Goal: Task Accomplishment & Management: Use online tool/utility

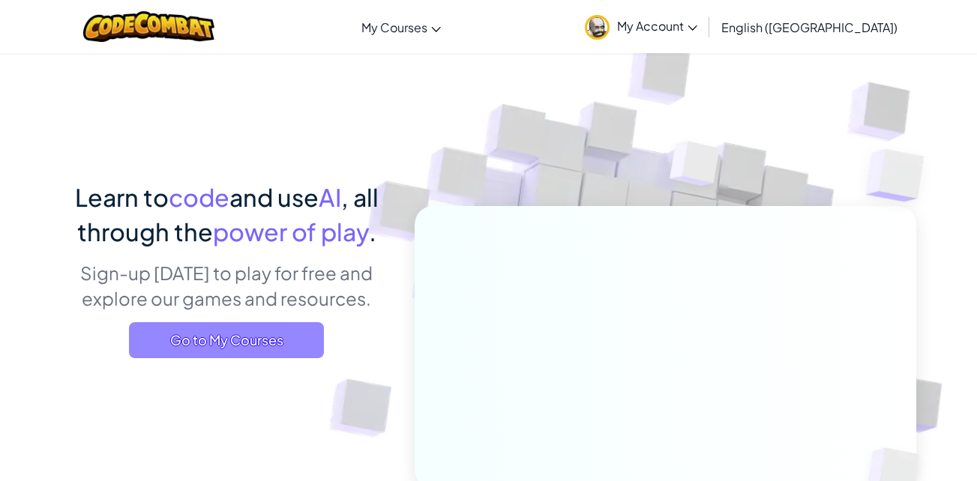
click at [155, 330] on span "Go to My Courses" at bounding box center [226, 340] width 195 height 36
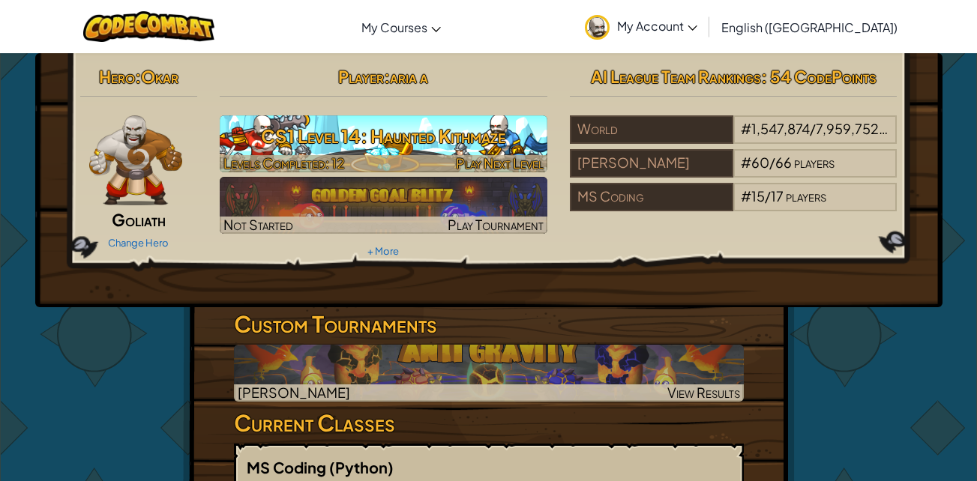
click at [508, 162] on span "Play Next Level" at bounding box center [500, 162] width 88 height 17
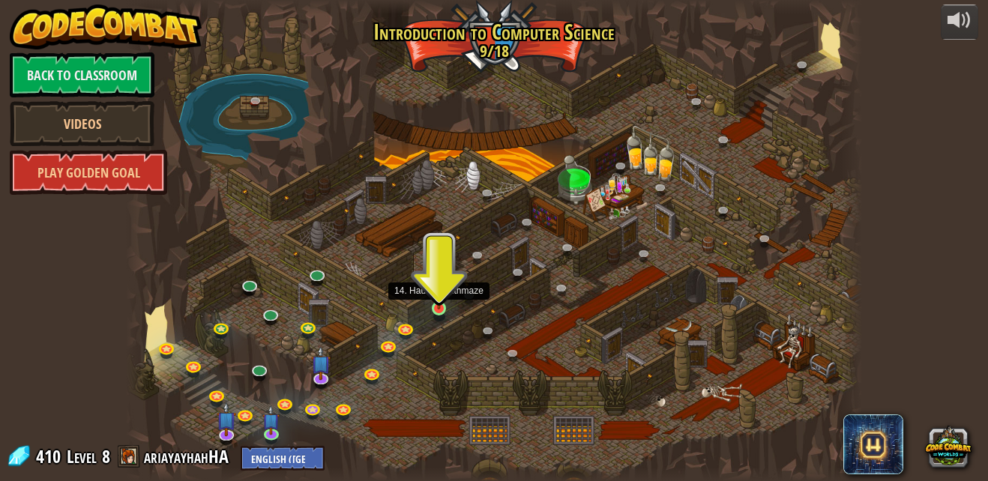
click at [436, 301] on img at bounding box center [438, 290] width 17 height 40
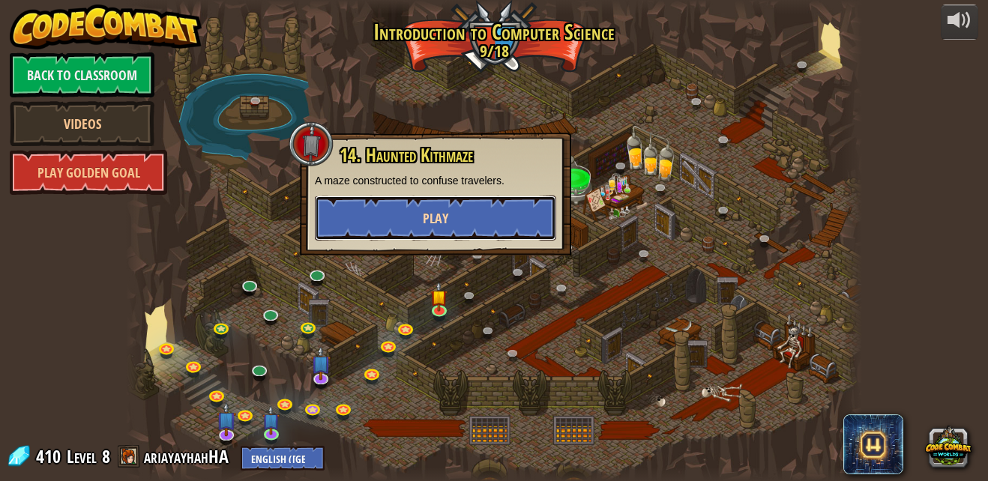
click at [472, 217] on button "Play" at bounding box center [435, 218] width 241 height 45
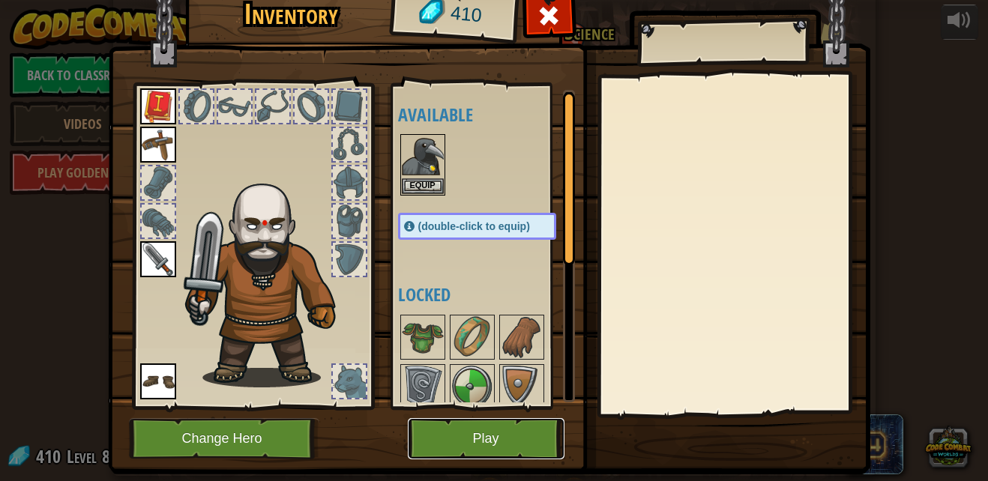
click at [453, 431] on button "Play" at bounding box center [486, 438] width 157 height 41
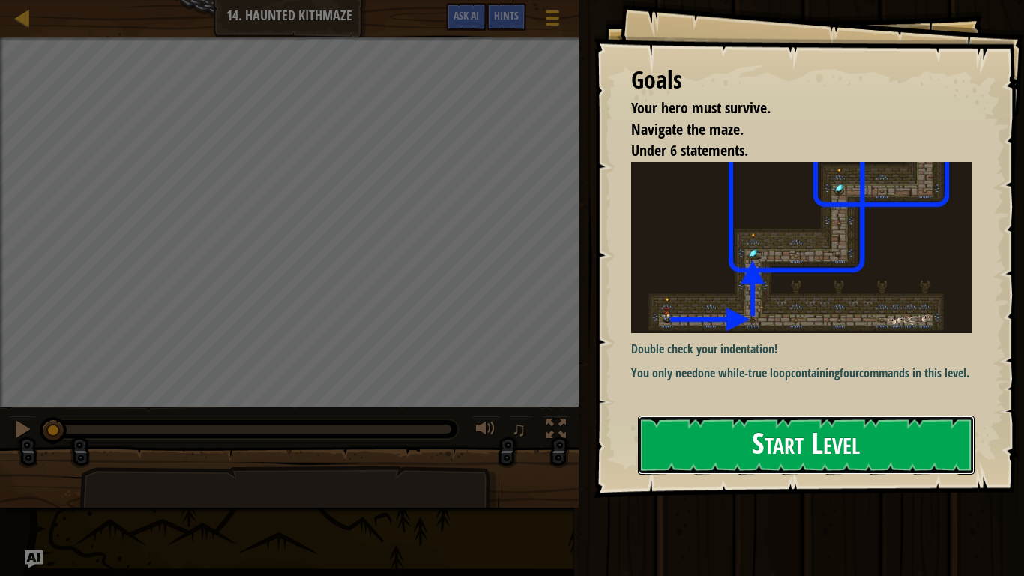
click at [707, 454] on button "Start Level" at bounding box center [806, 444] width 337 height 59
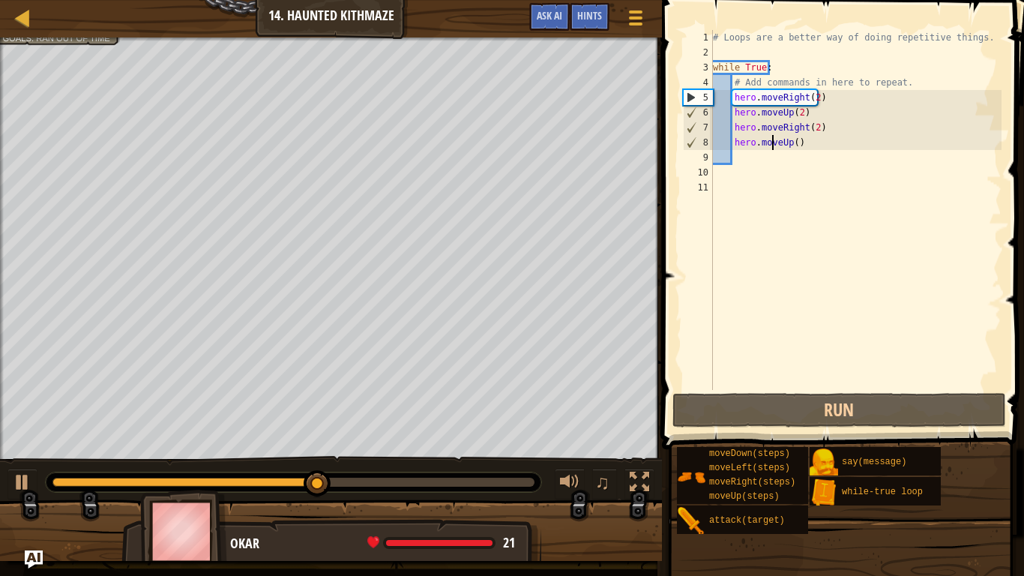
click at [771, 141] on div "# Loops are a better way of doing repetitive things. while True : # Add command…" at bounding box center [856, 225] width 292 height 390
click at [793, 143] on div "# Loops are a better way of doing repetitive things. while True : # Add command…" at bounding box center [856, 225] width 292 height 390
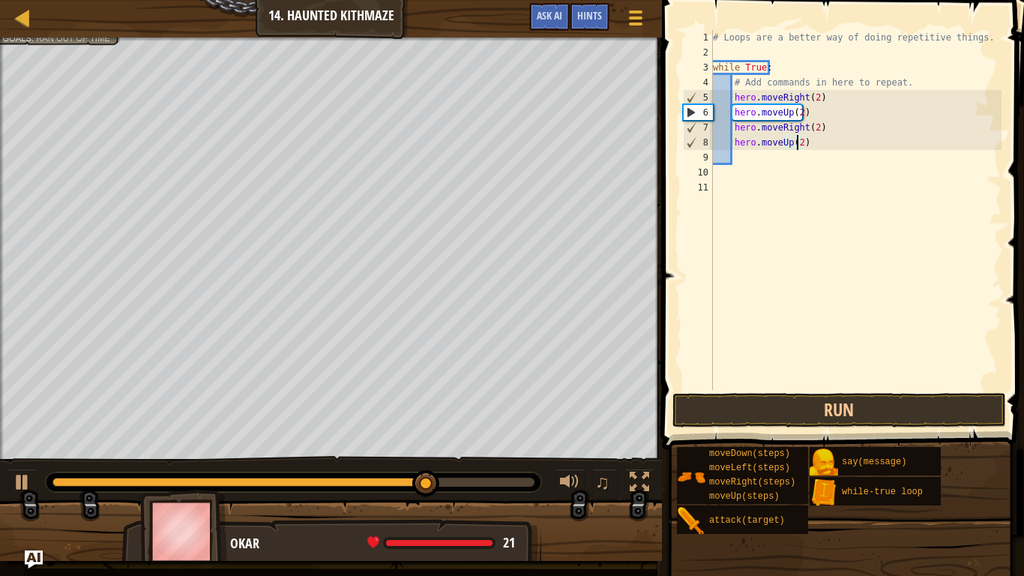
scroll to position [7, 7]
type textarea "hero.moveUp(2)"
click at [745, 406] on button "Run" at bounding box center [840, 410] width 334 height 34
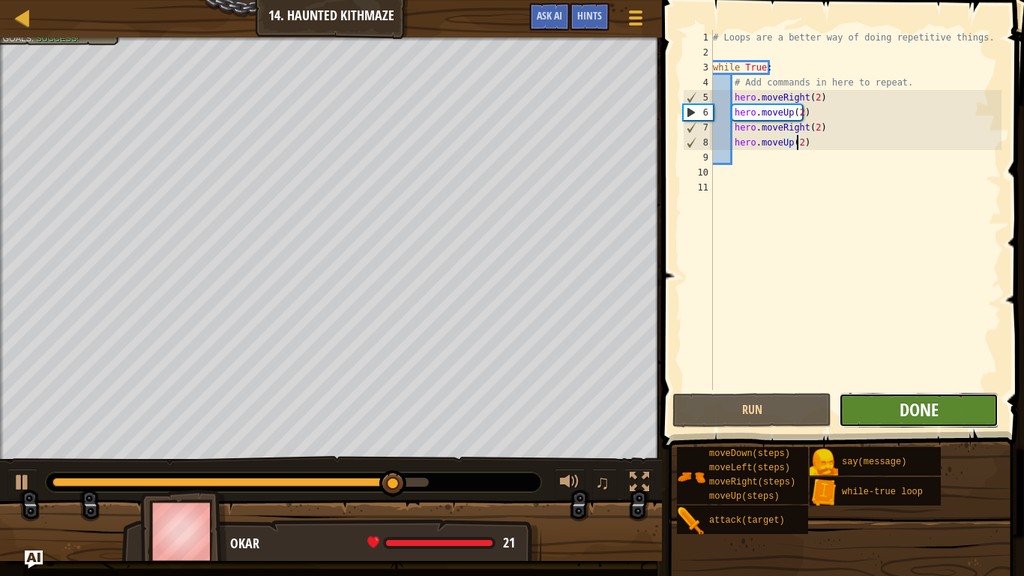
click at [910, 409] on span "Done" at bounding box center [919, 409] width 39 height 24
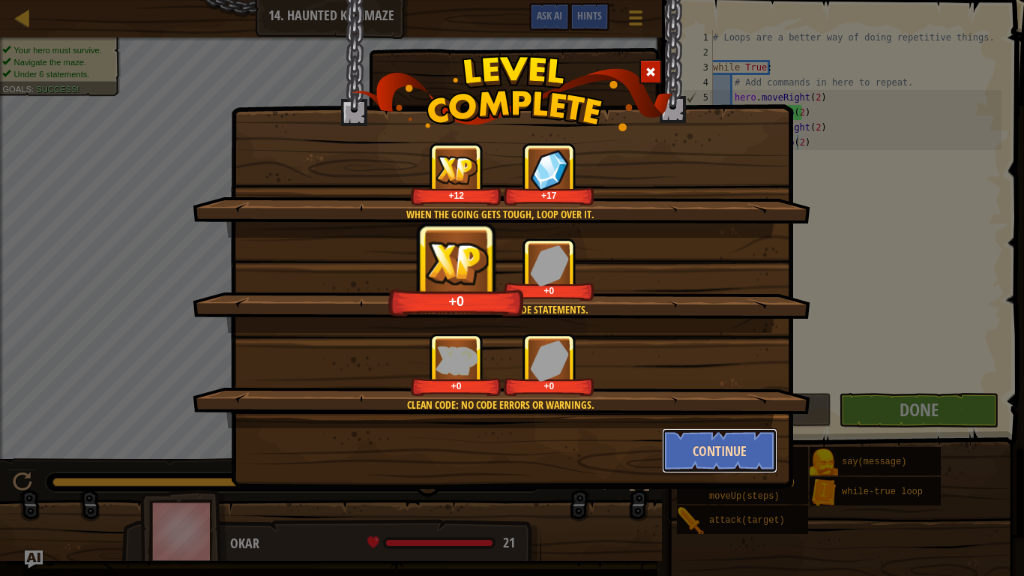
click at [711, 468] on button "Continue" at bounding box center [720, 450] width 116 height 45
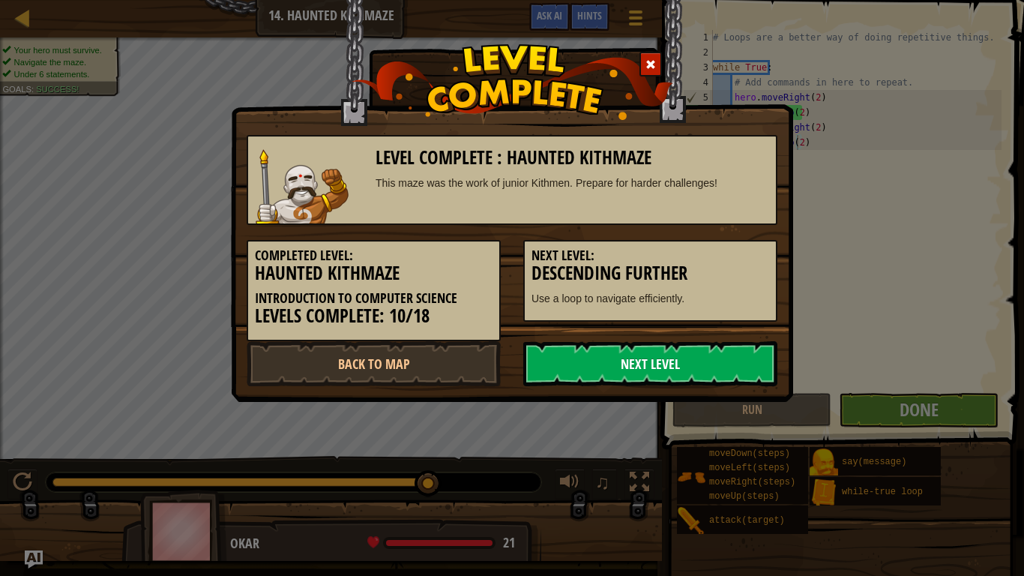
click at [645, 361] on link "Next Level" at bounding box center [650, 363] width 254 height 45
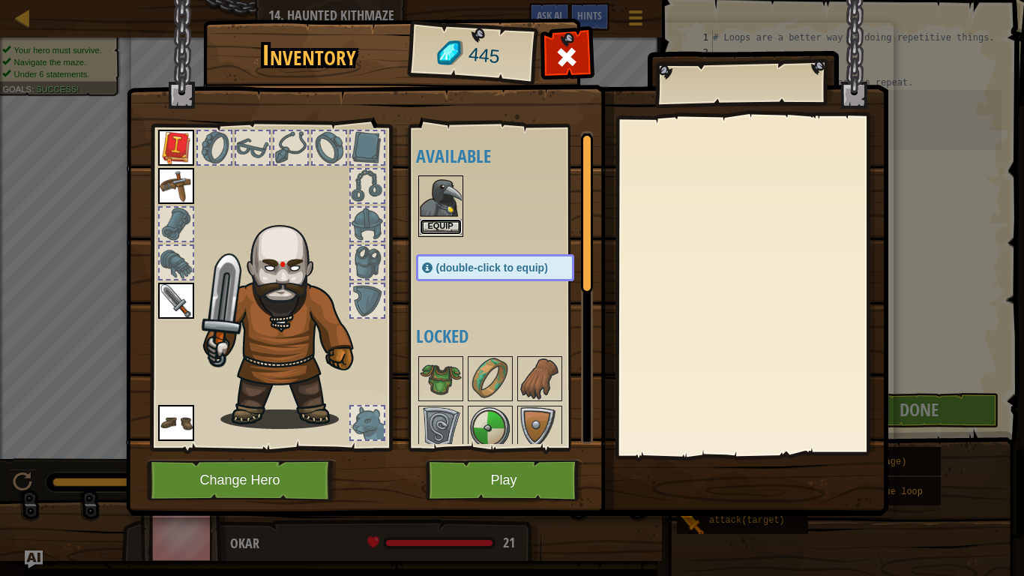
click at [436, 229] on button "Equip" at bounding box center [441, 227] width 42 height 16
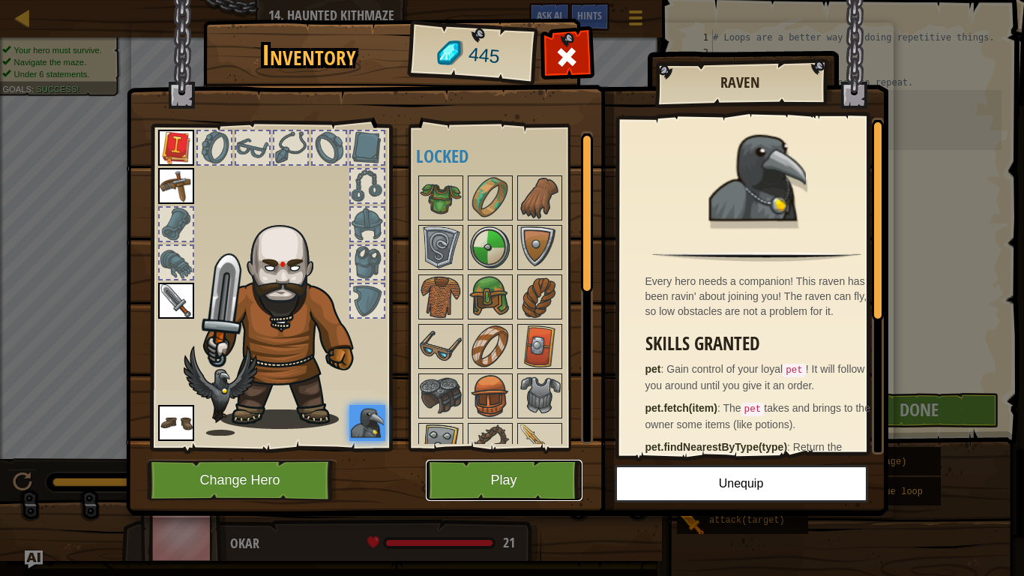
click at [535, 481] on button "Play" at bounding box center [504, 480] width 157 height 41
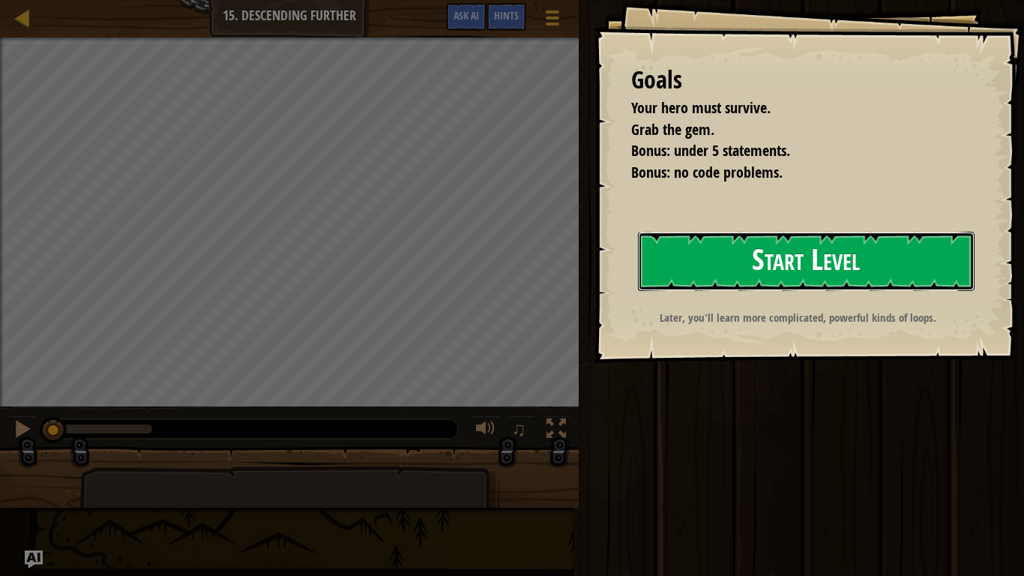
click at [714, 261] on button "Start Level" at bounding box center [806, 261] width 337 height 59
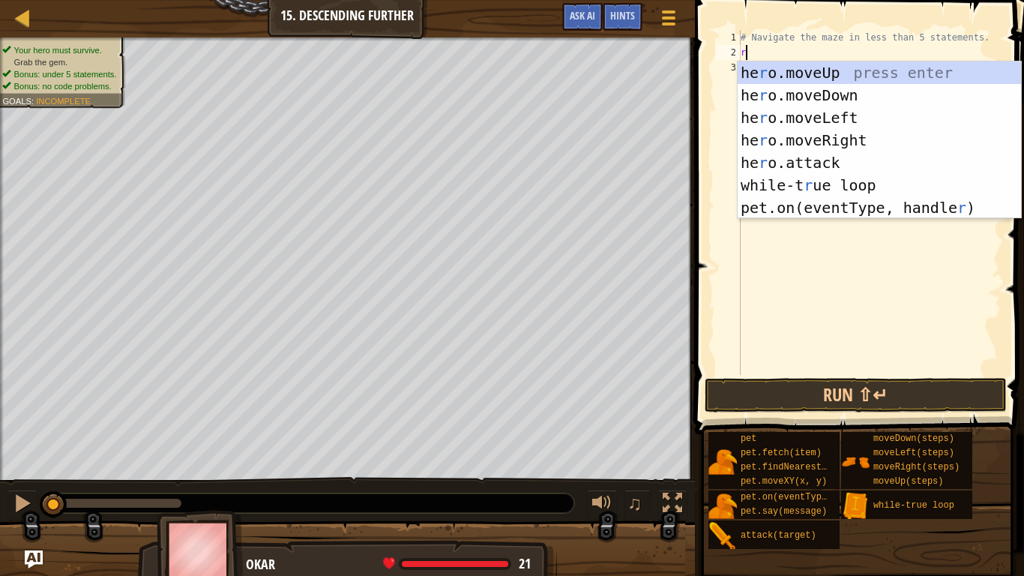
scroll to position [7, 0]
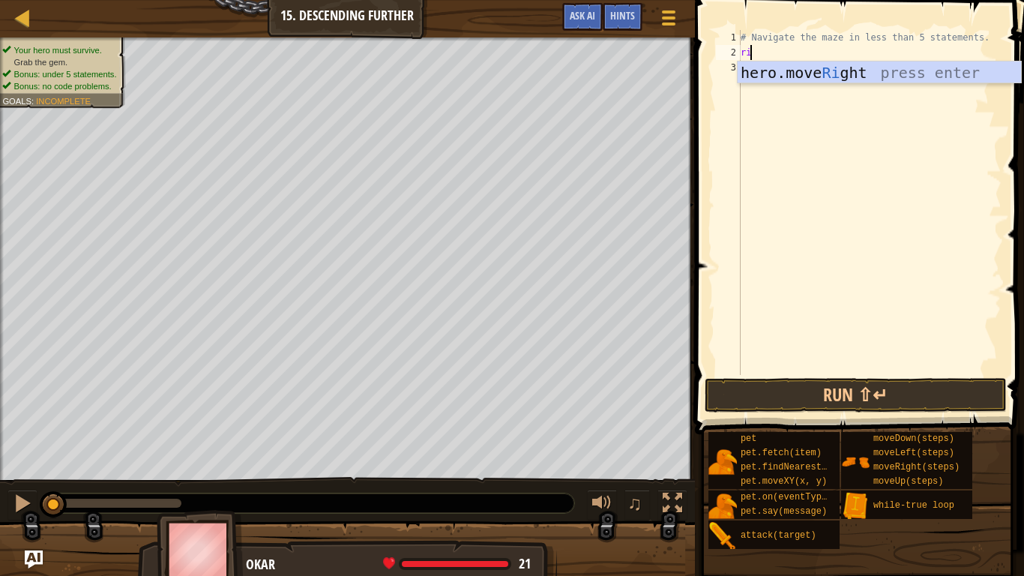
type textarea "ri"
click at [874, 77] on div "hero.move Ri ght press enter" at bounding box center [879, 94] width 283 height 67
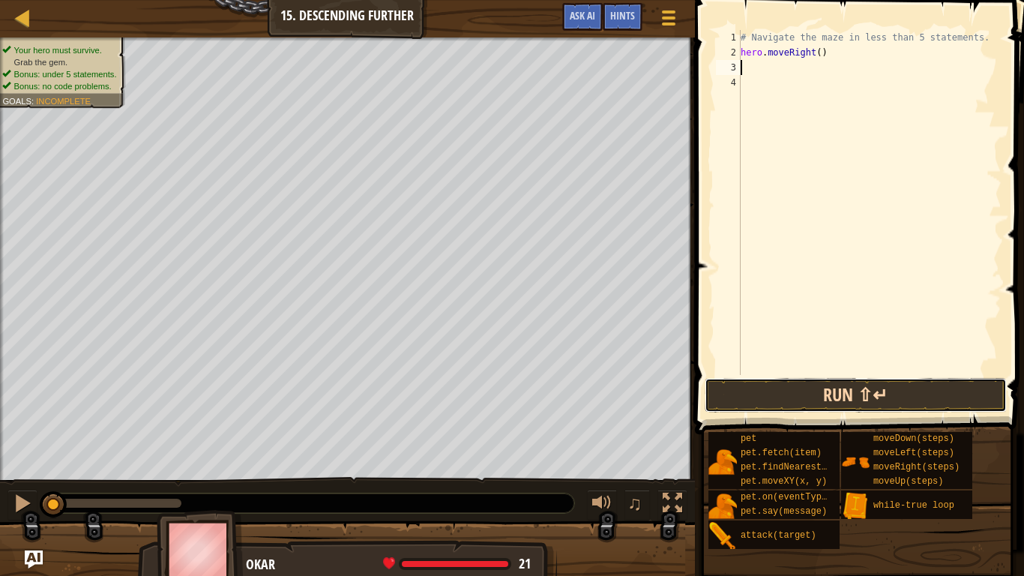
click at [841, 397] on button "Run ⇧↵" at bounding box center [856, 395] width 302 height 34
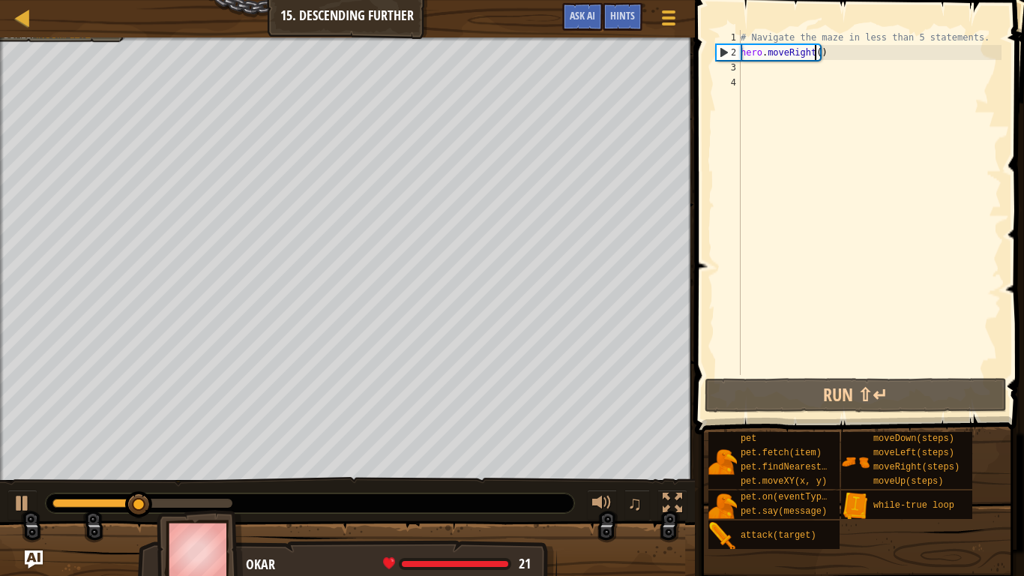
click at [817, 53] on div "# Navigate the maze in less than 5 statements. hero . moveRight ( )" at bounding box center [870, 217] width 264 height 375
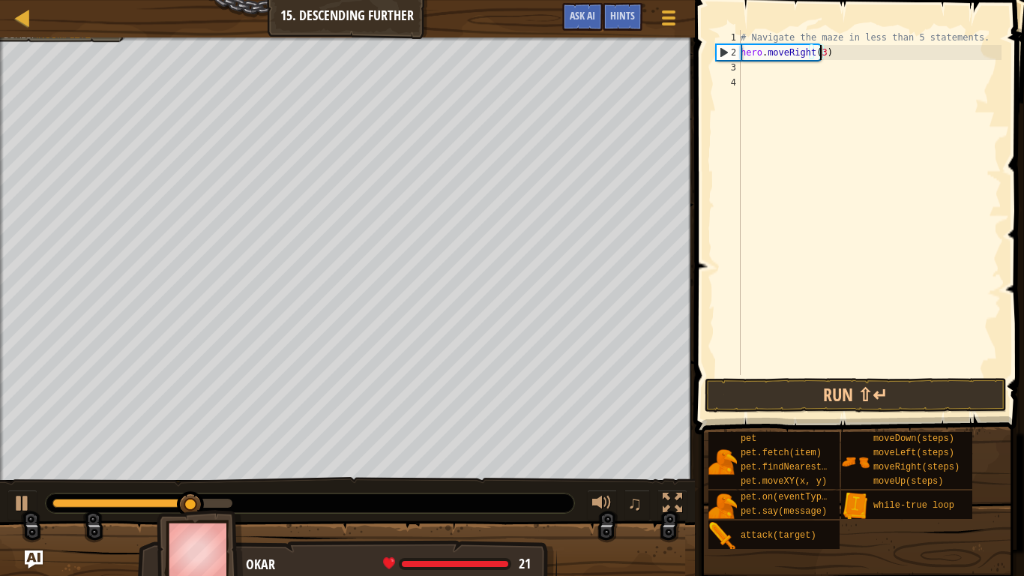
scroll to position [7, 6]
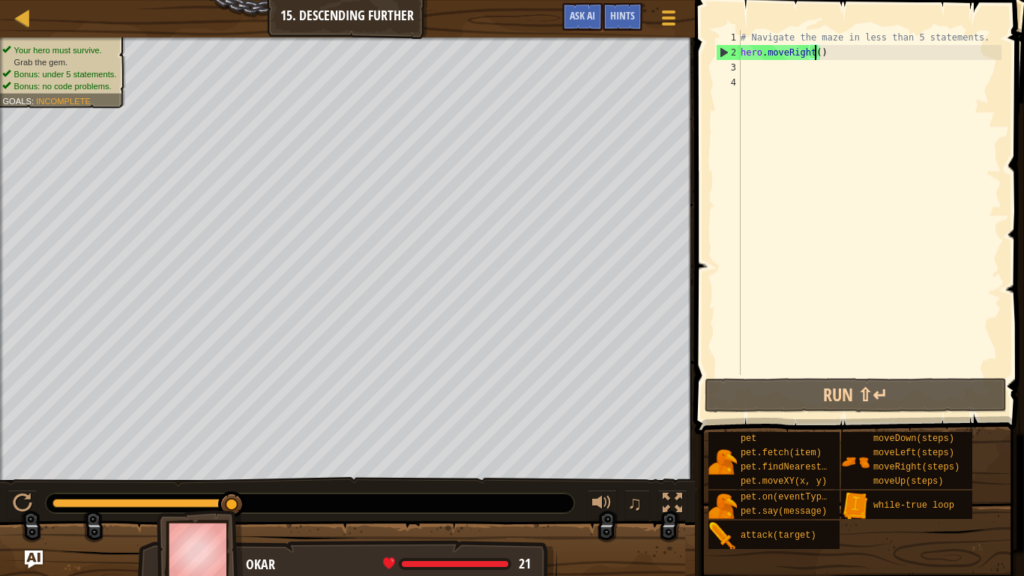
type textarea "hero.moveRight(2)"
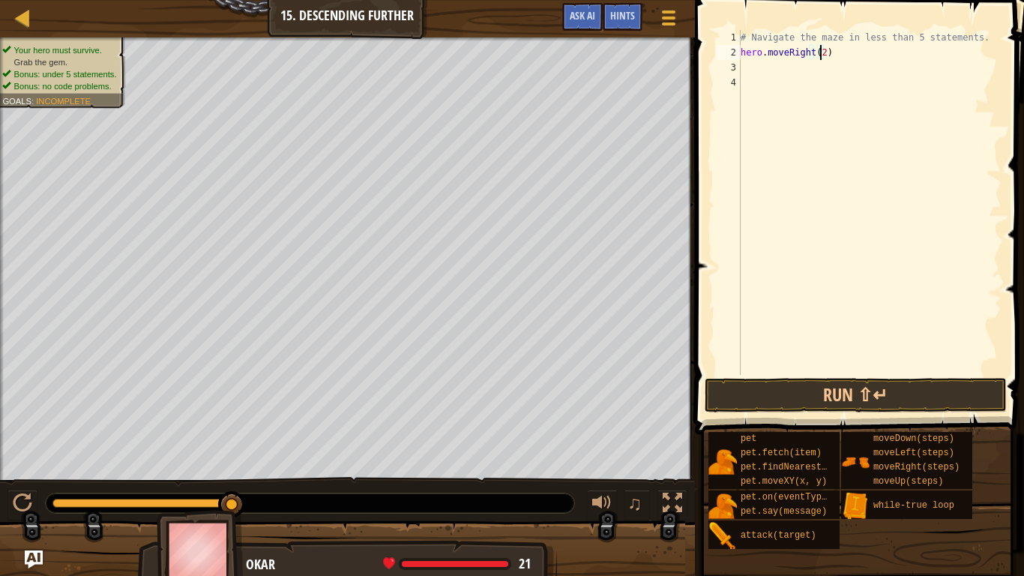
click at [754, 69] on div "# Navigate the maze in less than 5 statements. hero . moveRight ( 2 )" at bounding box center [870, 217] width 264 height 375
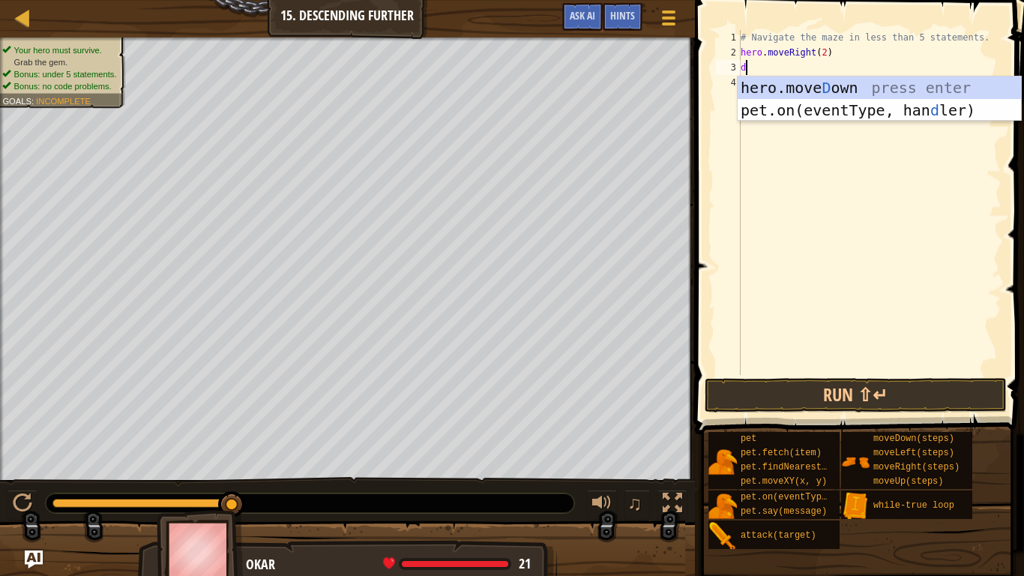
type textarea "do"
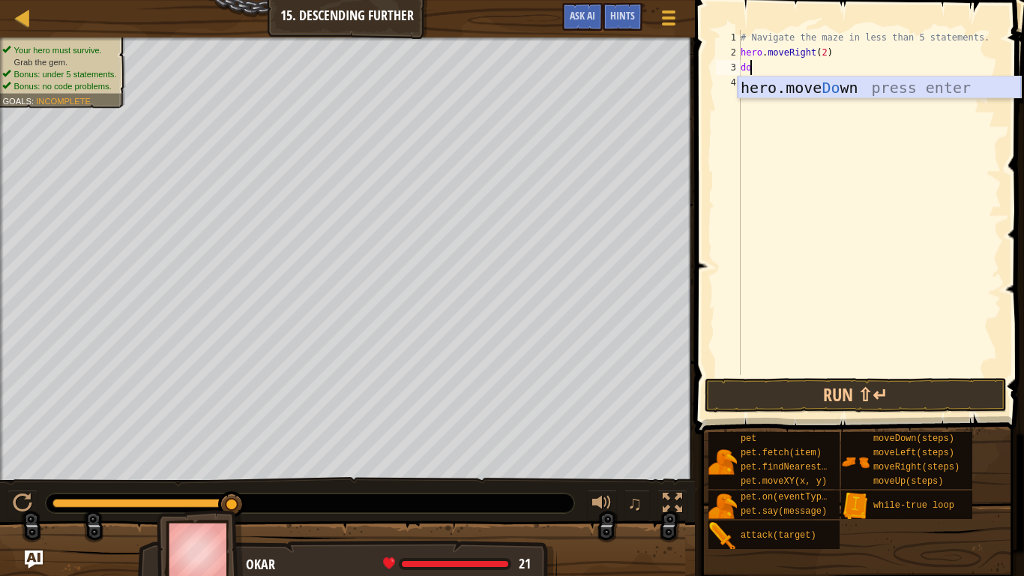
click at [888, 87] on div "hero.move Do wn press enter" at bounding box center [879, 109] width 283 height 67
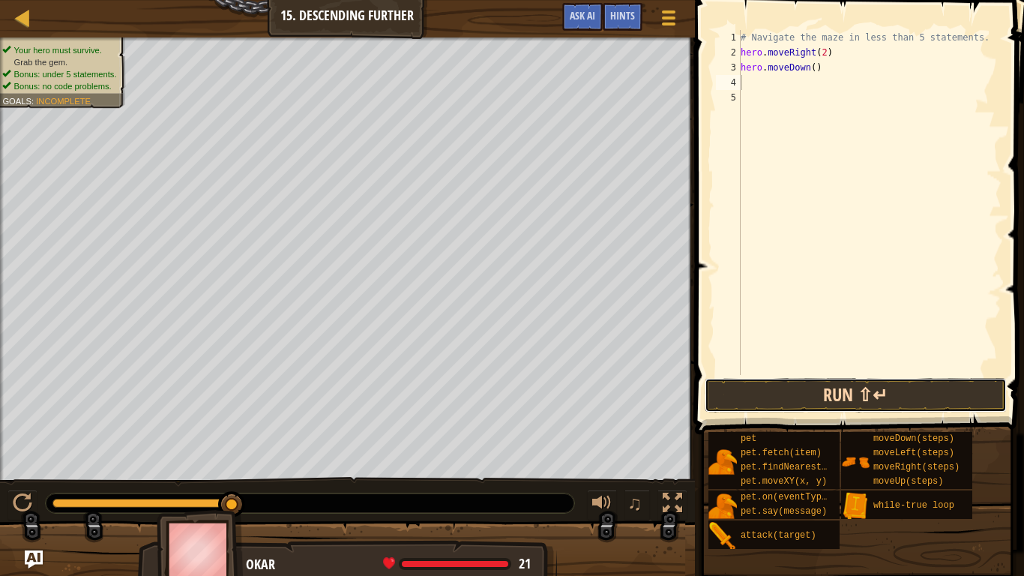
click at [788, 393] on button "Run ⇧↵" at bounding box center [856, 395] width 302 height 34
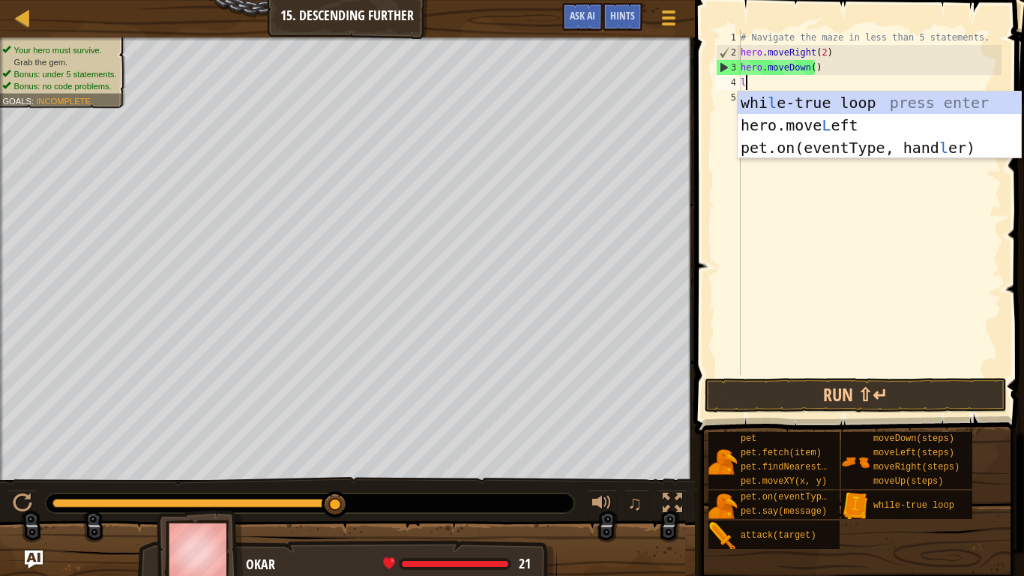
type textarea "lo"
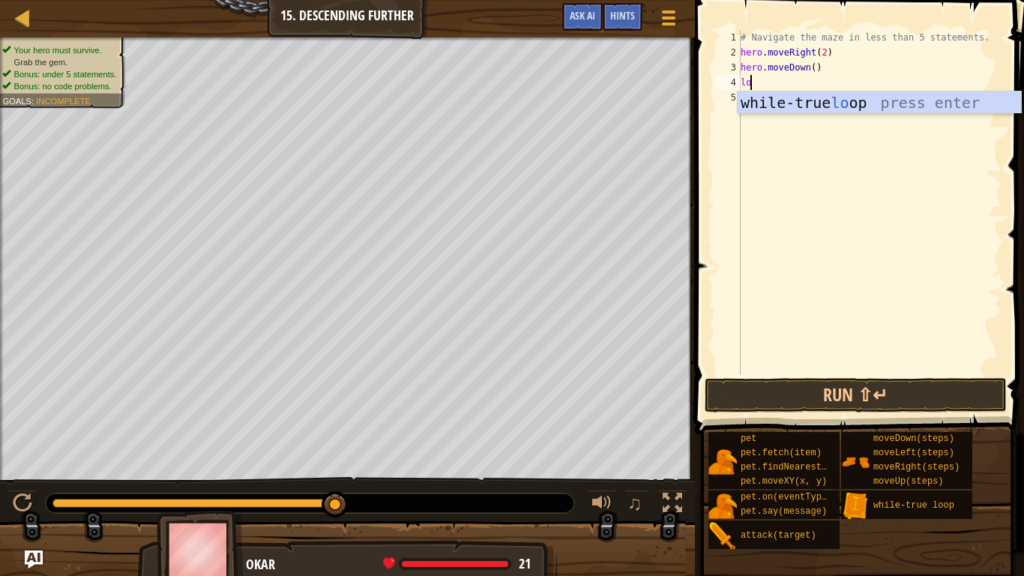
click at [791, 115] on div "# Navigate the maze in less than 5 statements. hero . moveRight ( 2 ) hero . mo…" at bounding box center [870, 217] width 264 height 375
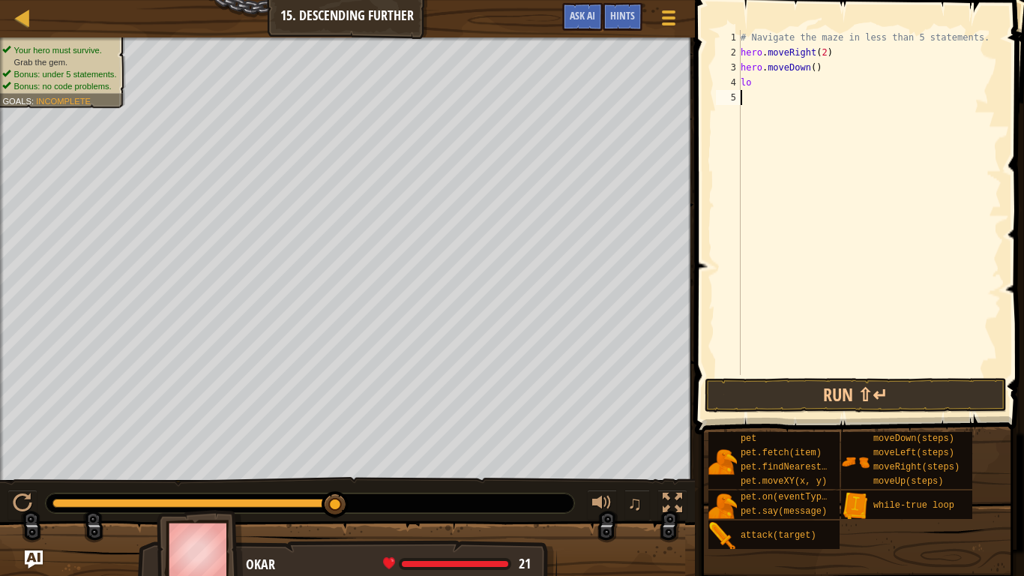
click at [768, 85] on div "# Navigate the maze in less than 5 statements. hero . moveRight ( 2 ) hero . mo…" at bounding box center [870, 217] width 264 height 375
type textarea "l"
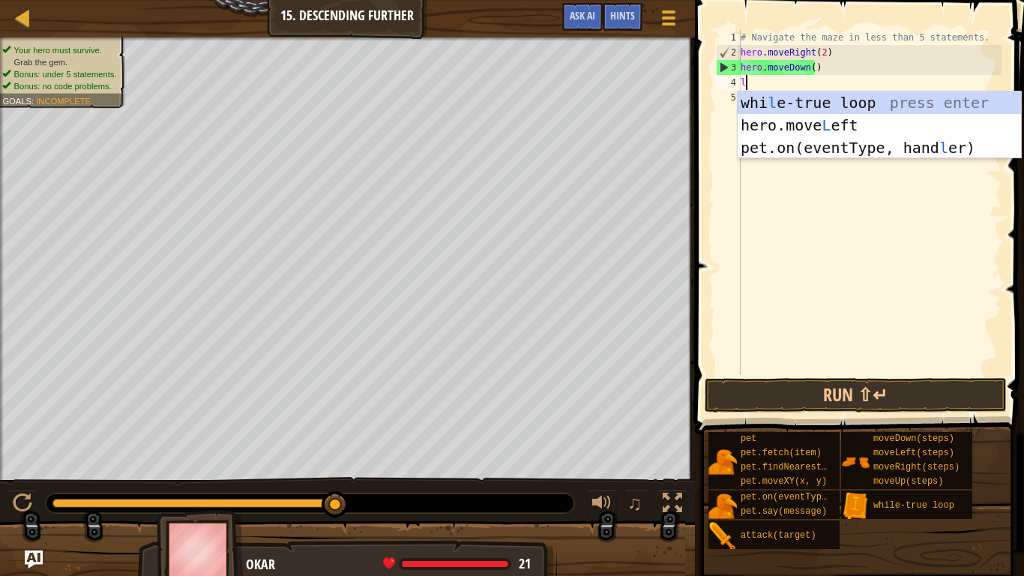
type textarea "lo"
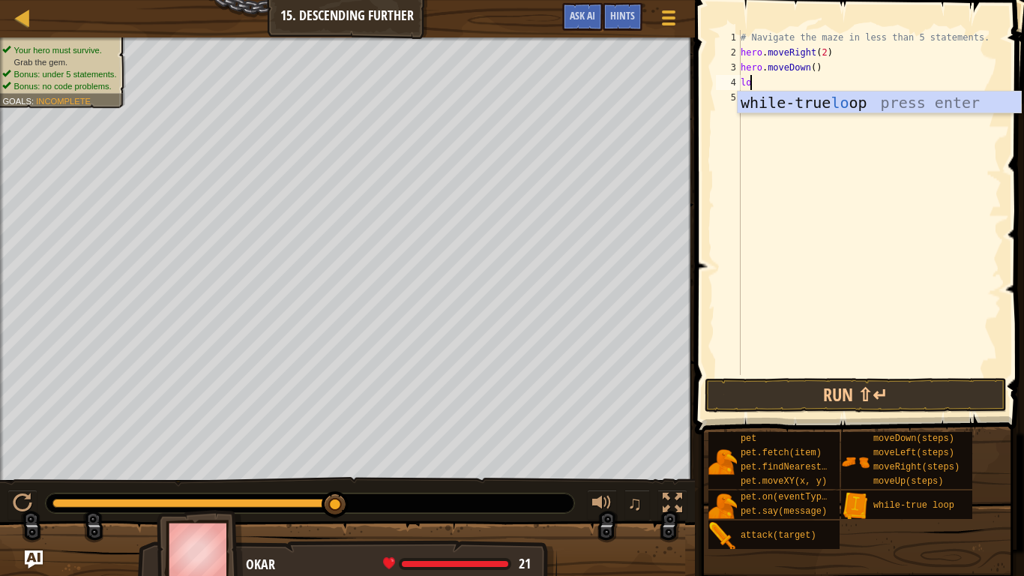
click at [797, 107] on div "while-true lo op press enter" at bounding box center [879, 124] width 283 height 67
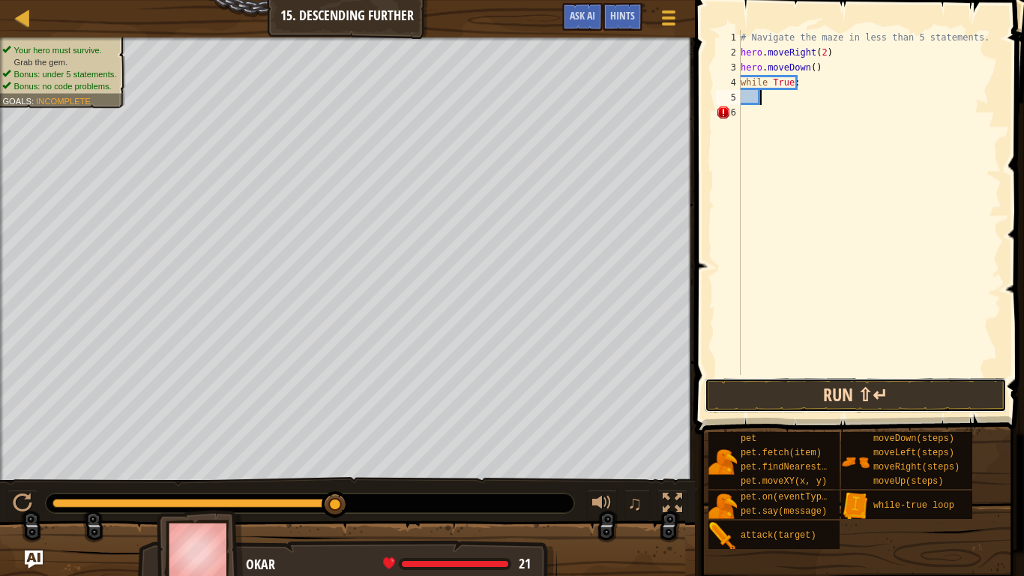
click at [821, 409] on button "Run ⇧↵" at bounding box center [856, 395] width 302 height 34
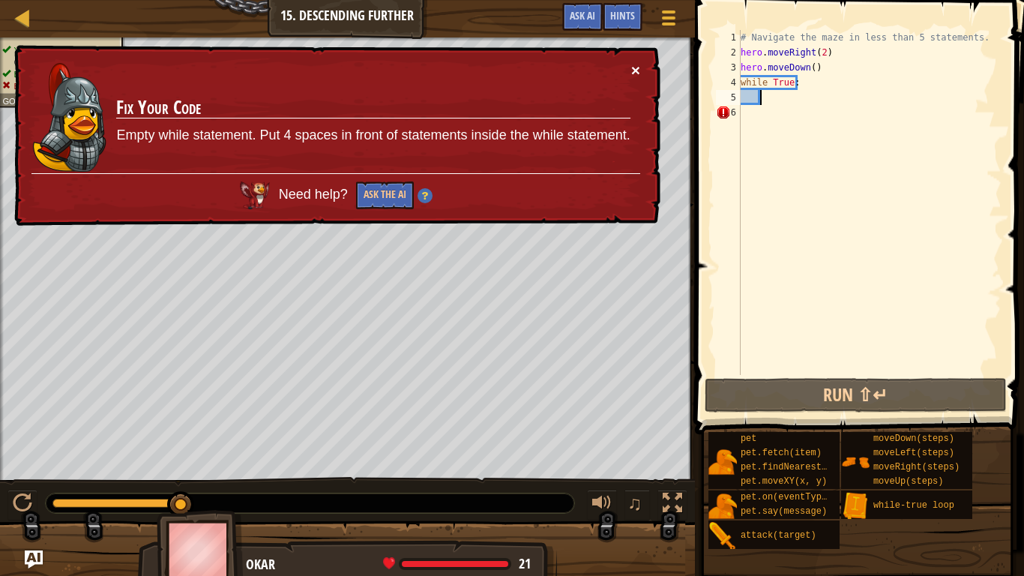
click at [633, 72] on button "×" at bounding box center [635, 70] width 9 height 16
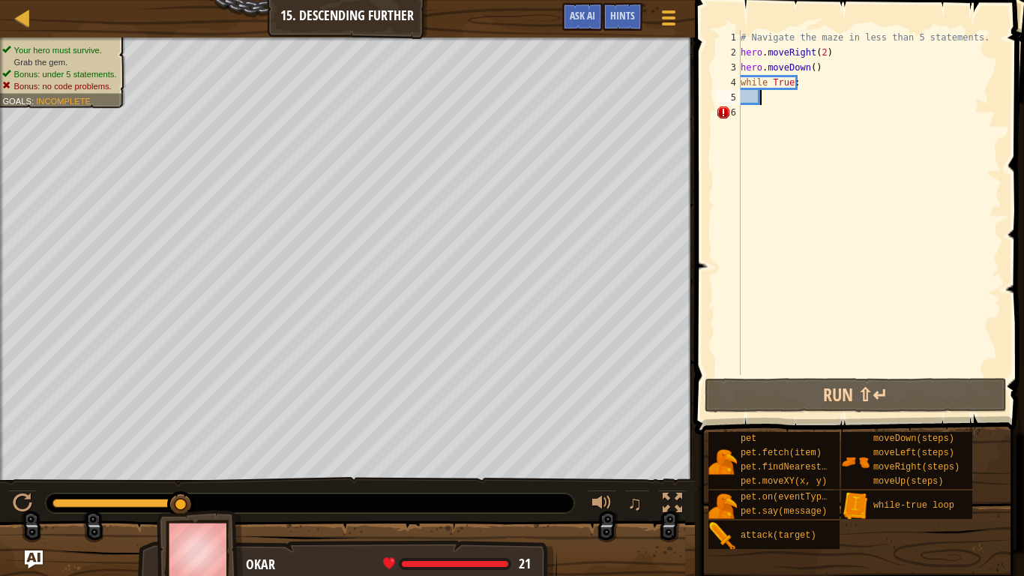
click at [808, 77] on div "# Navigate the maze in less than 5 statements. hero . moveRight ( 2 ) hero . mo…" at bounding box center [870, 217] width 264 height 375
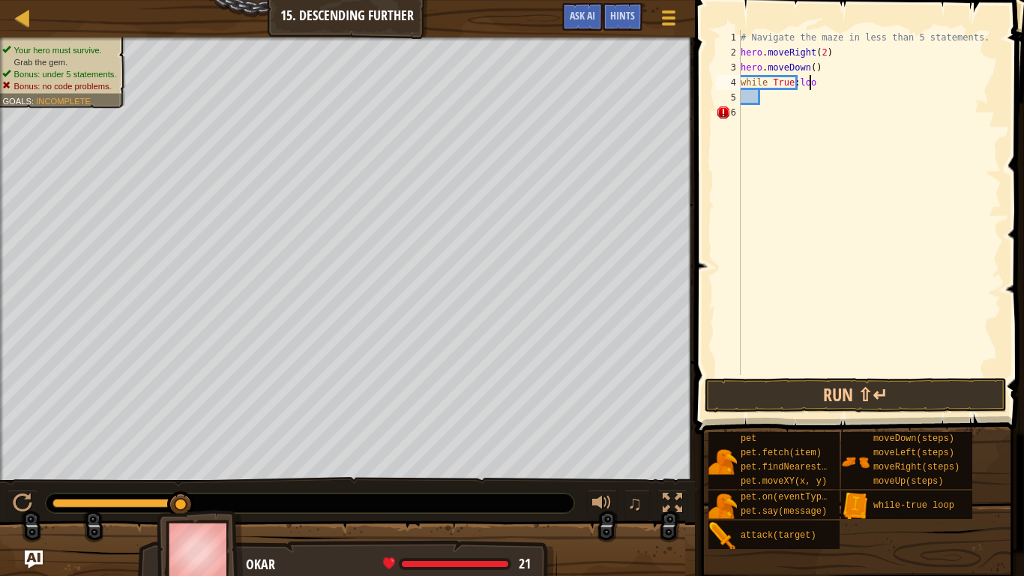
scroll to position [7, 5]
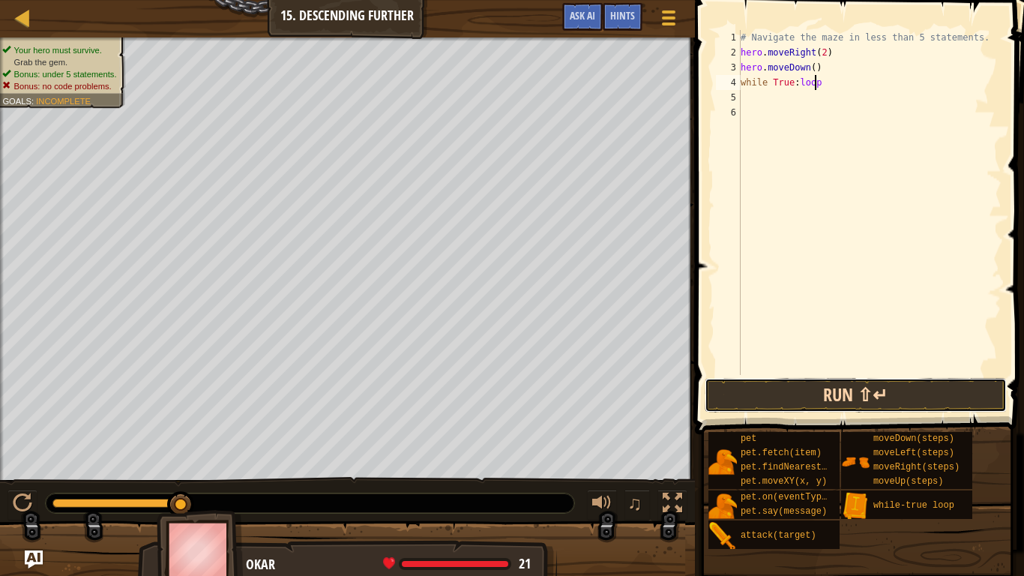
click at [941, 409] on button "Run ⇧↵" at bounding box center [856, 395] width 302 height 34
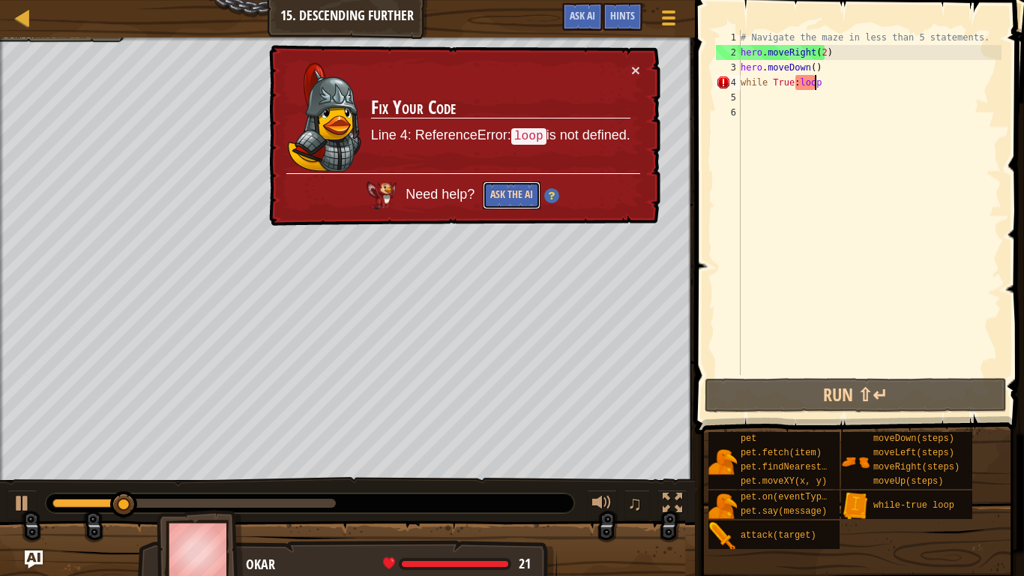
click at [505, 190] on button "Ask the AI" at bounding box center [512, 195] width 58 height 28
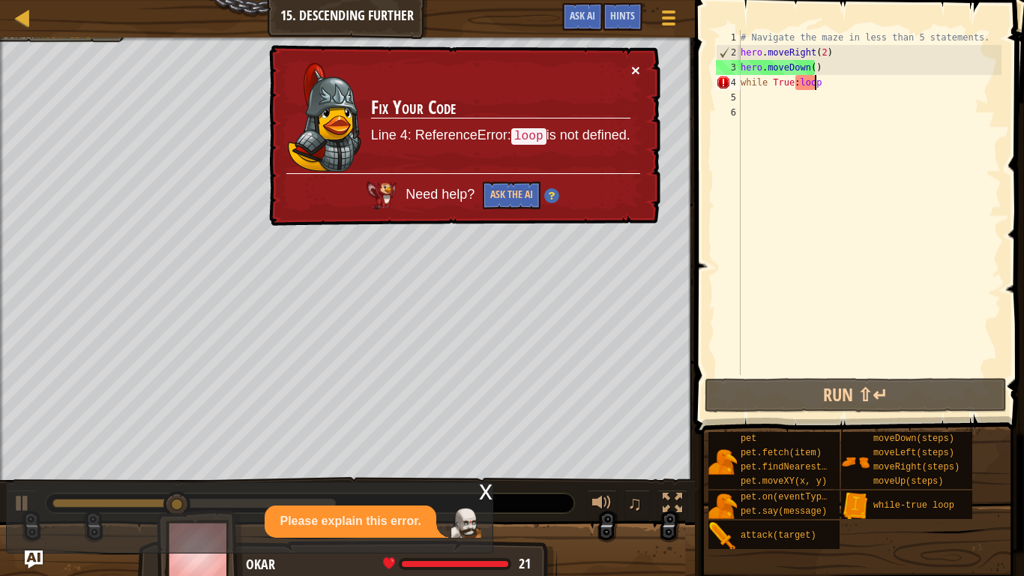
click at [634, 67] on button "×" at bounding box center [635, 70] width 9 height 16
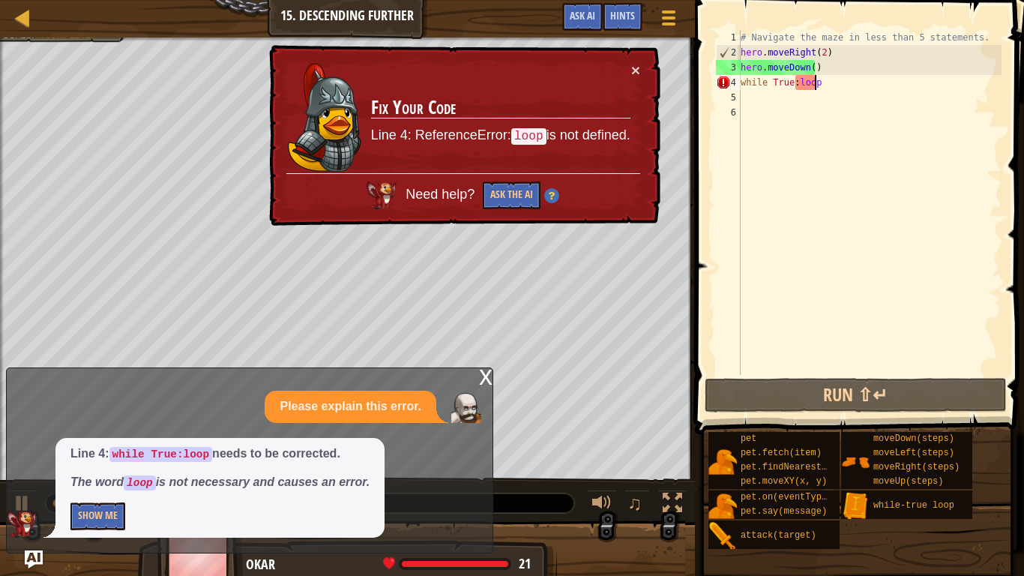
click at [655, 61] on div "× Fix Your Code Line 4: ReferenceError: loop is not defined. Need help? Ask the…" at bounding box center [463, 135] width 394 height 181
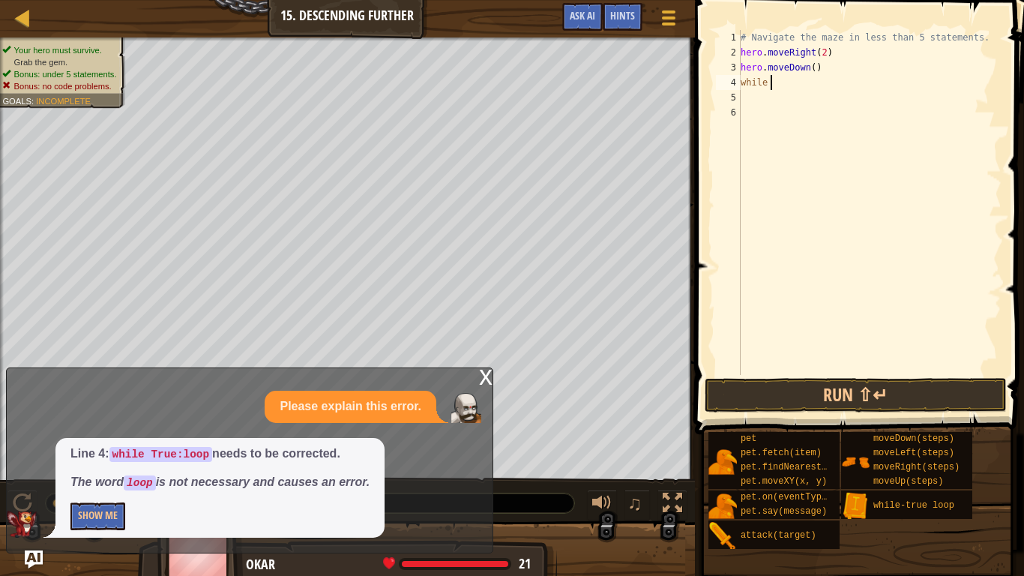
scroll to position [7, 1]
type textarea "w"
type textarea "l"
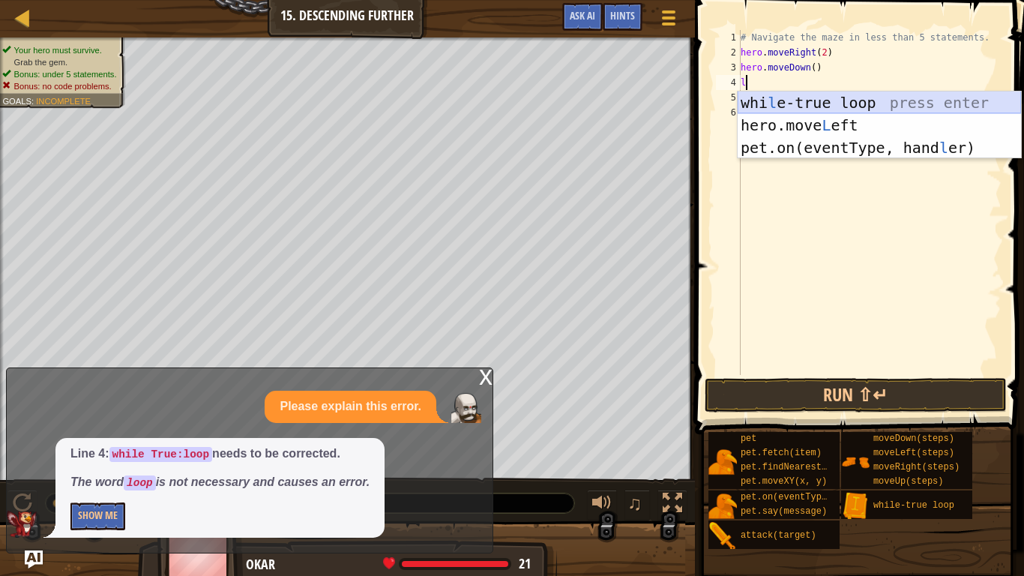
click at [856, 97] on div "whi l e-true loop press enter hero.move L eft press enter pet.on(eventType, han…" at bounding box center [879, 147] width 283 height 112
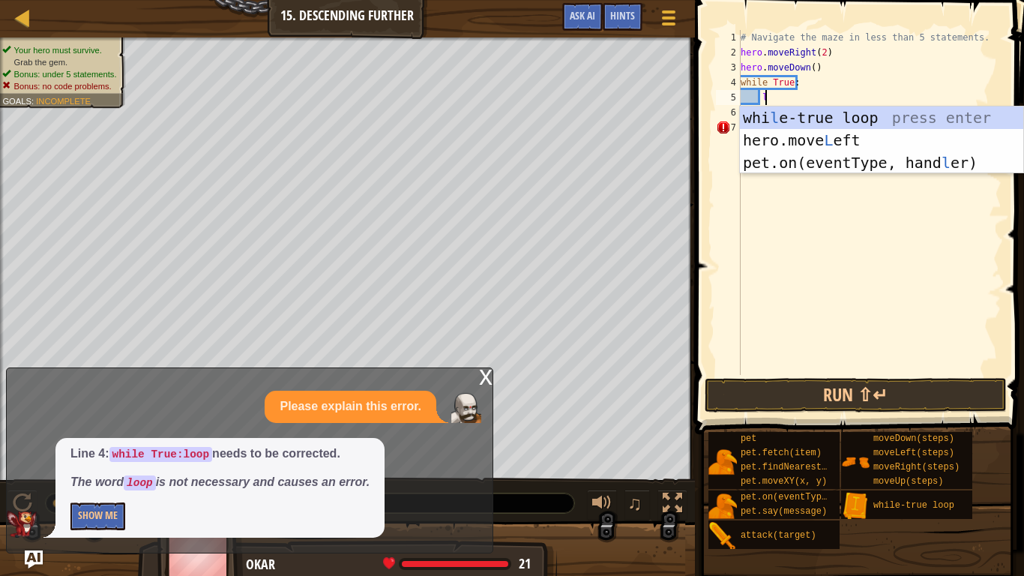
scroll to position [7, 1]
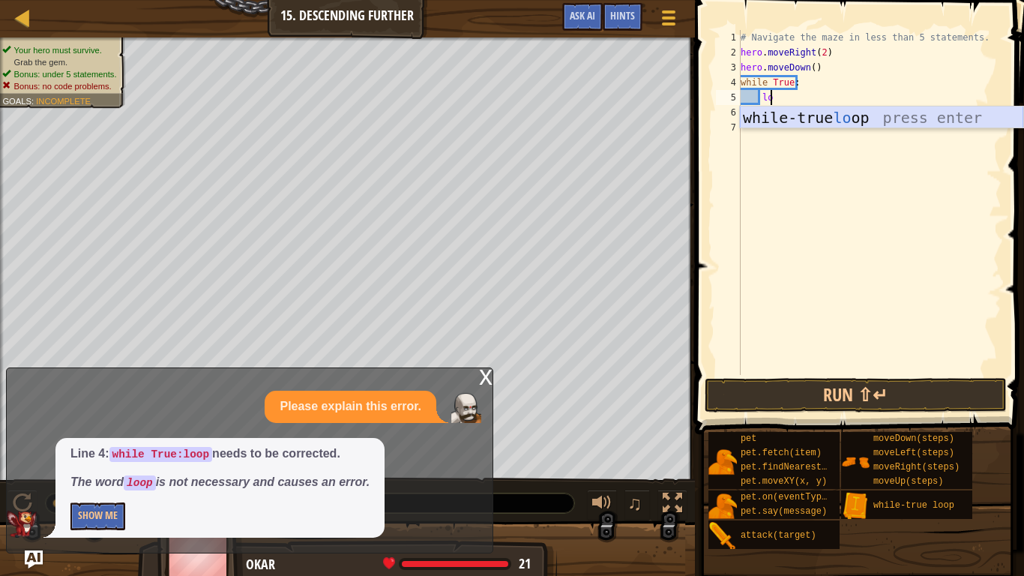
type textarea "l"
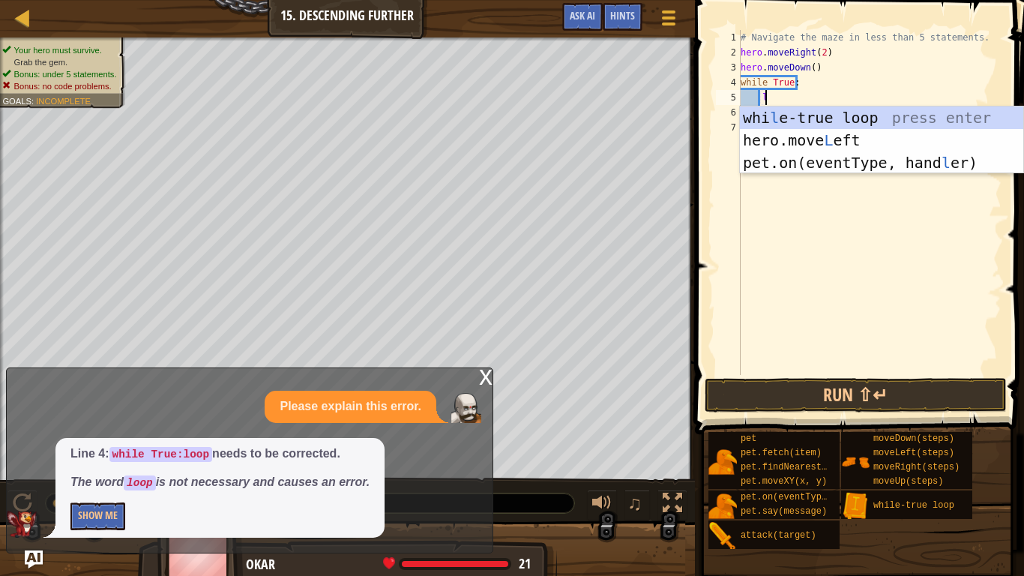
scroll to position [7, 1]
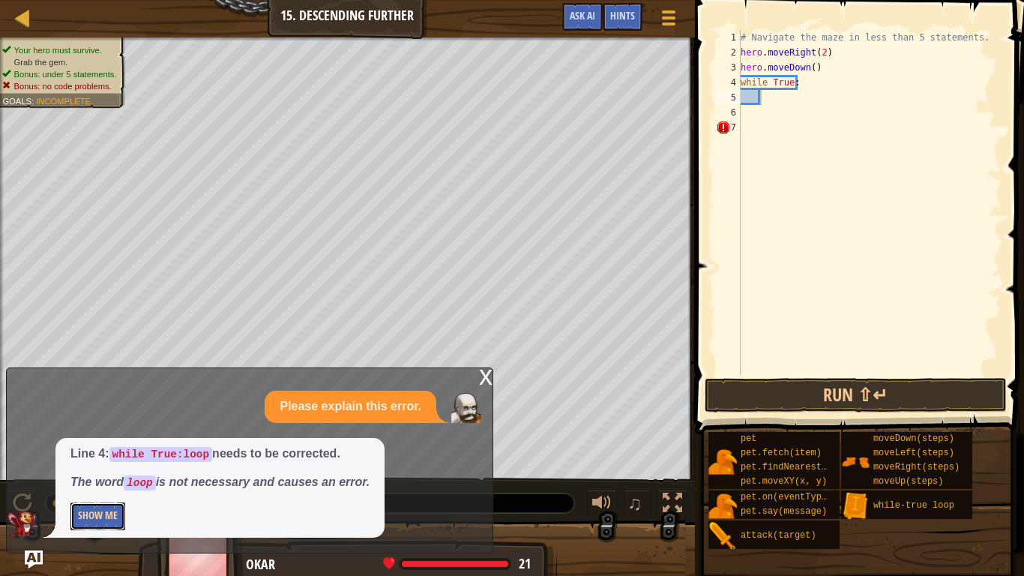
click at [94, 481] on button "Show Me" at bounding box center [97, 516] width 55 height 28
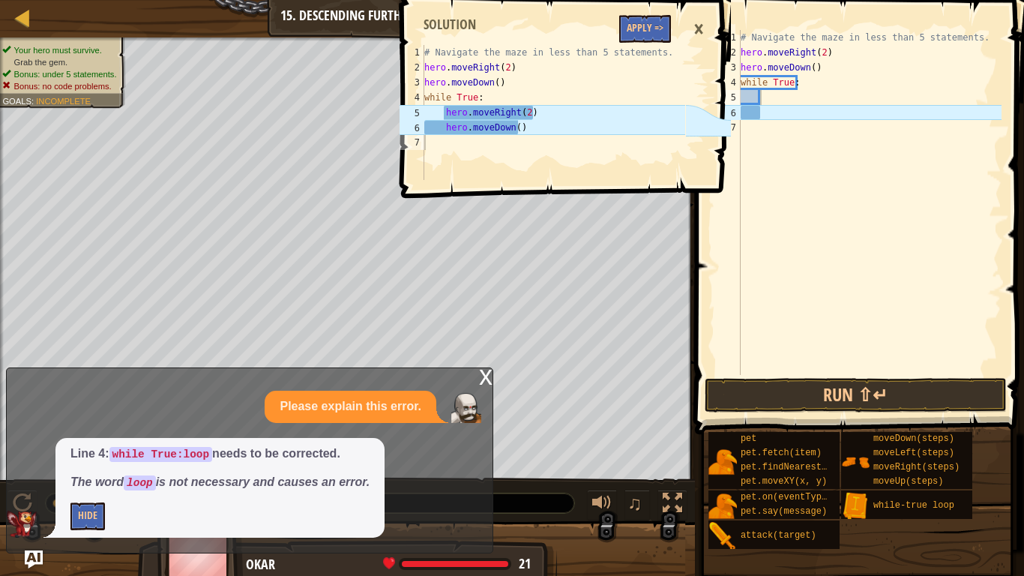
click at [696, 32] on div "×" at bounding box center [698, 29] width 25 height 34
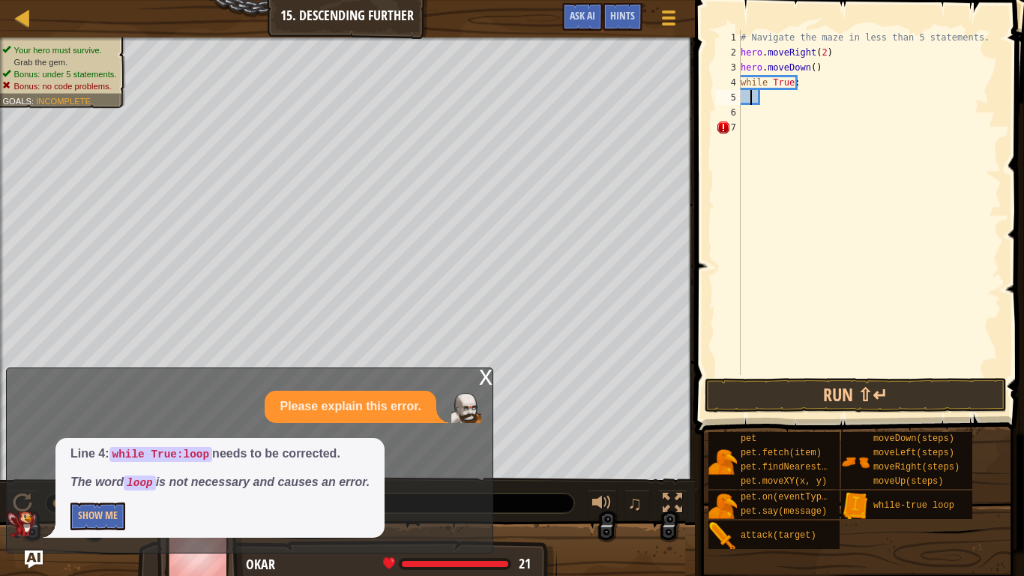
click at [751, 104] on div "# Navigate the maze in less than 5 statements. hero . moveRight ( 2 ) hero . mo…" at bounding box center [870, 217] width 264 height 375
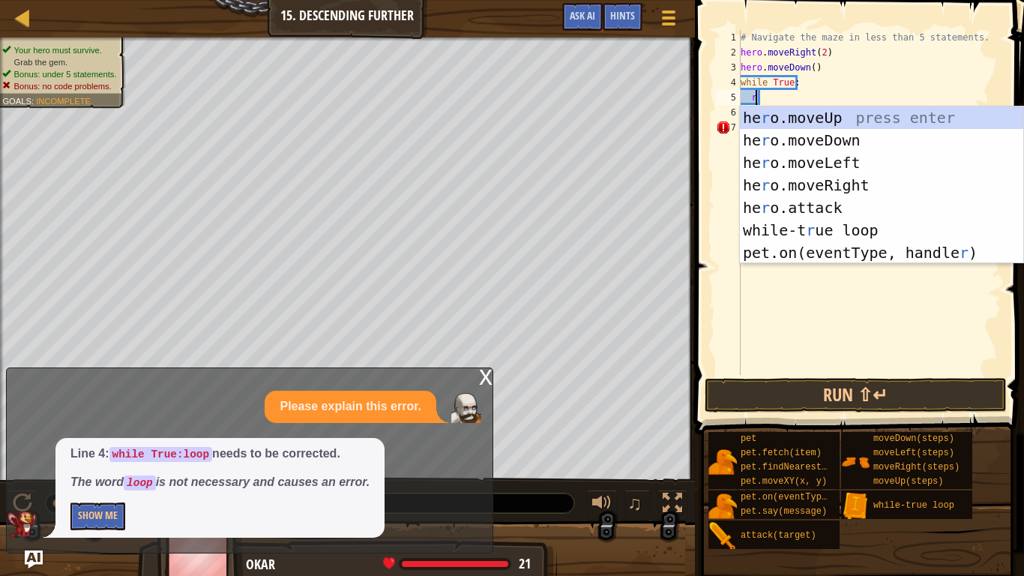
type textarea "ri"
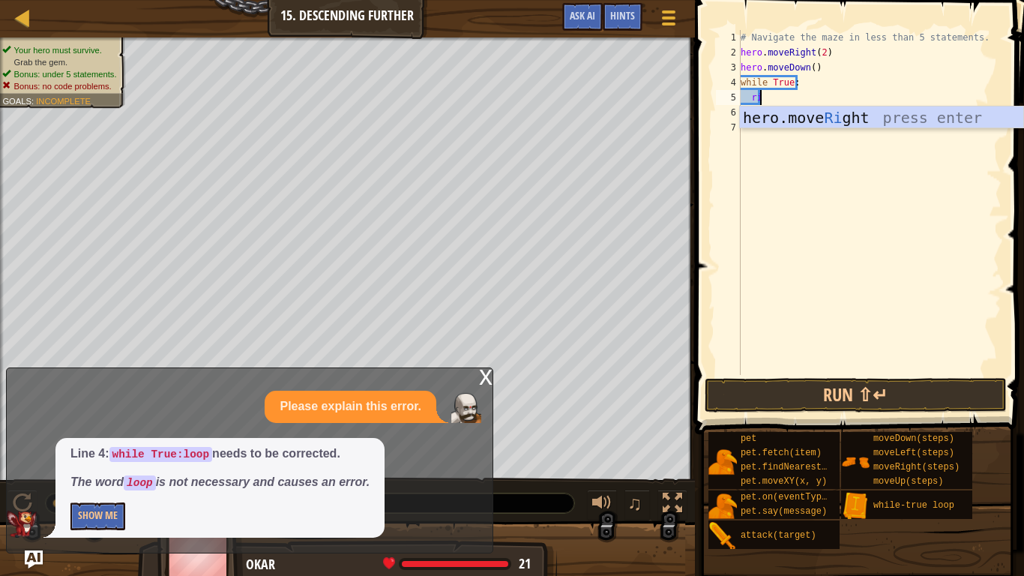
click at [864, 129] on div "# Navigate the maze in less than 5 statements. hero . moveRight ( 2 ) hero . mo…" at bounding box center [870, 217] width 264 height 375
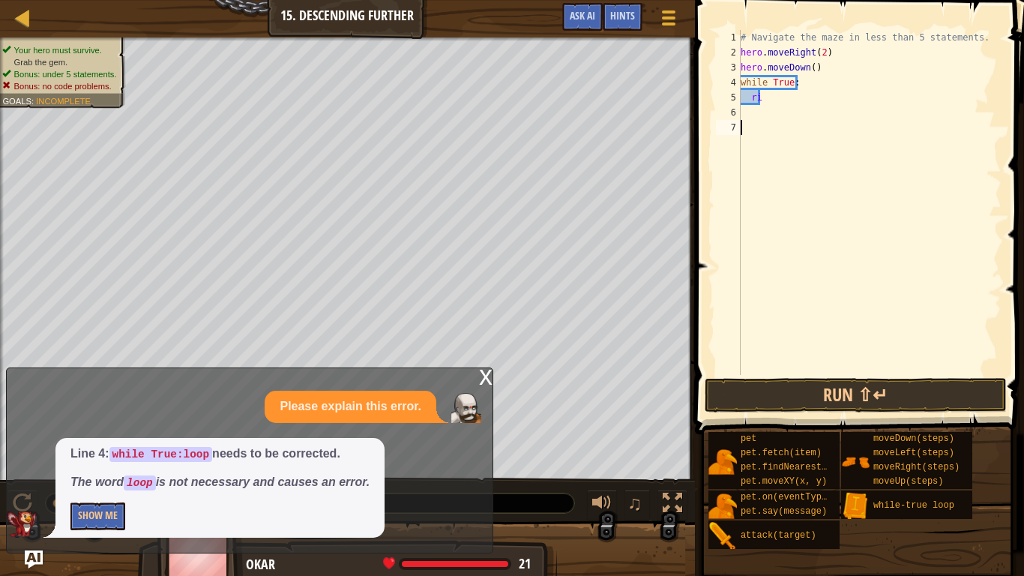
scroll to position [7, 0]
click at [755, 100] on div "# Navigate the maze in less than 5 statements. hero . moveRight ( 2 ) hero . mo…" at bounding box center [870, 217] width 264 height 375
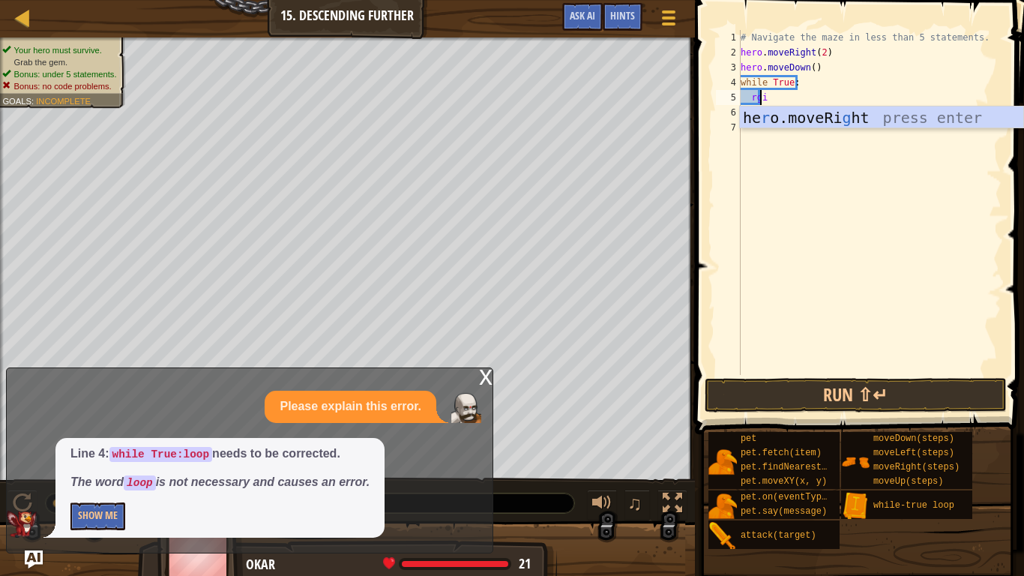
scroll to position [7, 1]
click at [785, 118] on div "he r o.moveRi g ht press enter" at bounding box center [881, 139] width 283 height 67
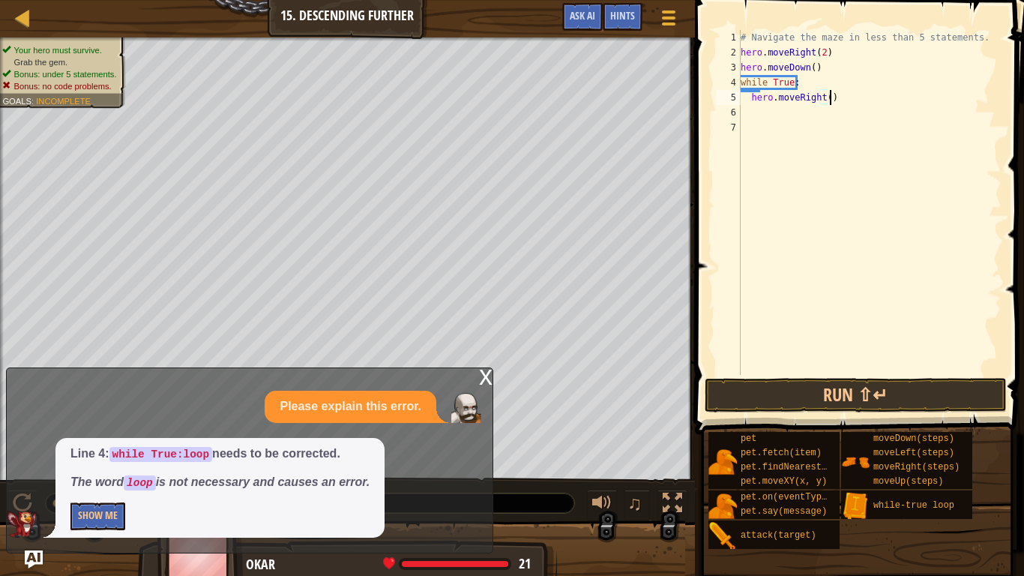
click at [825, 103] on div "# Navigate the maze in less than 5 statements. hero . moveRight ( 2 ) hero . mo…" at bounding box center [870, 217] width 264 height 375
type textarea "hero.moveRight(2)"
click at [747, 109] on div "# Navigate the maze in less than 5 statements. hero . moveRight ( 2 ) hero . mo…" at bounding box center [870, 217] width 264 height 375
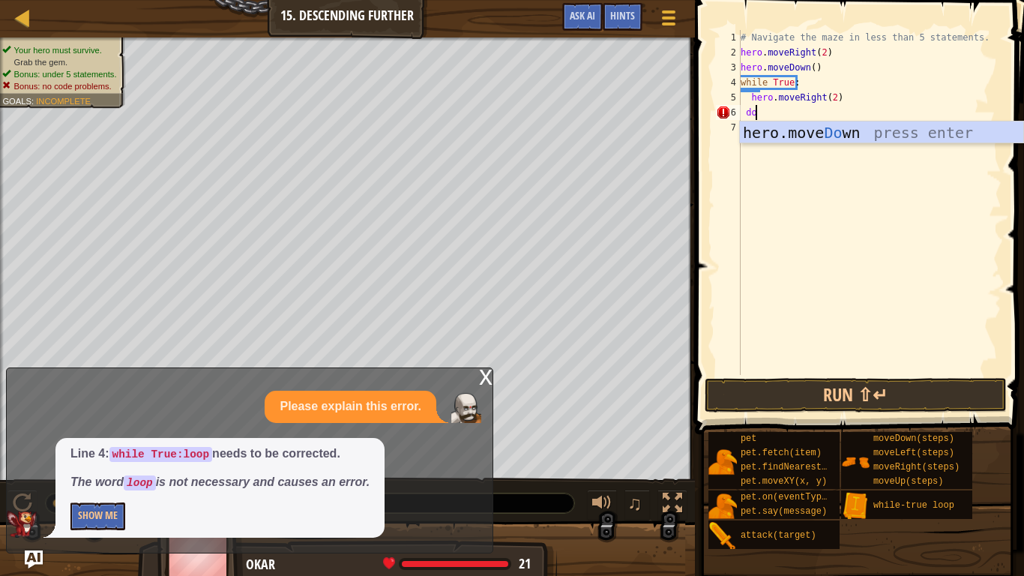
type textarea "do"
click at [857, 0] on body "Map Introduction to Computer Science 15. Descending Further Game Menu Done Hint…" at bounding box center [512, 0] width 1024 height 0
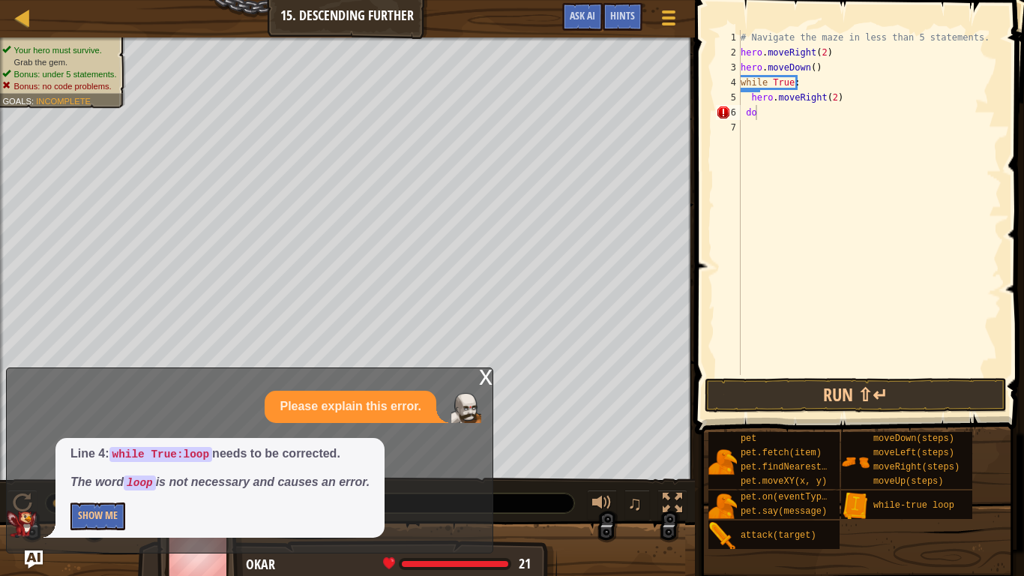
click at [787, 120] on div "# Navigate the maze in less than 5 statements. hero . moveRight ( 2 ) hero . mo…" at bounding box center [870, 217] width 264 height 375
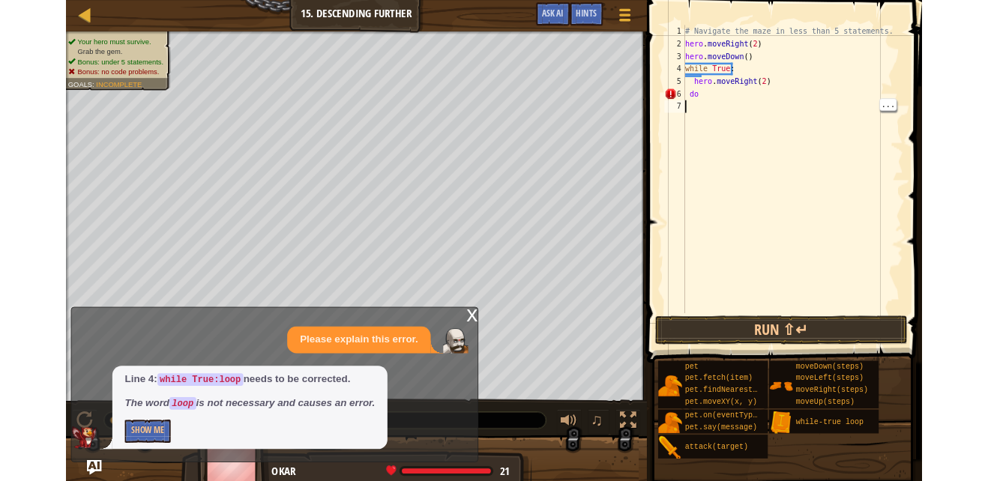
scroll to position [7, 0]
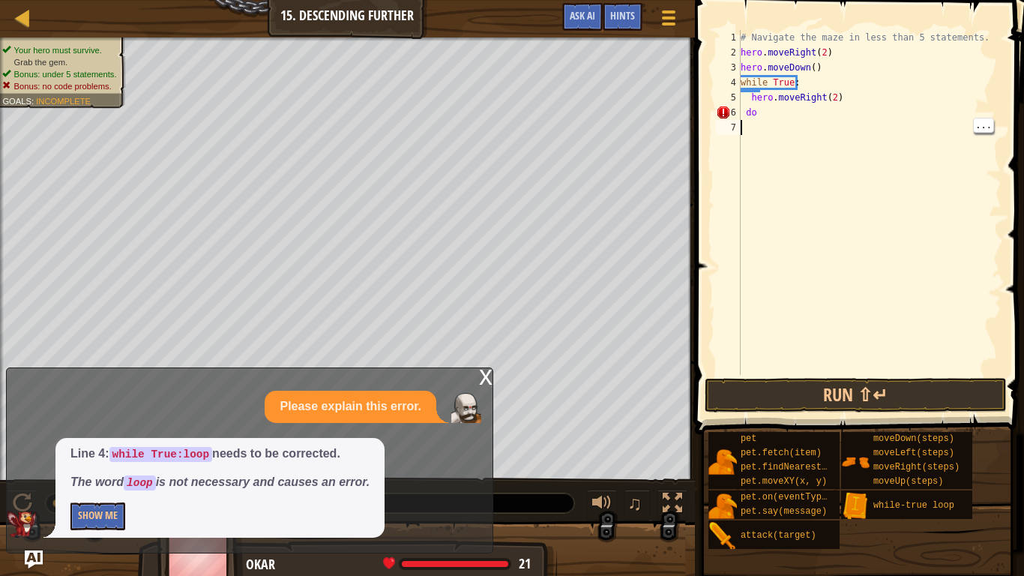
click at [788, 119] on div "# Navigate the maze in less than 5 statements. hero . moveRight ( 2 ) hero . mo…" at bounding box center [870, 217] width 264 height 375
type textarea "d"
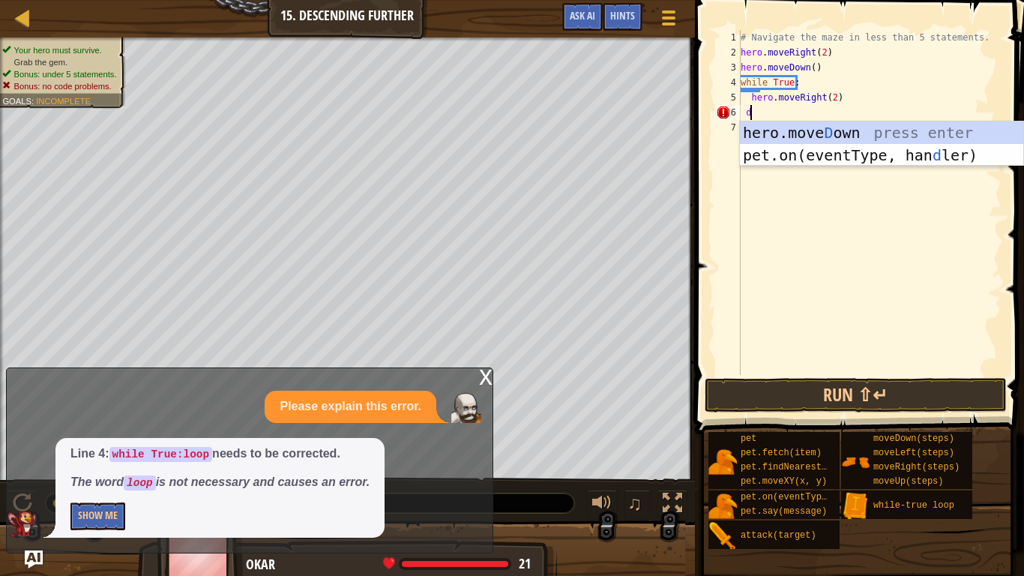
click at [841, 130] on div "hero.[PERSON_NAME] own press enter pet.on(eventType, han d ler) press enter" at bounding box center [881, 166] width 283 height 90
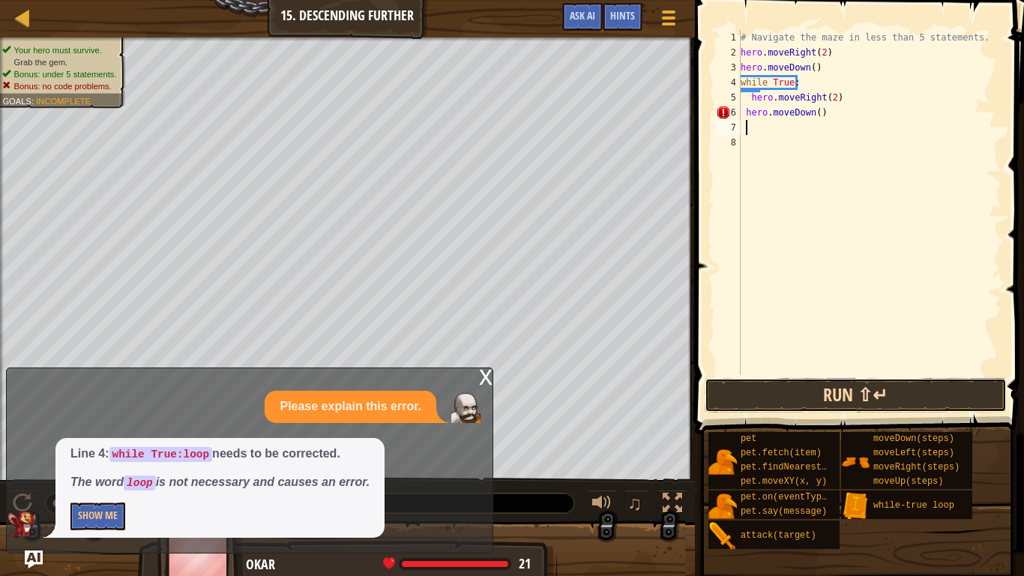
click at [823, 397] on button "Run ⇧↵" at bounding box center [856, 395] width 302 height 34
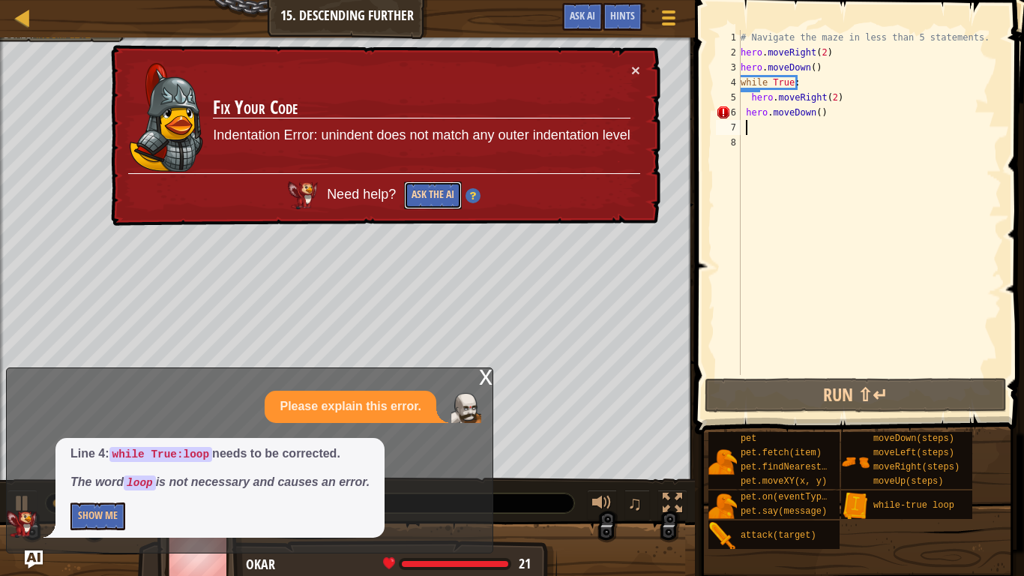
click at [439, 198] on button "Ask the AI" at bounding box center [433, 195] width 58 height 28
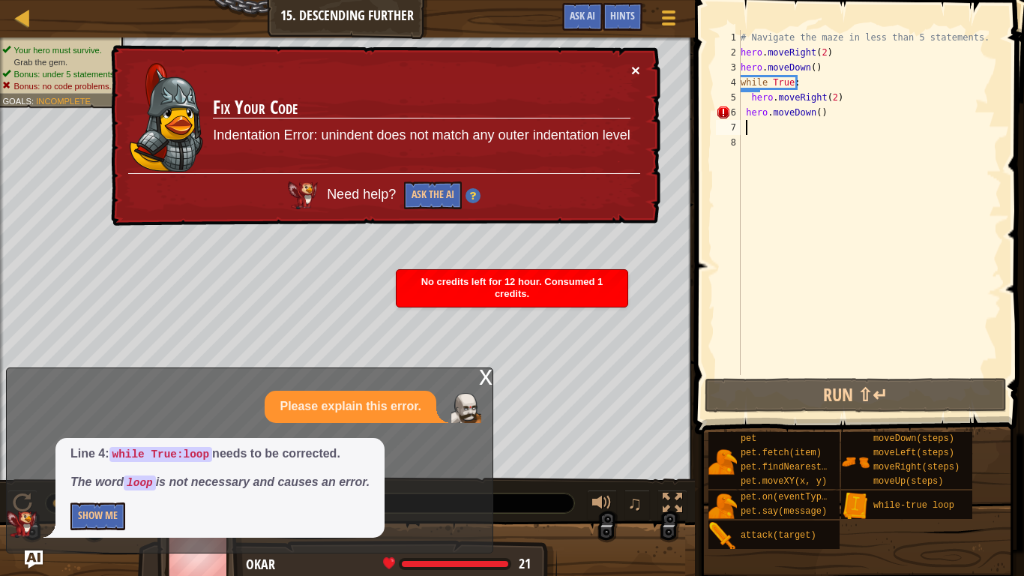
click at [639, 67] on button "×" at bounding box center [635, 70] width 9 height 16
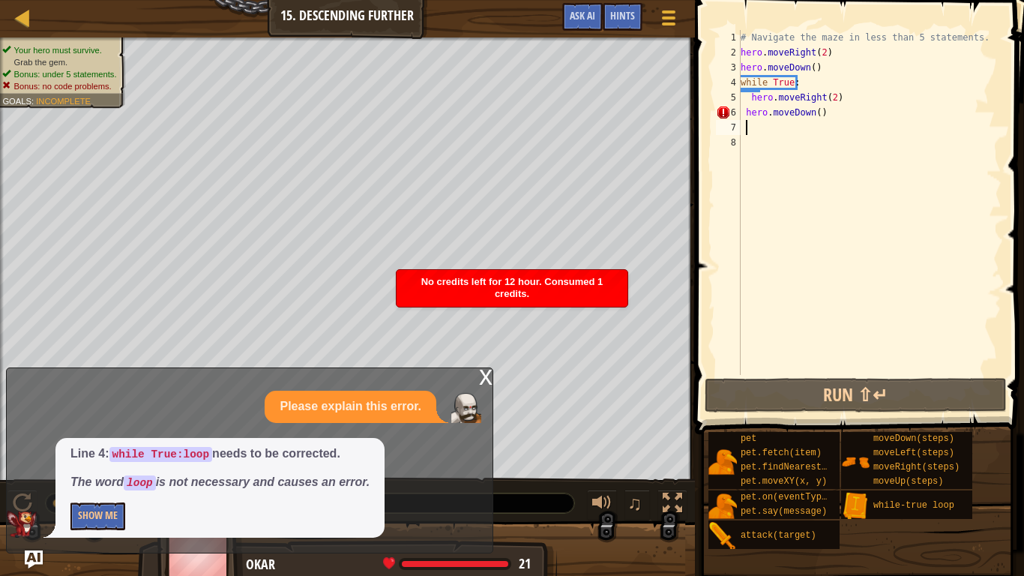
click at [777, 79] on div "# Navigate the maze in less than 5 statements. hero . moveRight ( 2 ) hero . mo…" at bounding box center [870, 217] width 264 height 375
click at [806, 80] on div "# Navigate the maze in less than 5 statements. hero . moveRight ( 2 ) hero . mo…" at bounding box center [870, 217] width 264 height 375
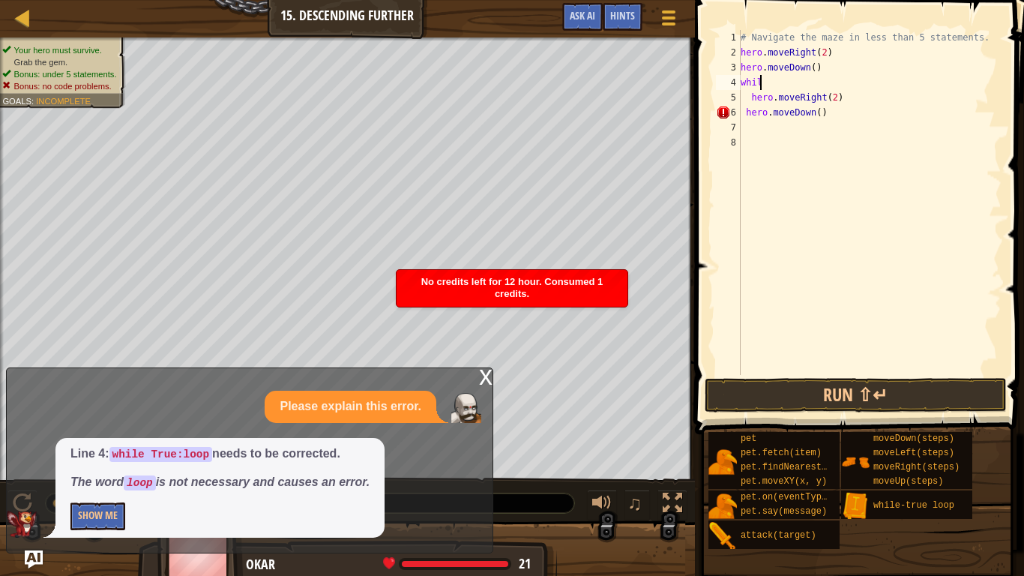
type textarea "w"
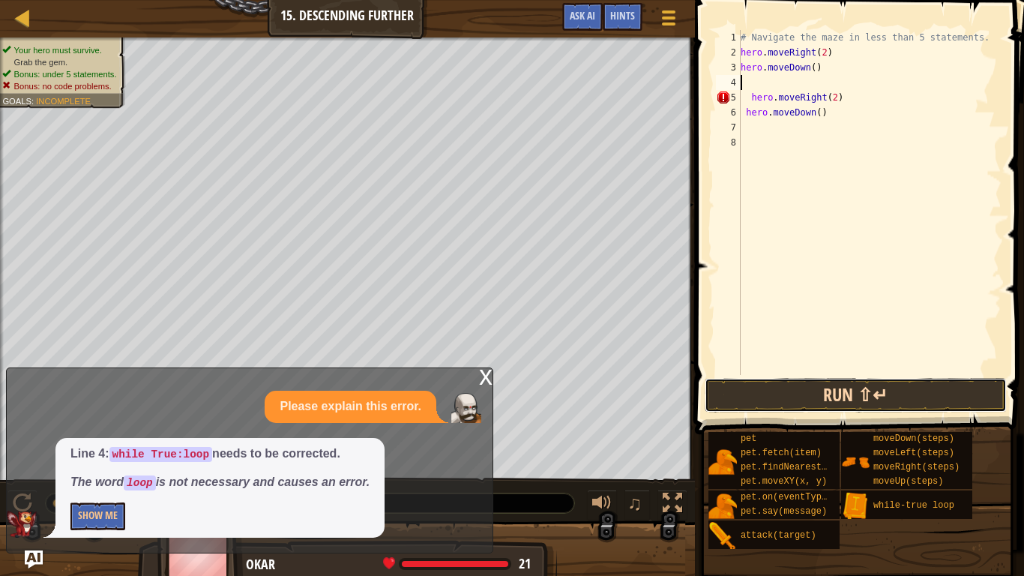
click at [966, 409] on button "Run ⇧↵" at bounding box center [856, 395] width 302 height 34
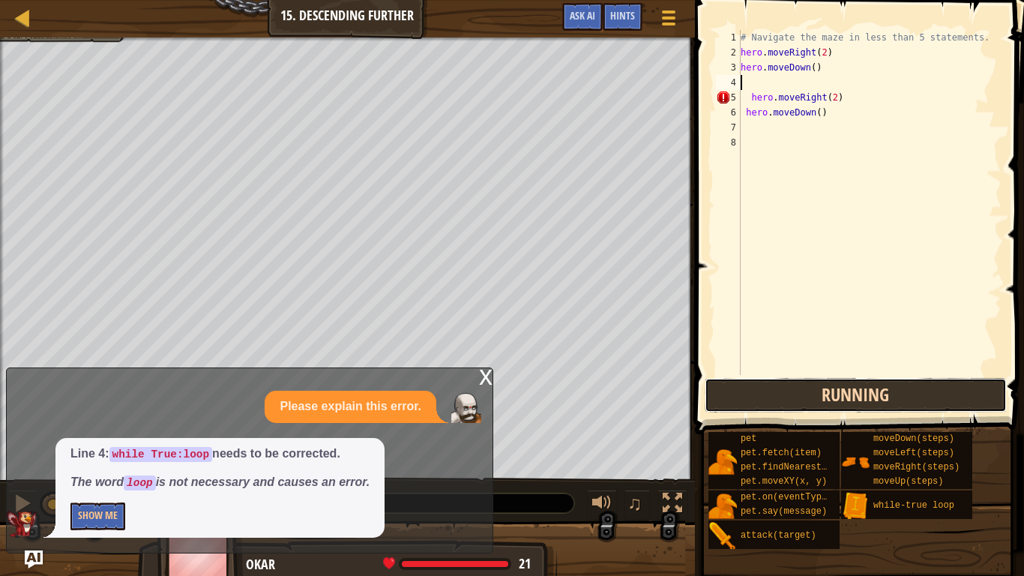
click at [961, 400] on button "Running" at bounding box center [856, 395] width 302 height 34
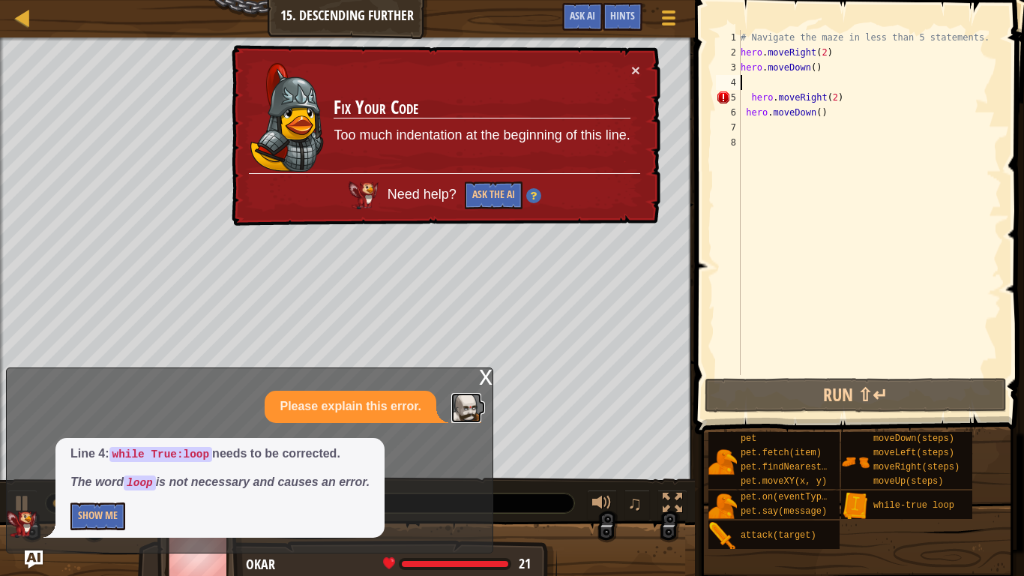
click at [475, 393] on img at bounding box center [466, 408] width 30 height 30
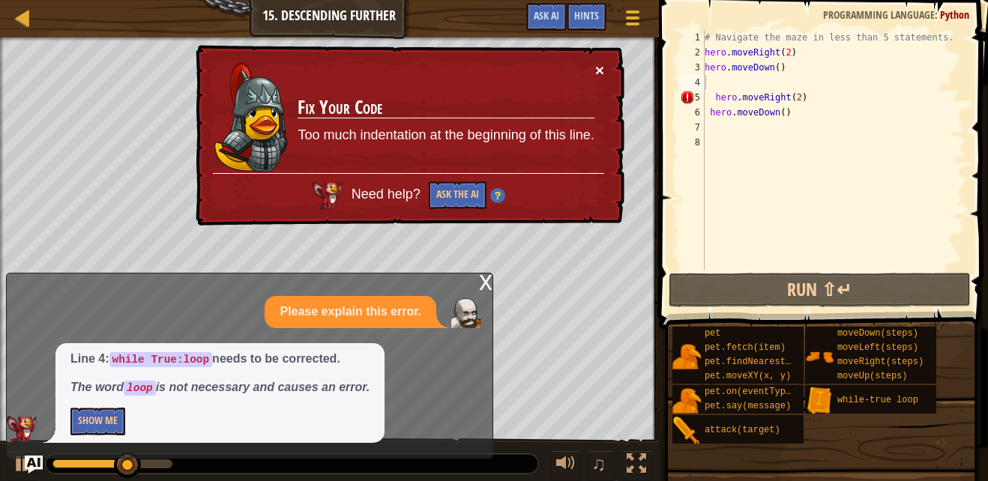
click at [597, 72] on button "×" at bounding box center [599, 70] width 9 height 16
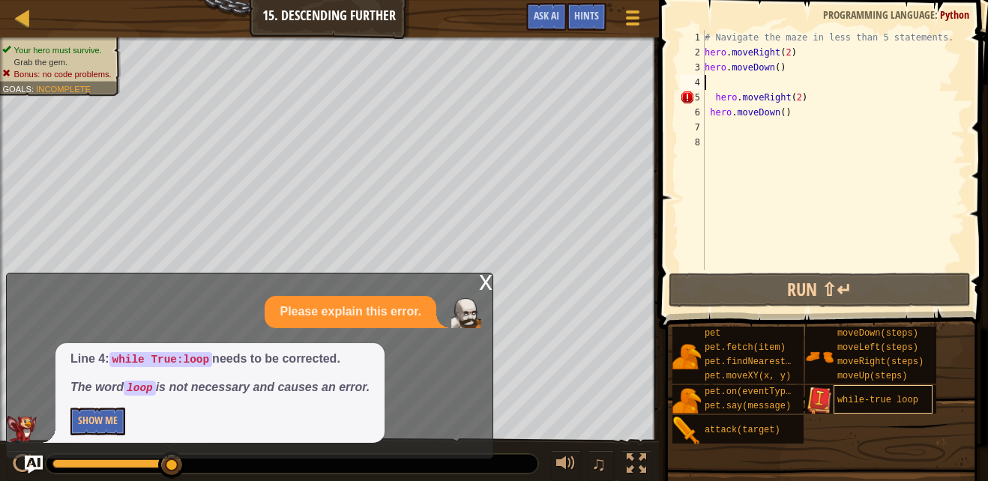
click at [884, 409] on div "while-true loop" at bounding box center [883, 399] width 99 height 28
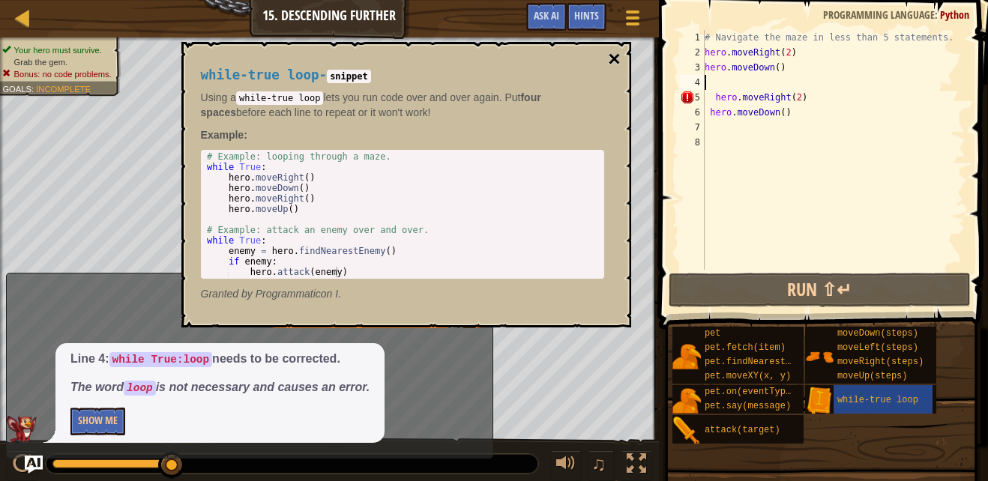
click at [618, 59] on button "×" at bounding box center [614, 59] width 12 height 21
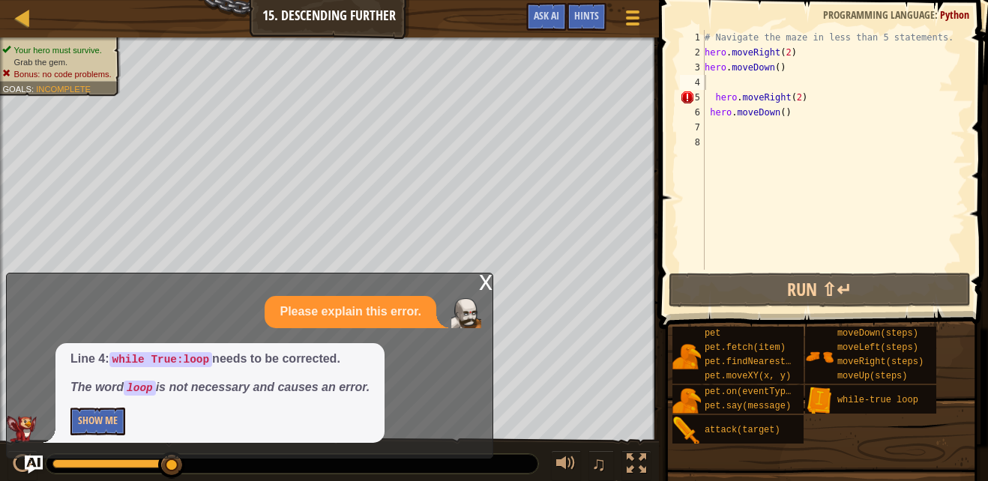
click at [821, 124] on div "# Navigate the maze in less than 5 statements. hero . moveRight ( 2 ) hero . mo…" at bounding box center [834, 165] width 264 height 270
click at [765, 102] on div "# Navigate the maze in less than 5 statements. hero . moveRight ( 2 ) hero . mo…" at bounding box center [834, 165] width 264 height 270
type textarea "hero.moveRight(2)"
click at [811, 100] on div "# Navigate the maze in less than 5 statements. hero . moveRight ( 2 ) hero . mo…" at bounding box center [834, 165] width 264 height 270
click at [800, 122] on div "# Navigate the maze in less than 5 statements. hero . moveRight ( 2 ) hero . mo…" at bounding box center [834, 165] width 264 height 270
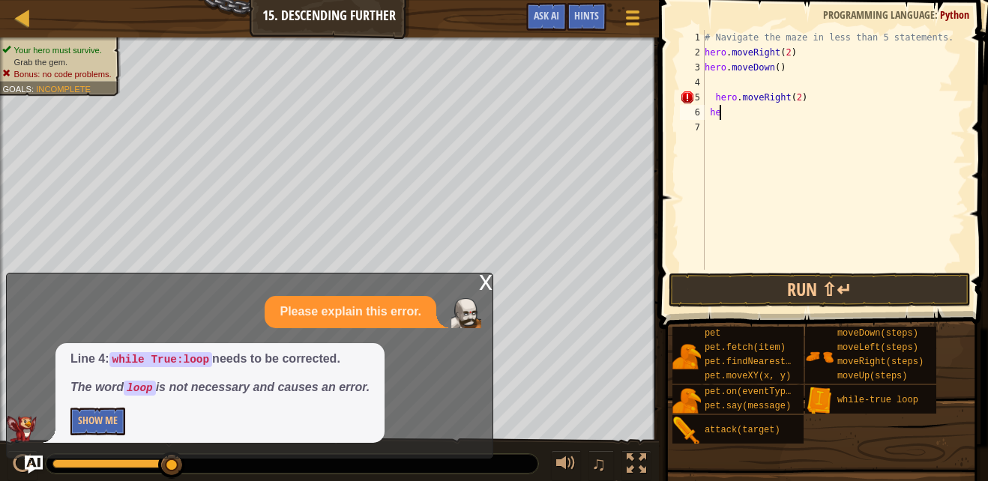
type textarea "h"
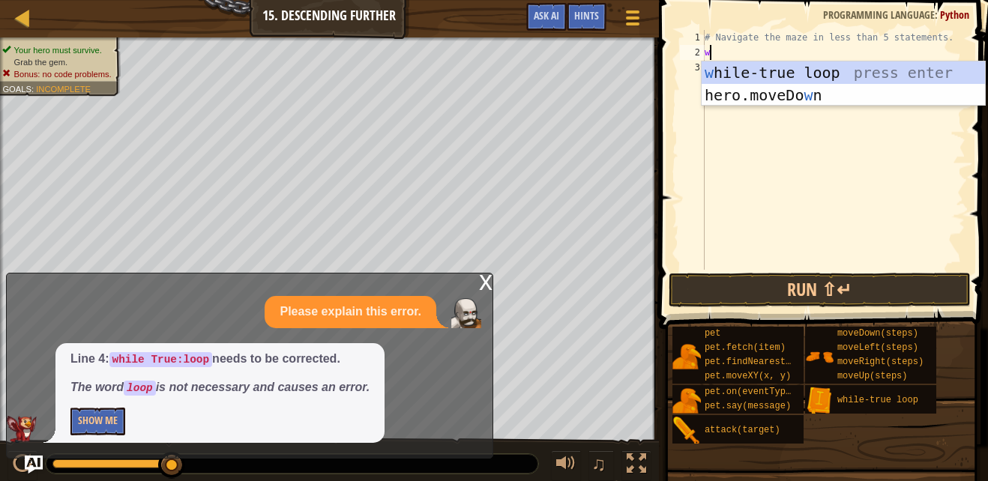
type textarea "wh"
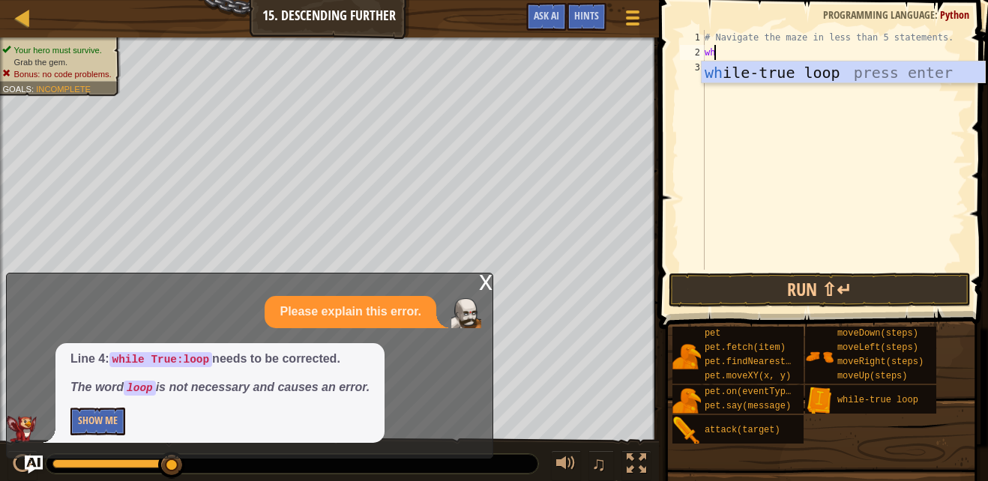
click at [800, 71] on div "wh ile-true loop press enter" at bounding box center [843, 94] width 283 height 67
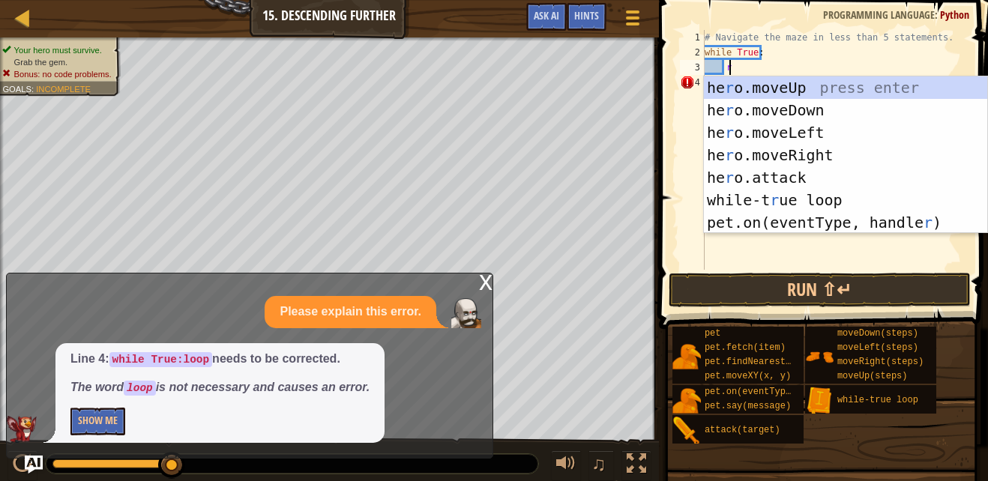
type textarea "ri"
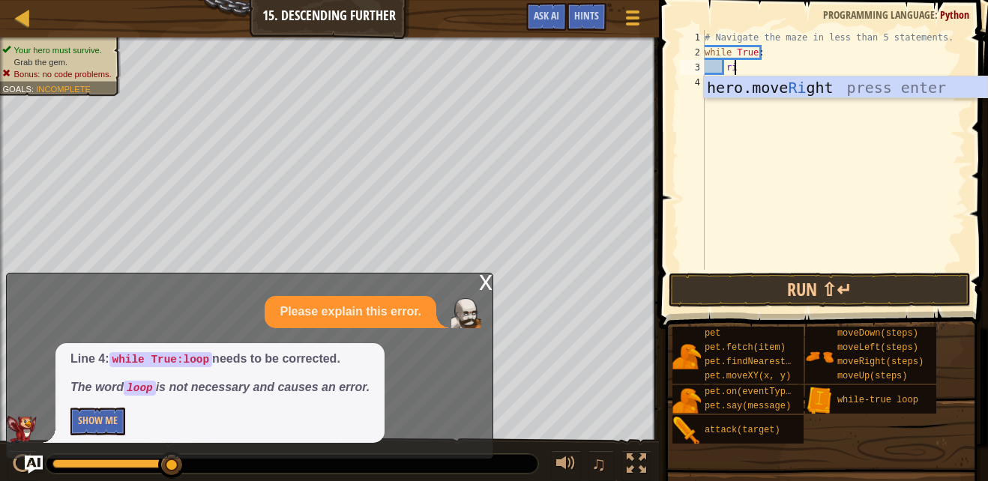
click at [854, 89] on div "hero.move Ri ght press enter" at bounding box center [845, 109] width 283 height 67
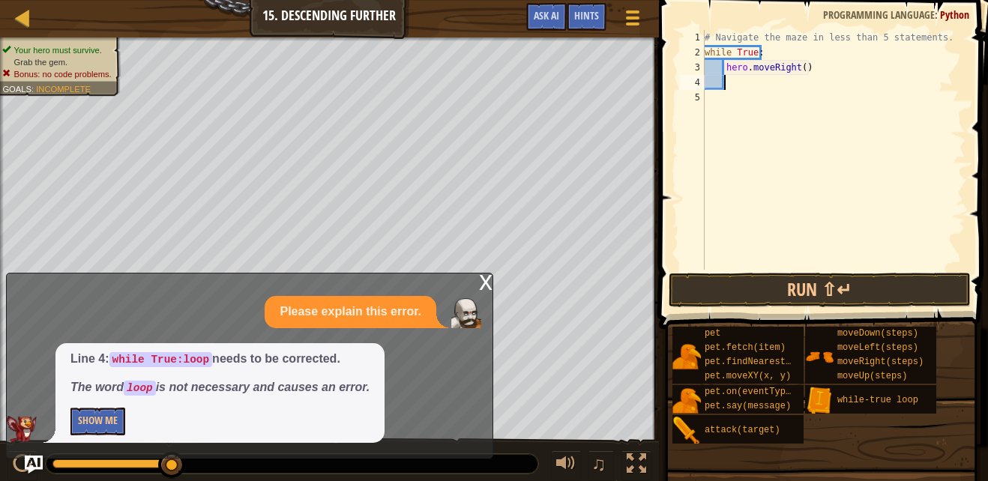
scroll to position [7, 1]
click at [805, 67] on div "# Navigate the maze in less than 5 statements. while True : hero . moveRight ( )" at bounding box center [834, 165] width 264 height 270
click at [799, 68] on div "# Navigate the maze in less than 5 statements. while True : hero . moveRight ( )" at bounding box center [834, 165] width 264 height 270
type textarea "hero.moveRight(2)"
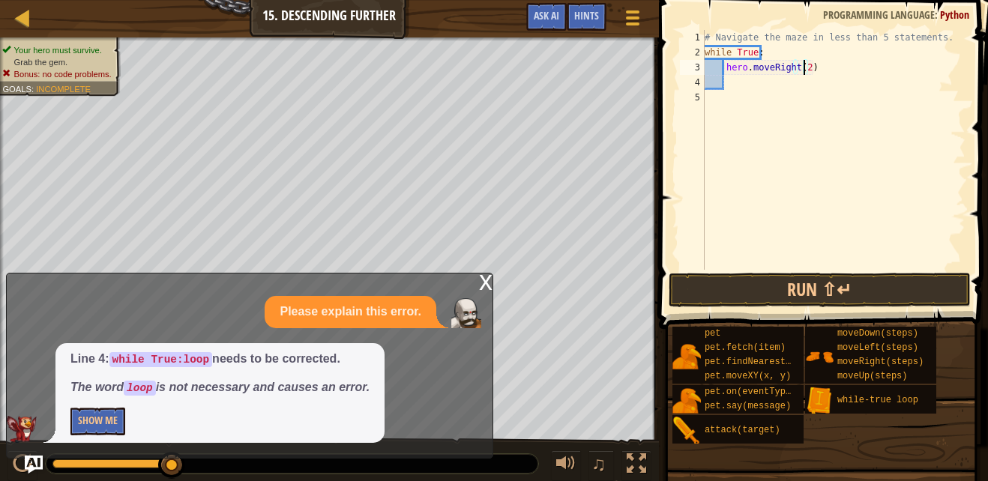
click at [733, 79] on div "# Navigate the maze in less than 5 statements. while True : hero . moveRight ( …" at bounding box center [834, 165] width 264 height 270
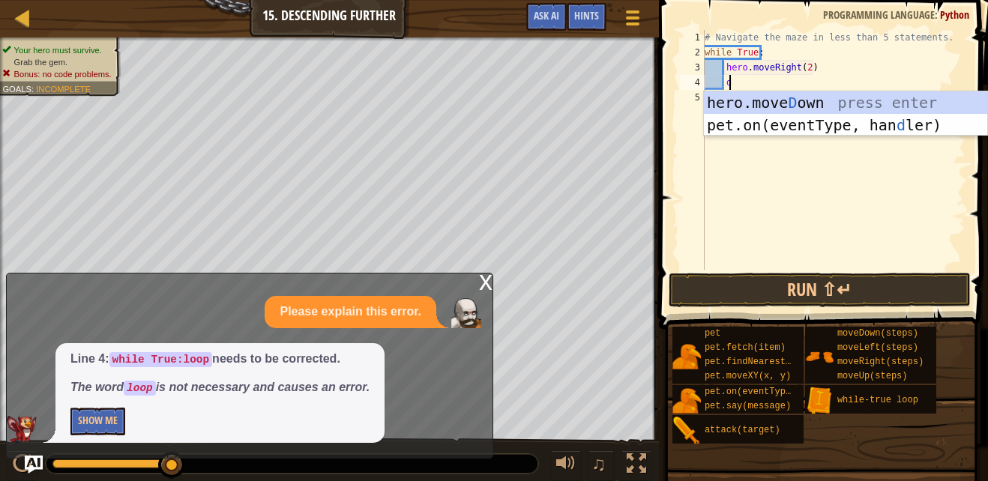
type textarea "do"
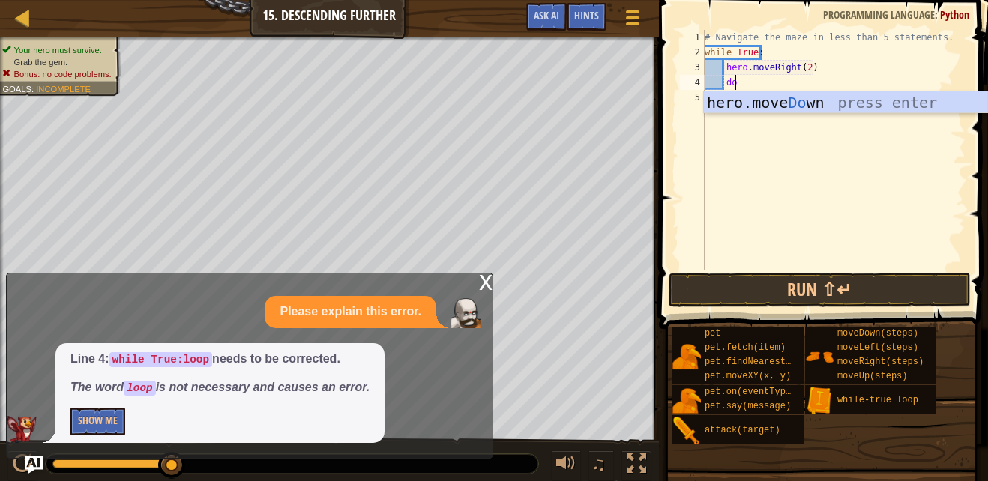
click at [850, 101] on div "hero.move Do wn press enter" at bounding box center [845, 124] width 283 height 67
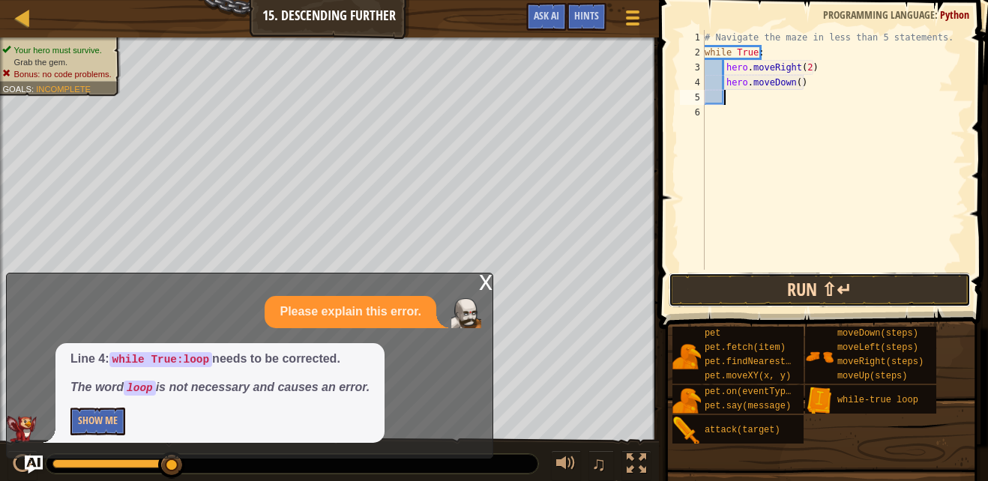
click at [827, 301] on button "Run ⇧↵" at bounding box center [820, 290] width 302 height 34
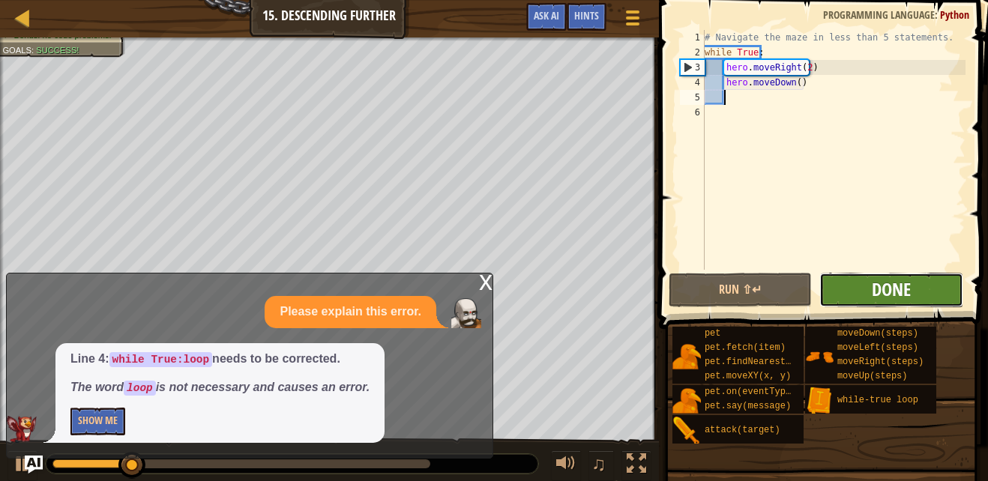
click at [909, 295] on span "Done" at bounding box center [891, 289] width 39 height 24
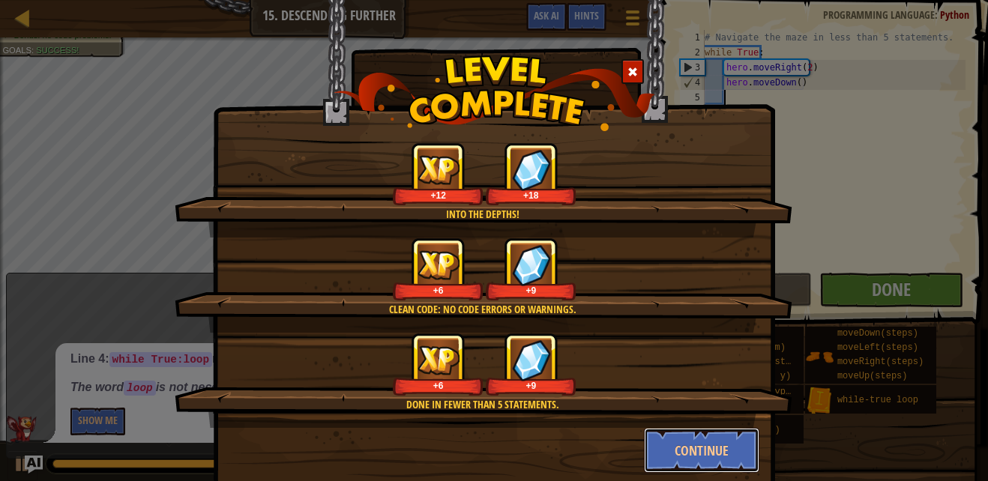
click at [699, 461] on button "Continue" at bounding box center [702, 450] width 116 height 45
click at [691, 461] on div "Into the depths! +12 +18 Clean code: no code errors or warnings. +6 +9 Done in …" at bounding box center [494, 240] width 988 height 481
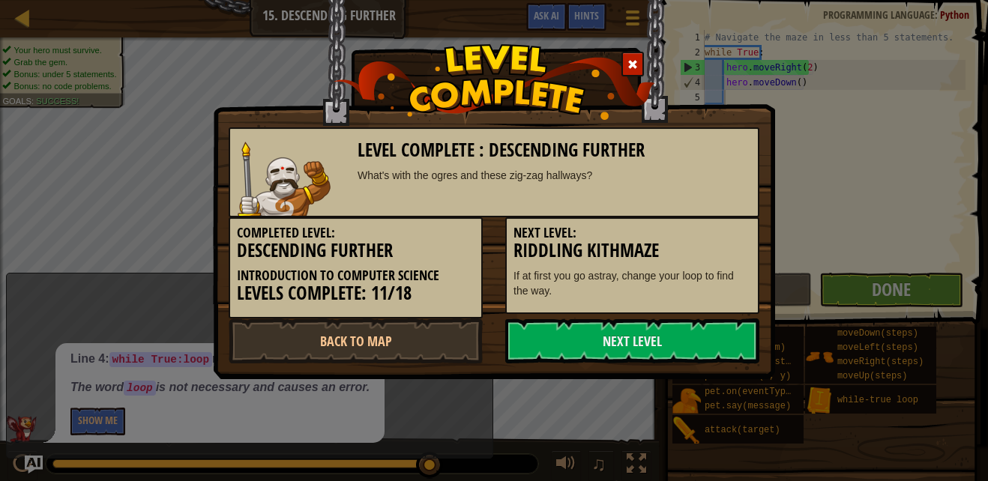
click at [572, 300] on div "Next Level: Riddling Kithmaze If at first you go astray, change your loop to fi…" at bounding box center [632, 265] width 254 height 97
click at [585, 354] on link "Next Level" at bounding box center [632, 341] width 254 height 45
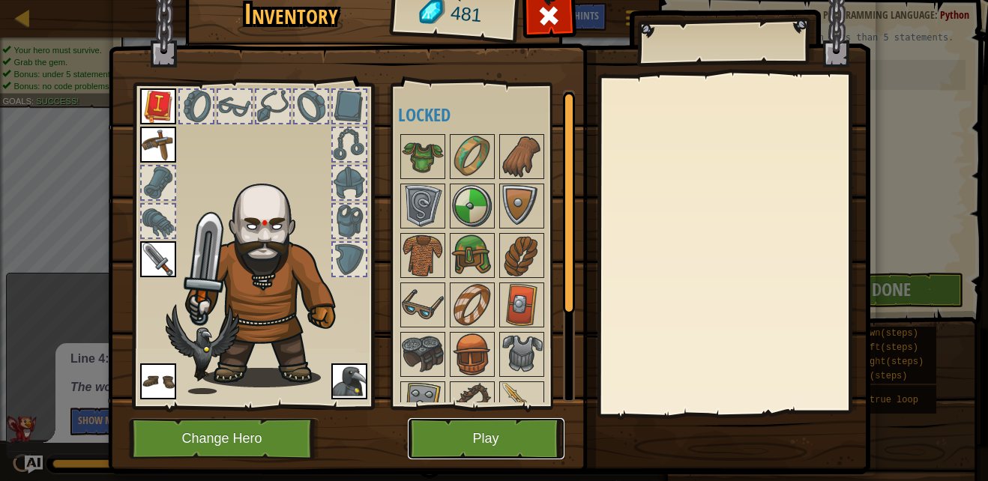
click at [485, 455] on button "Play" at bounding box center [486, 438] width 157 height 41
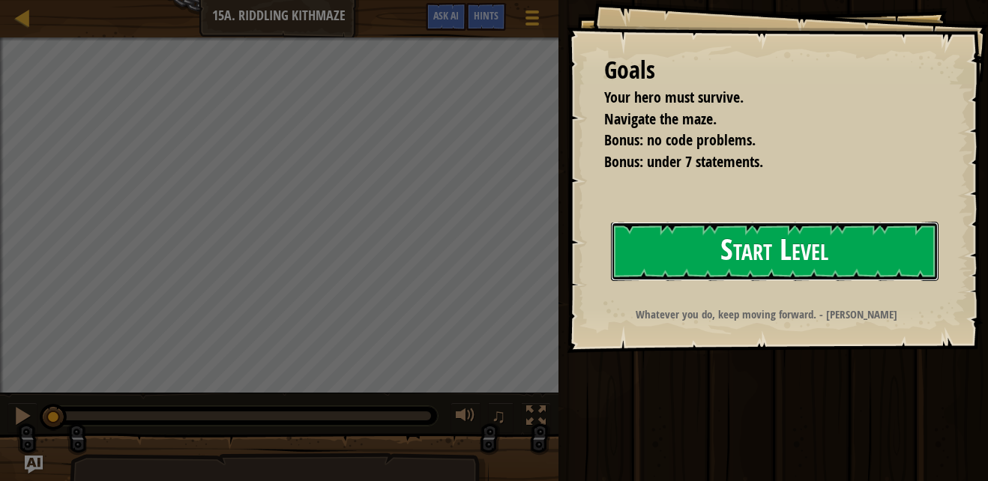
click at [898, 270] on button "Start Level" at bounding box center [775, 251] width 328 height 59
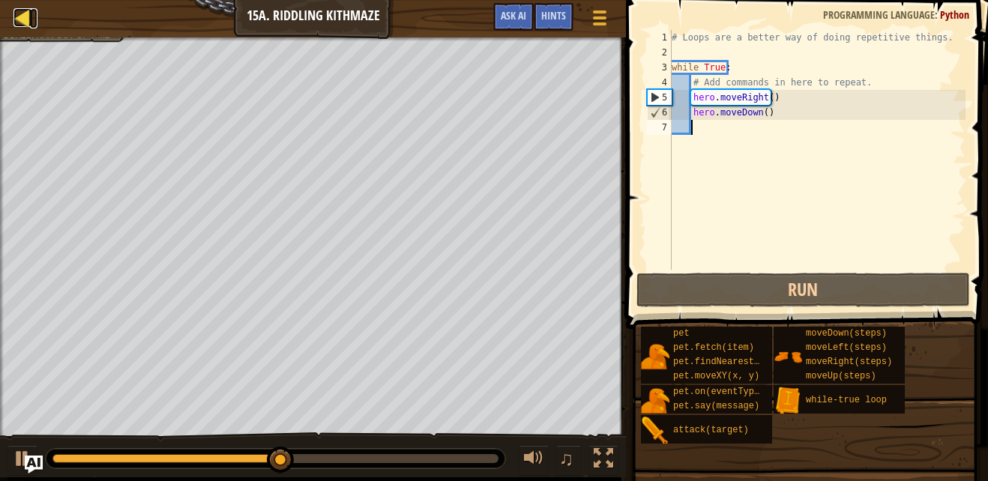
click at [28, 12] on div at bounding box center [22, 17] width 19 height 19
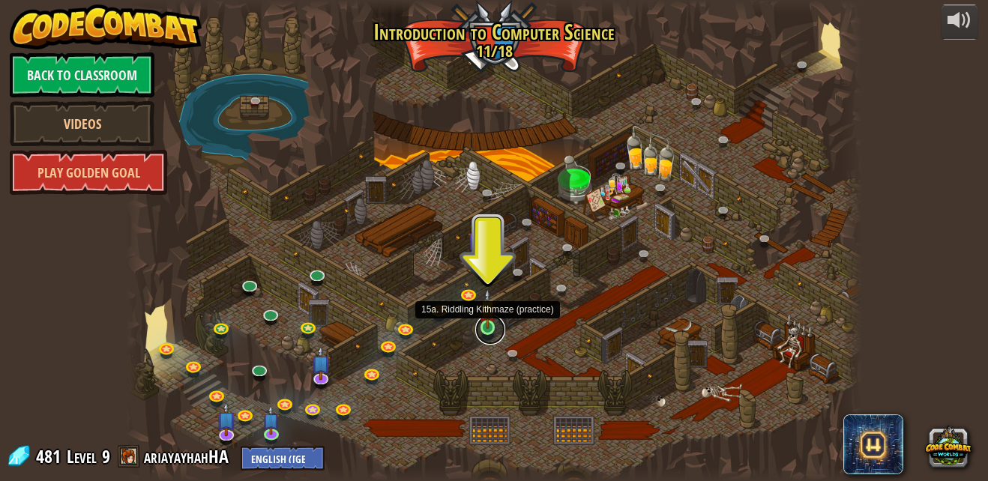
click at [502, 325] on link at bounding box center [490, 330] width 30 height 30
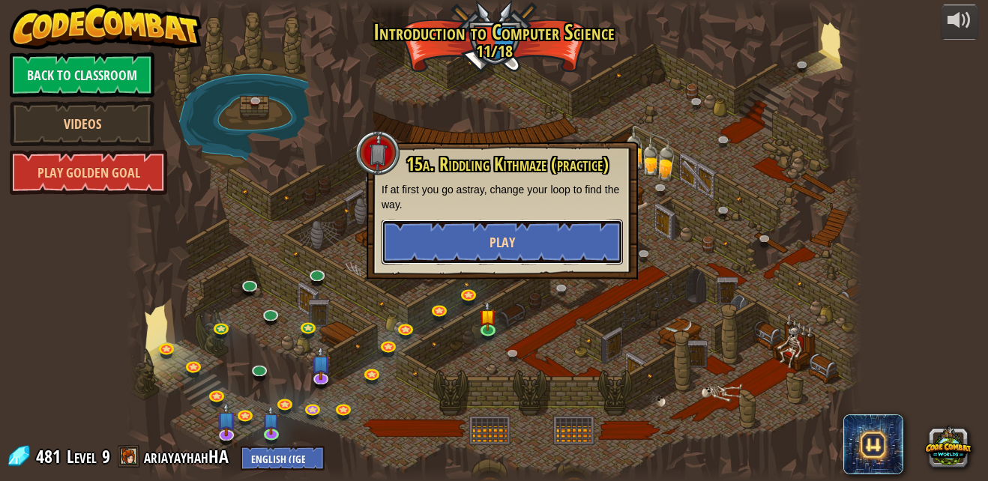
click at [482, 242] on button "Play" at bounding box center [502, 242] width 241 height 45
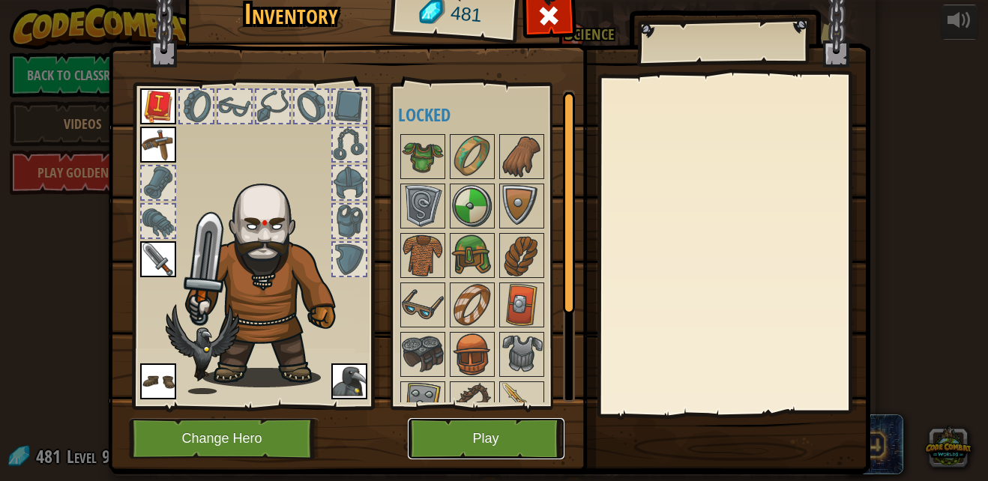
click at [499, 439] on button "Play" at bounding box center [486, 438] width 157 height 41
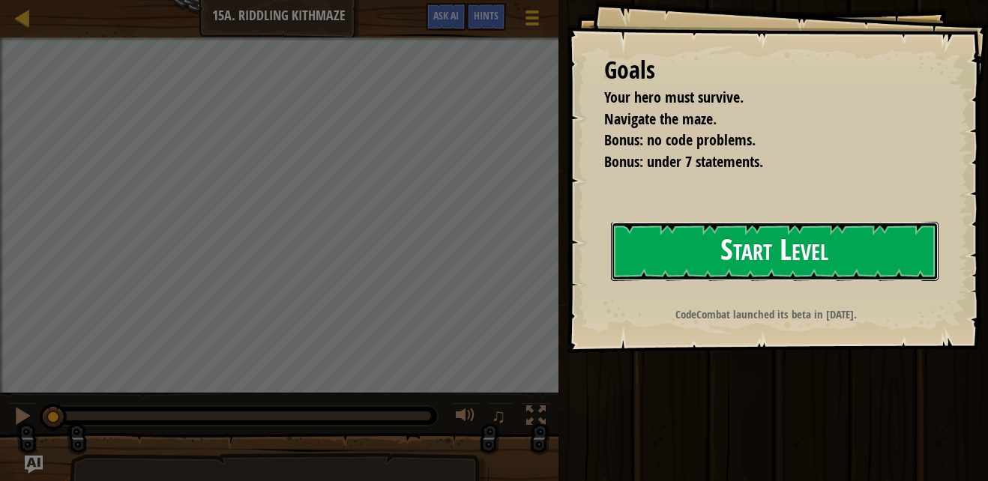
click at [874, 247] on button "Start Level" at bounding box center [775, 251] width 328 height 59
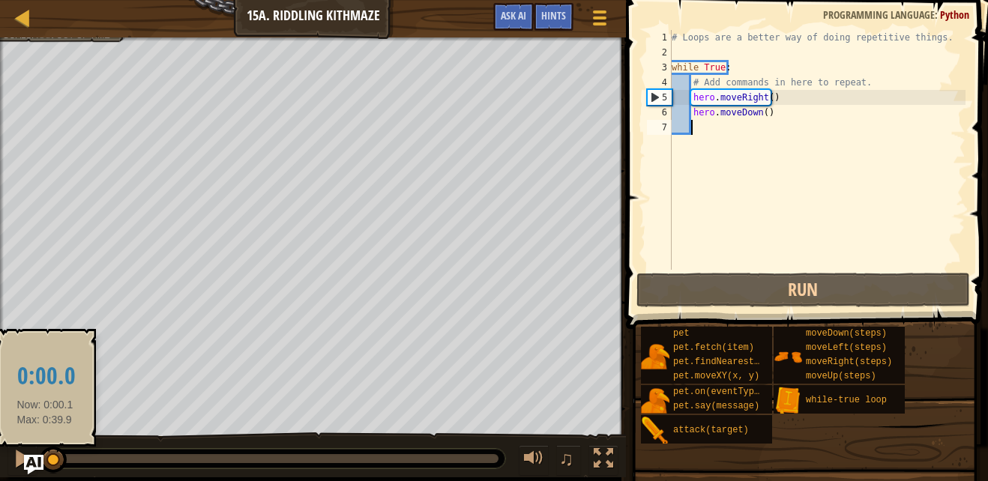
drag, startPoint x: 300, startPoint y: 458, endPoint x: 34, endPoint y: 457, distance: 266.2
click at [34, 457] on div "Map Introduction to Computer Science 15a. Riddling Kithmaze Game Menu Done Hint…" at bounding box center [494, 240] width 988 height 481
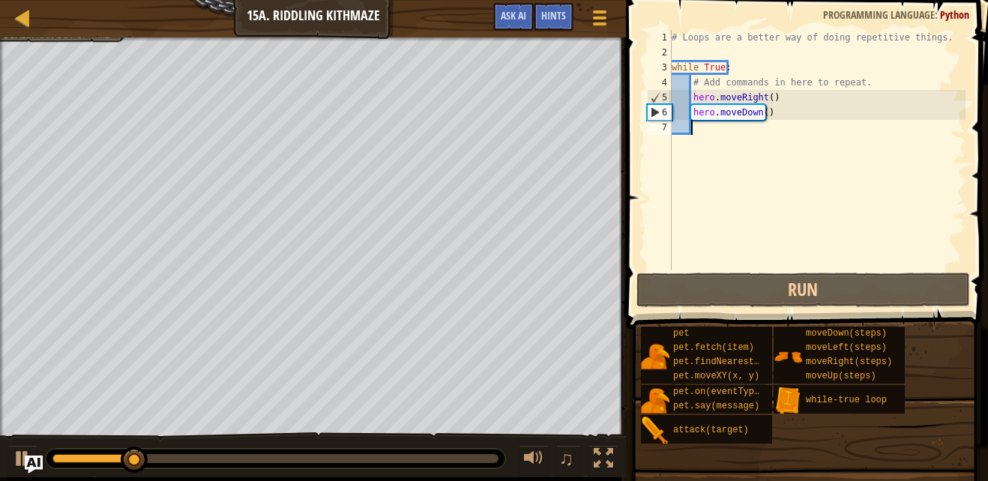
click at [765, 97] on div "# Loops are a better way of doing repetitive things. while True : # Add command…" at bounding box center [817, 165] width 297 height 270
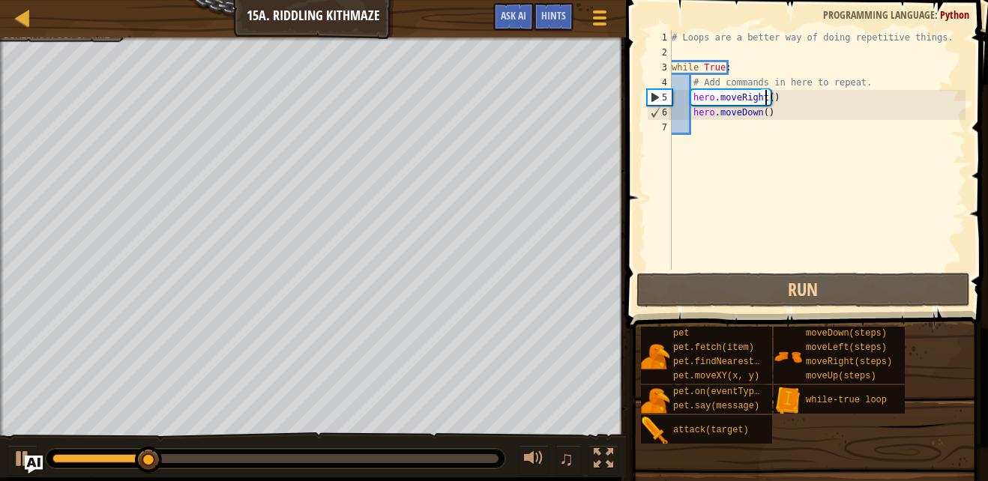
scroll to position [7, 8]
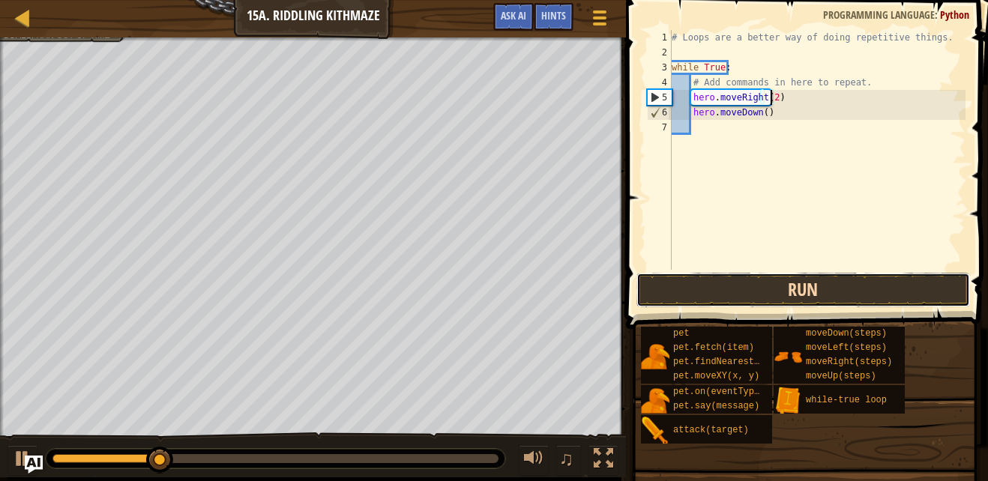
click at [842, 287] on button "Run" at bounding box center [804, 290] width 334 height 34
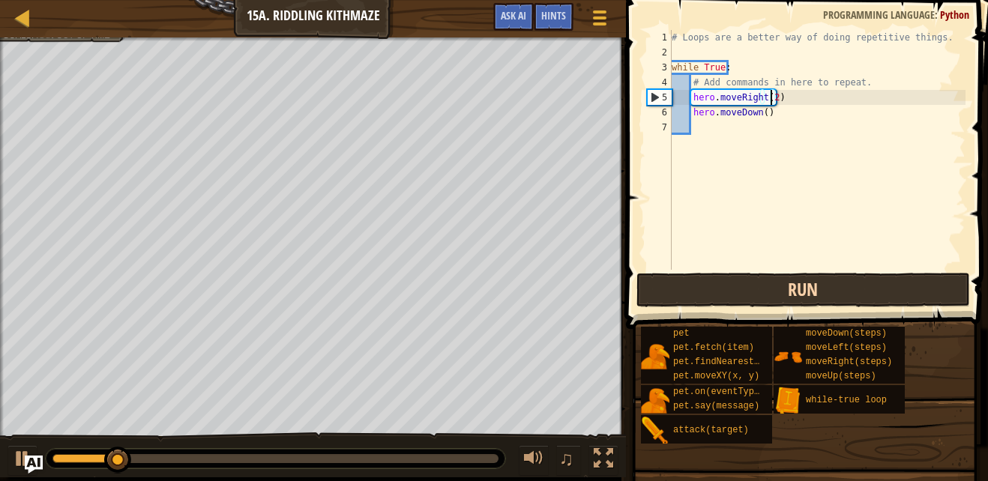
type textarea "hero.moveRight()"
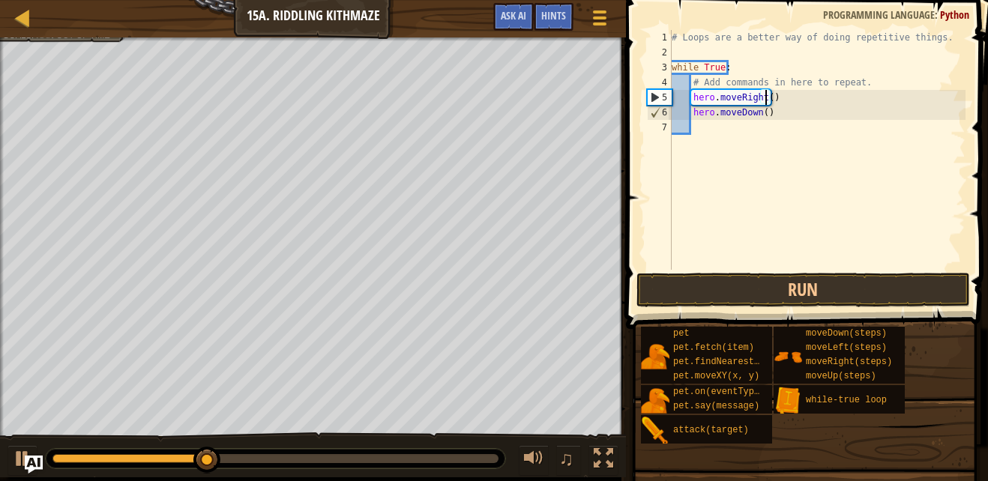
click at [706, 123] on div "# Loops are a better way of doing repetitive things. while True : # Add command…" at bounding box center [817, 165] width 297 height 270
click at [721, 126] on div "# Loops are a better way of doing repetitive things. while True : # Add command…" at bounding box center [817, 165] width 297 height 270
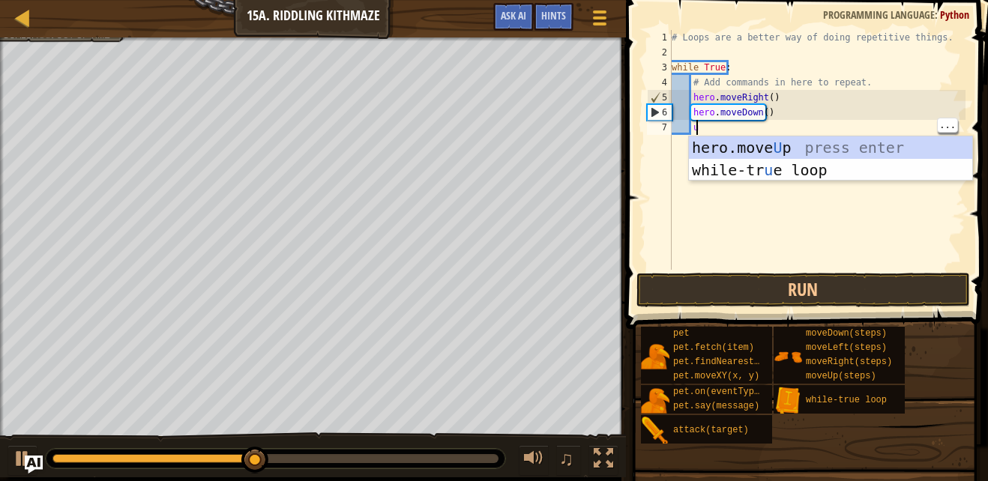
scroll to position [7, 1]
type textarea "up"
click at [841, 159] on div "hero.move Up press enter while-tr u e loo p press enter" at bounding box center [830, 181] width 283 height 90
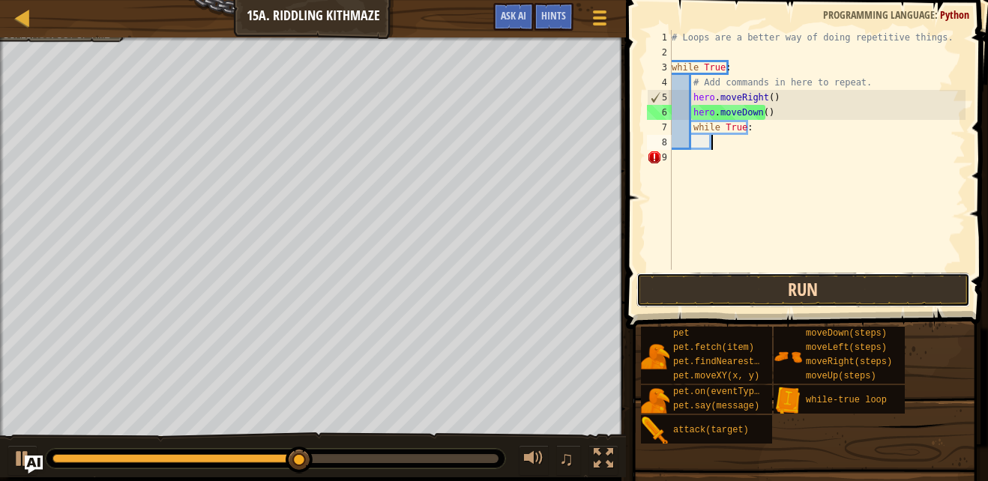
click at [824, 293] on button "Run" at bounding box center [804, 290] width 334 height 34
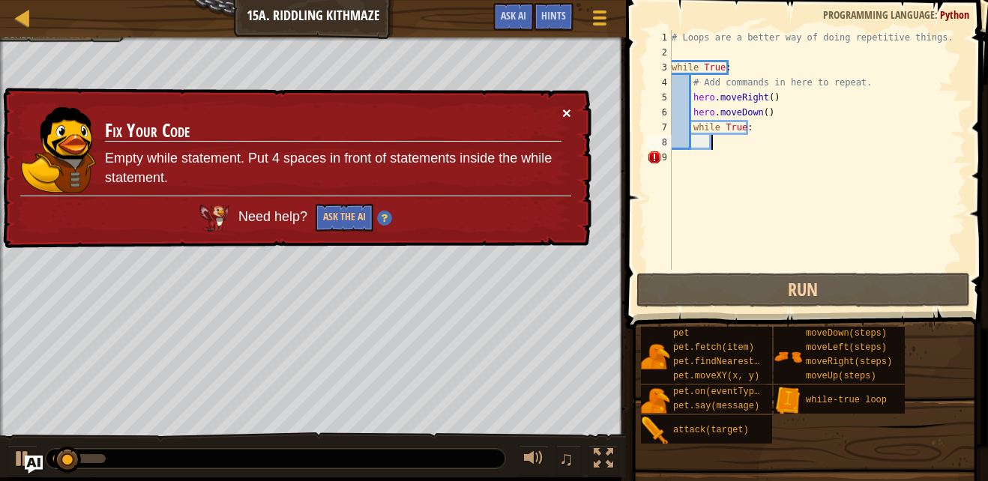
click at [571, 108] on button "×" at bounding box center [566, 113] width 9 height 16
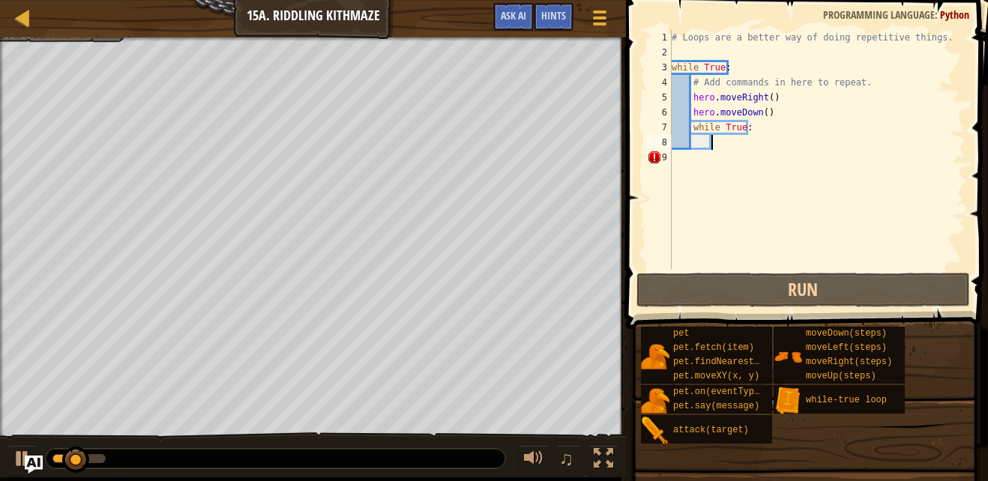
click at [666, 155] on div "9" at bounding box center [659, 157] width 25 height 15
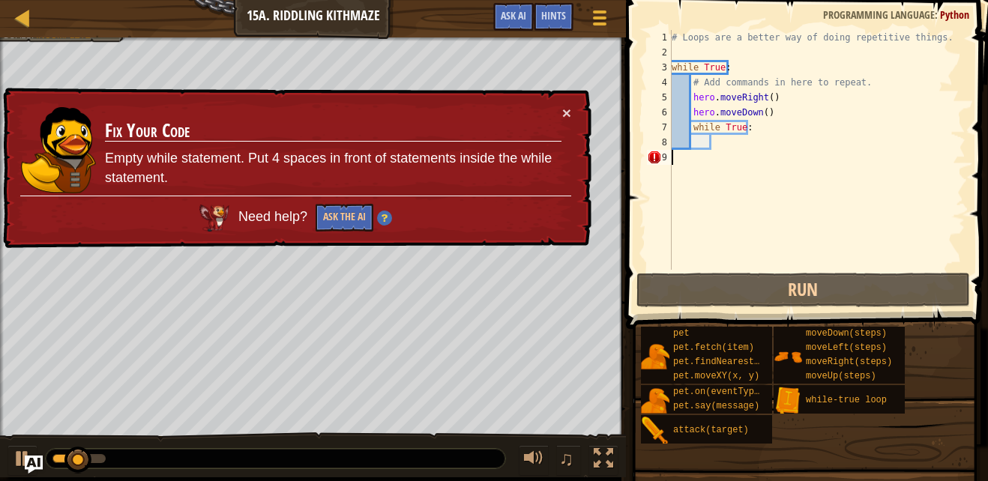
scroll to position [7, 0]
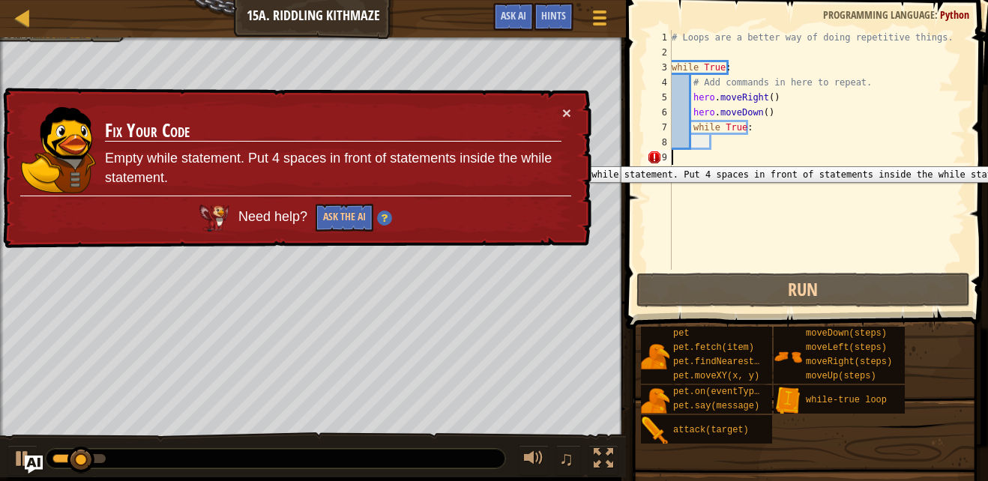
click at [703, 142] on div "# Loops are a better way of doing repetitive things. while True : # Add command…" at bounding box center [817, 165] width 297 height 270
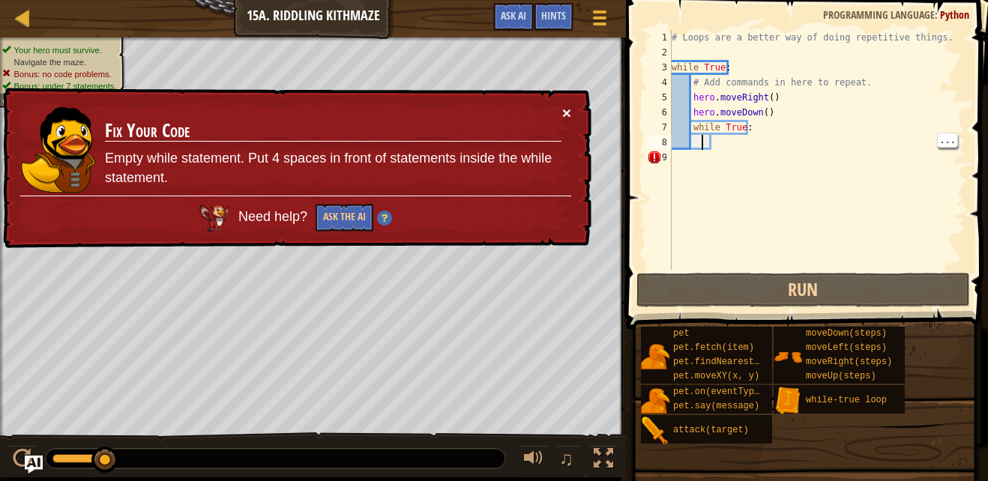
click at [568, 111] on button "×" at bounding box center [568, 117] width 10 height 16
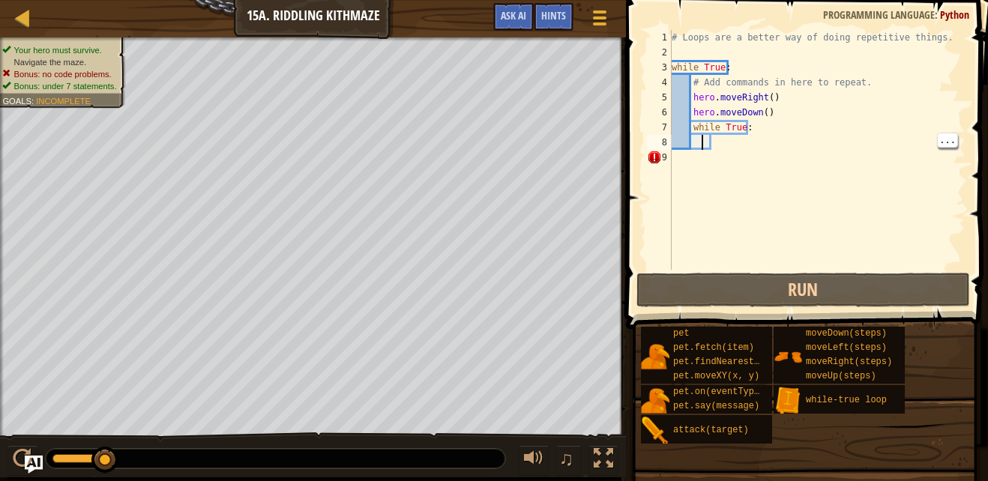
type textarea "u"
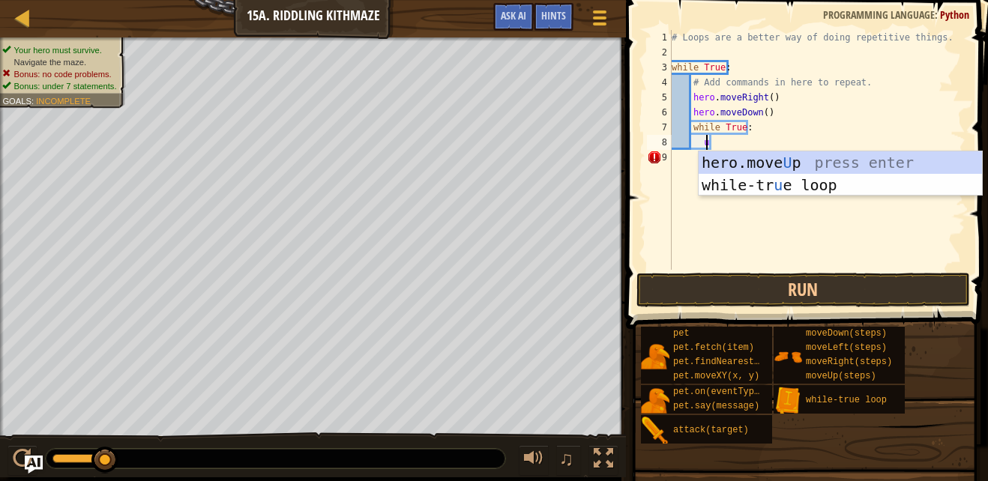
scroll to position [7, 3]
click at [830, 156] on div "hero.move U p press enter while-tr u e loop press enter" at bounding box center [840, 196] width 283 height 90
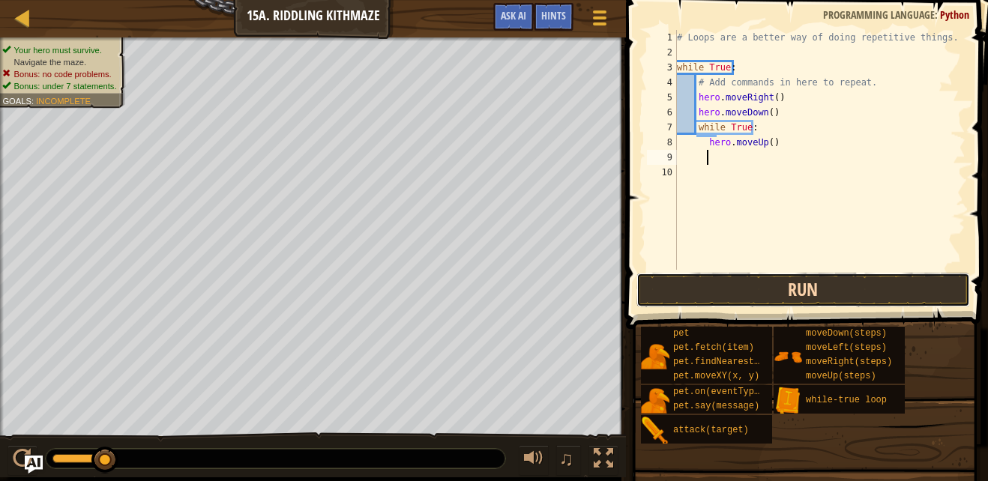
click at [796, 301] on button "Run" at bounding box center [804, 290] width 334 height 34
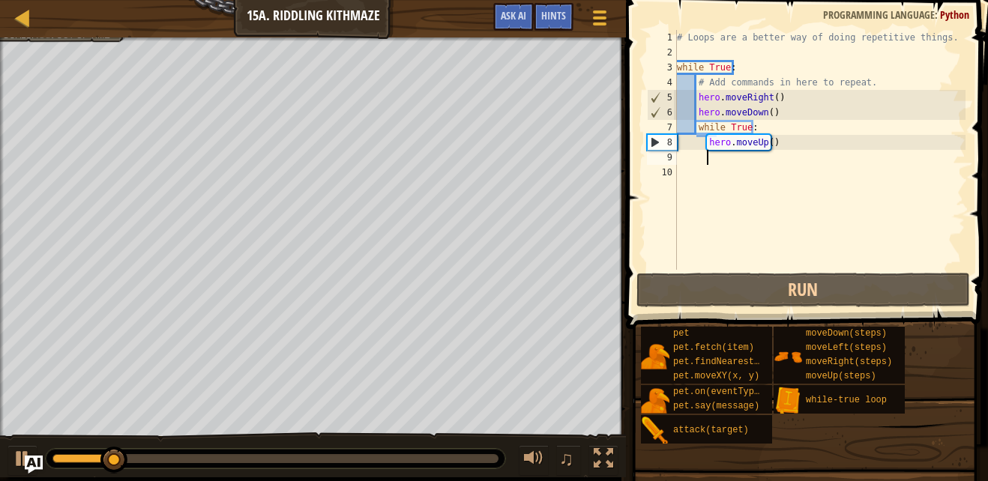
click at [832, 137] on div "# Loops are a better way of doing repetitive things. while True : # Add command…" at bounding box center [820, 165] width 292 height 270
click at [827, 141] on div "# Loops are a better way of doing repetitive things. while True : # Add command…" at bounding box center [820, 165] width 292 height 270
click at [871, 140] on div "# Loops are a better way of doing repetitive things. while True : # Add command…" at bounding box center [820, 165] width 292 height 270
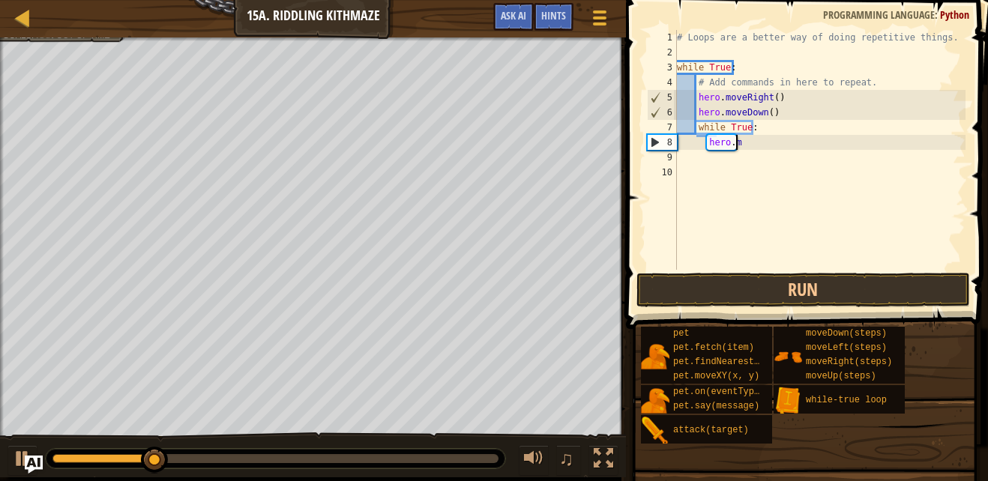
type textarea "h"
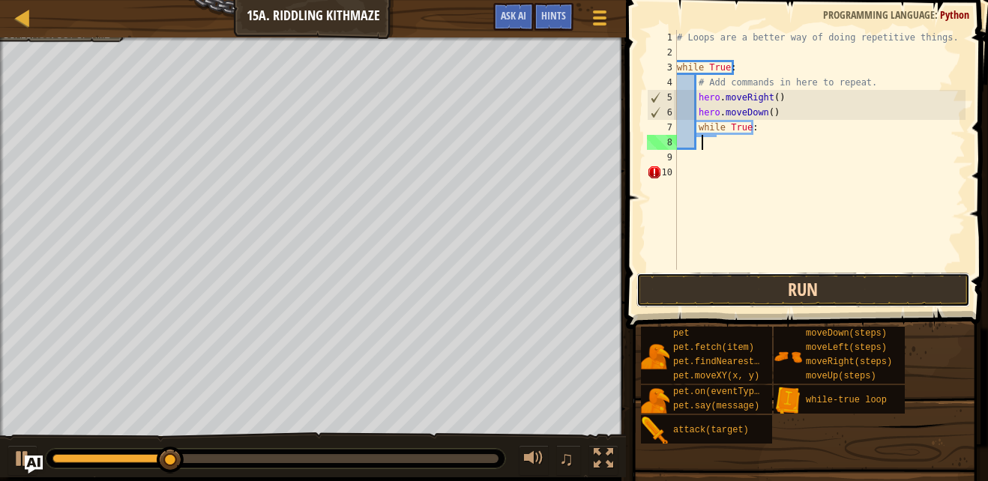
click at [753, 291] on button "Run" at bounding box center [804, 290] width 334 height 34
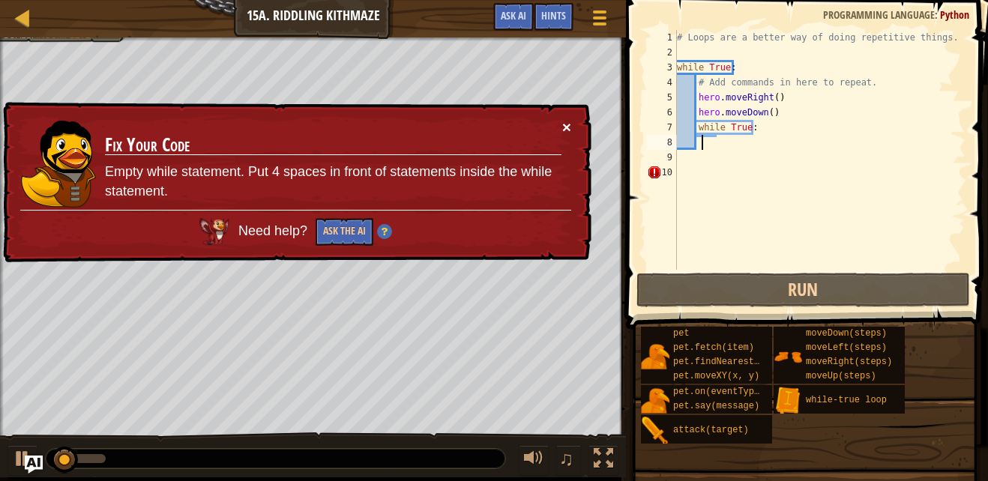
click at [565, 126] on button "×" at bounding box center [566, 125] width 9 height 16
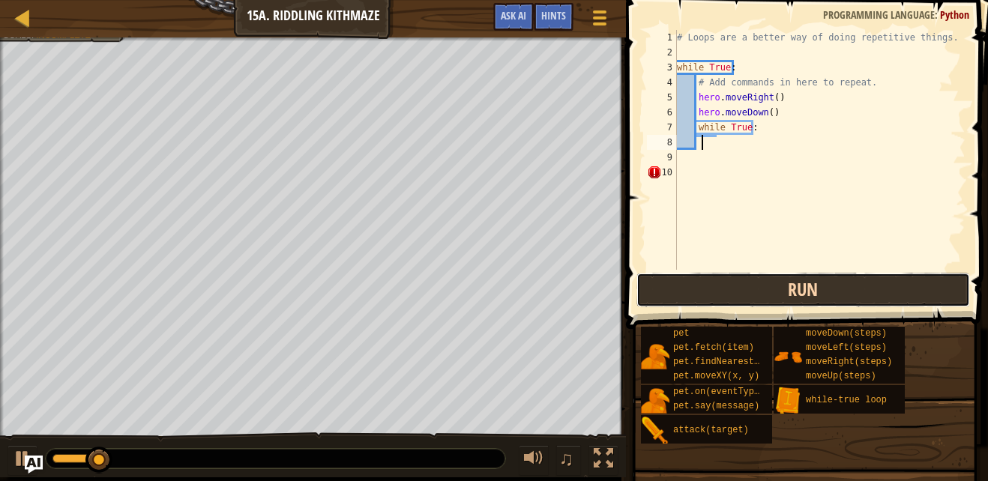
click at [796, 286] on button "Run" at bounding box center [804, 290] width 334 height 34
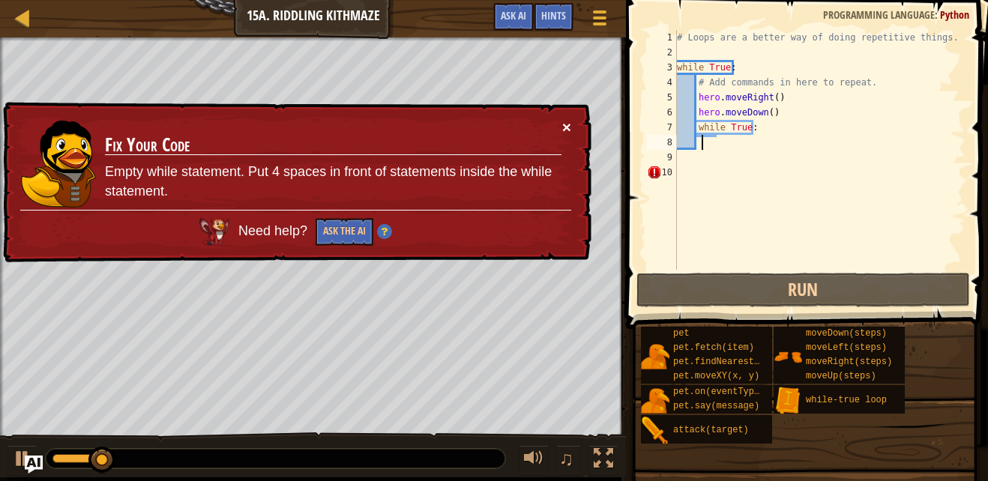
click at [563, 124] on button "×" at bounding box center [566, 125] width 9 height 16
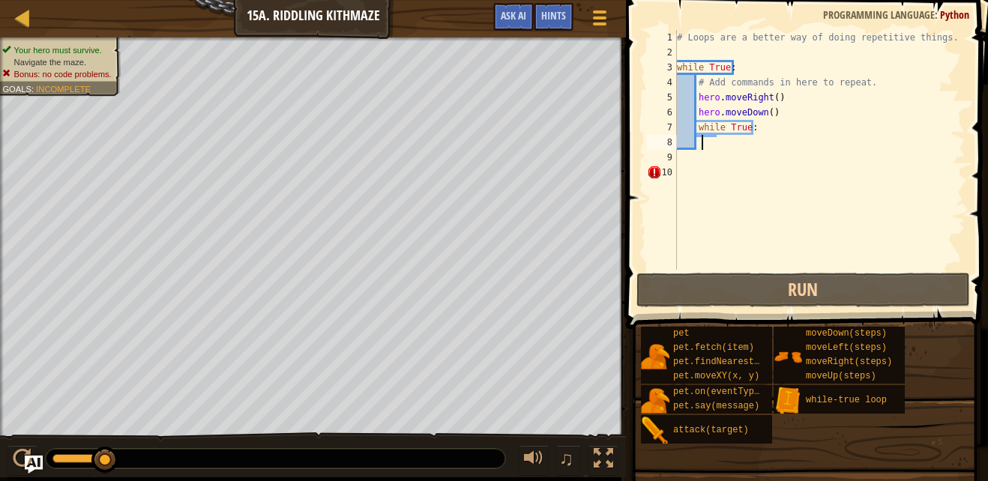
click at [770, 133] on div "# Loops are a better way of doing repetitive things. while True : # Add command…" at bounding box center [820, 165] width 292 height 270
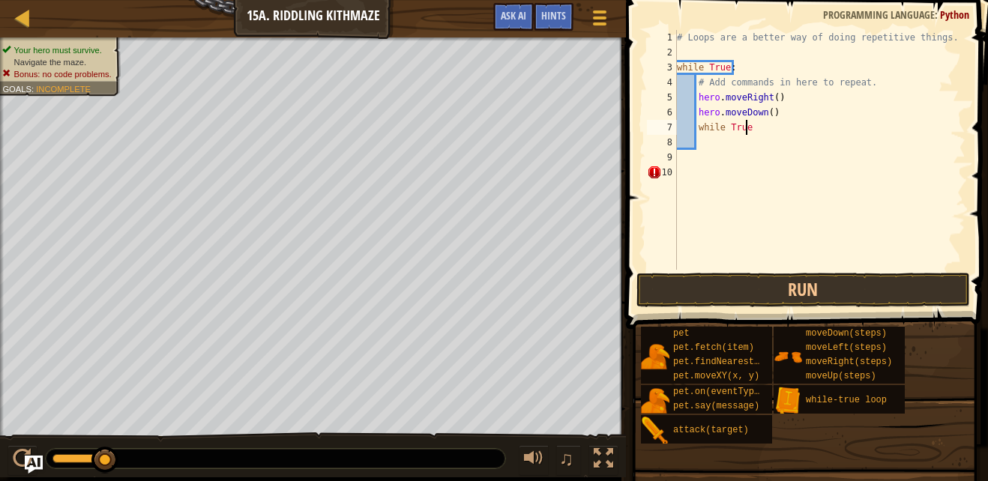
type textarea "w"
click at [892, 295] on button "Run" at bounding box center [804, 290] width 334 height 34
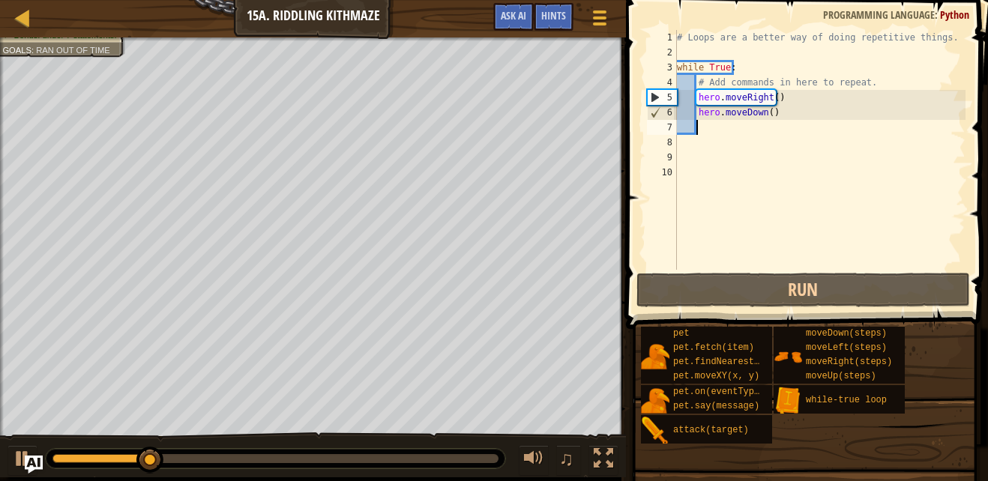
click at [718, 132] on div "# Loops are a better way of doing repetitive things. while True : # Add command…" at bounding box center [820, 165] width 292 height 270
click at [722, 126] on div "# Loops are a better way of doing repetitive things. while True : # Add command…" at bounding box center [820, 165] width 292 height 270
type textarea "r"
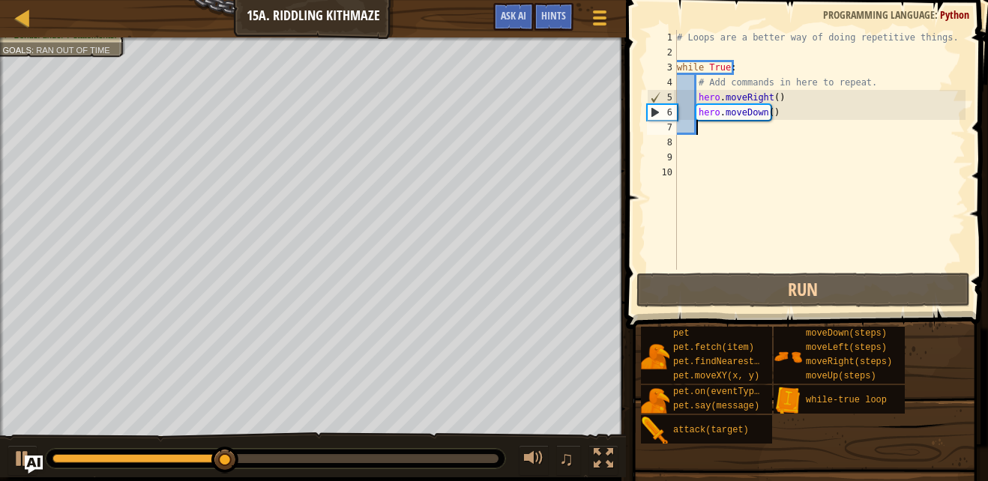
click at [765, 97] on div "# Loops are a better way of doing repetitive things. while True : # Add command…" at bounding box center [820, 165] width 292 height 270
click at [772, 95] on div "# Loops are a better way of doing repetitive things. while True : # Add command…" at bounding box center [820, 165] width 292 height 270
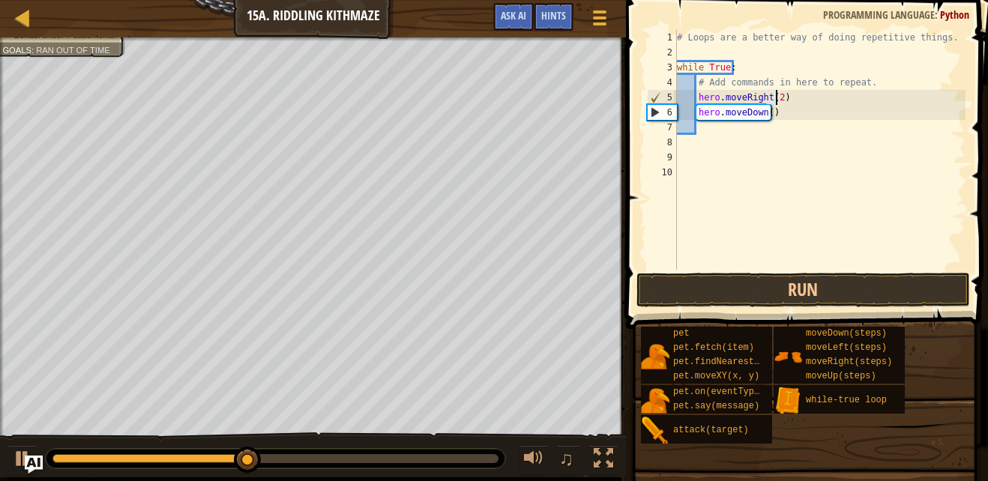
scroll to position [7, 8]
click at [784, 289] on button "Run" at bounding box center [804, 290] width 334 height 34
type textarea "hero.moveRight()"
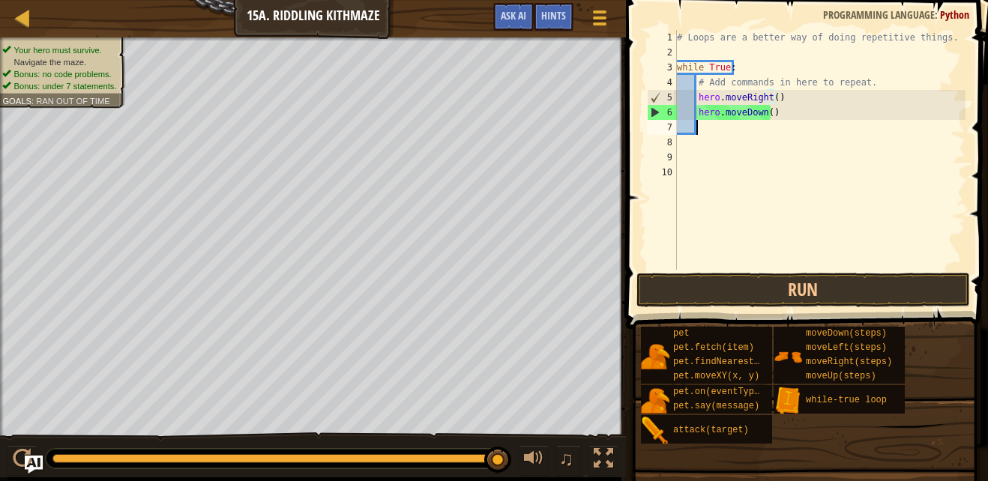
click at [705, 123] on div "# Loops are a better way of doing repetitive things. while True : # Add command…" at bounding box center [820, 165] width 292 height 270
click at [730, 290] on button "Run" at bounding box center [804, 290] width 334 height 34
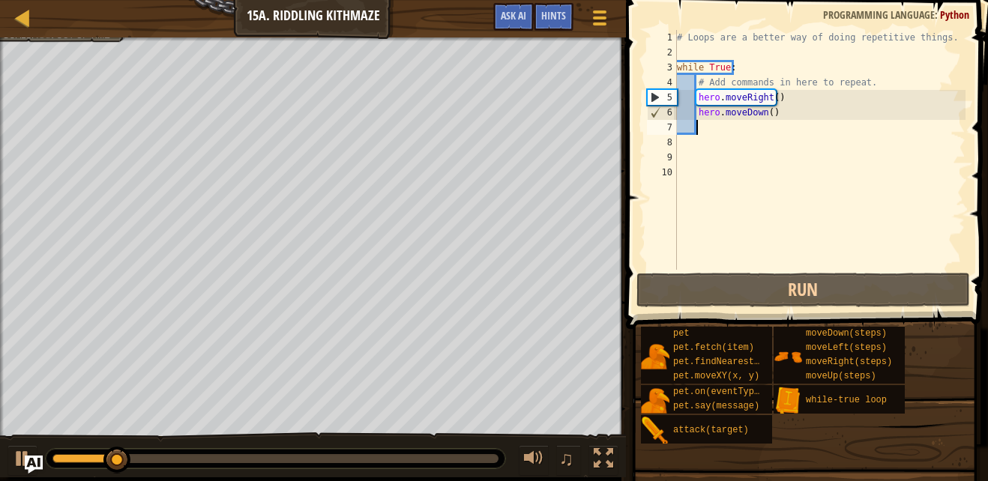
click at [770, 98] on div "# Loops are a better way of doing repetitive things. while True : # Add command…" at bounding box center [820, 165] width 292 height 270
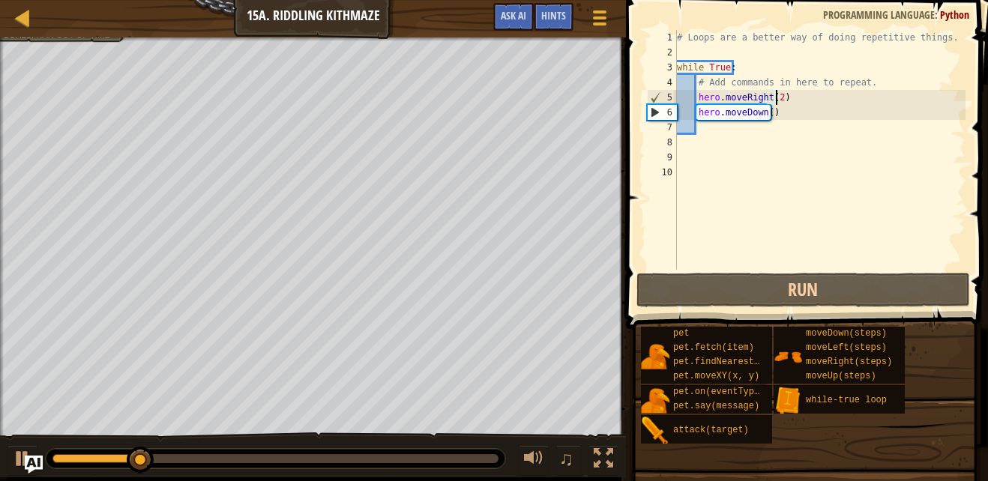
scroll to position [7, 8]
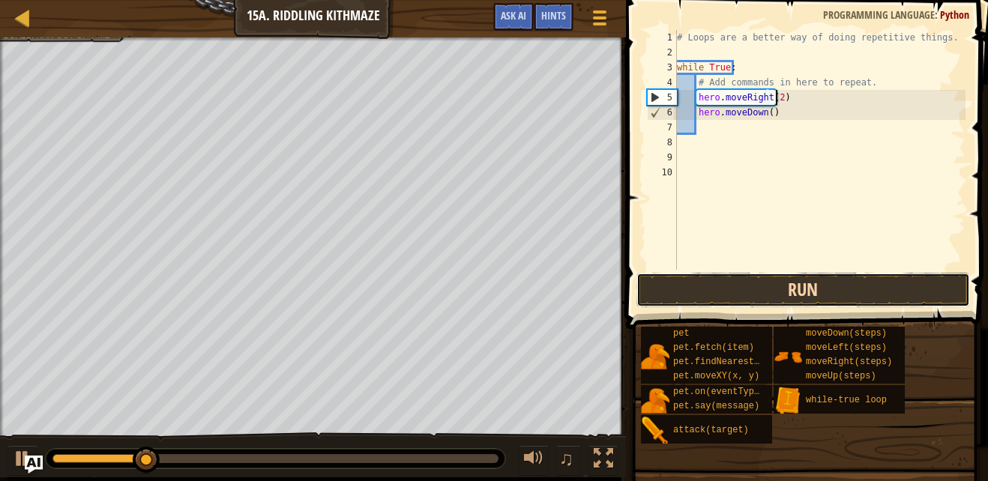
click at [795, 301] on button "Run" at bounding box center [804, 290] width 334 height 34
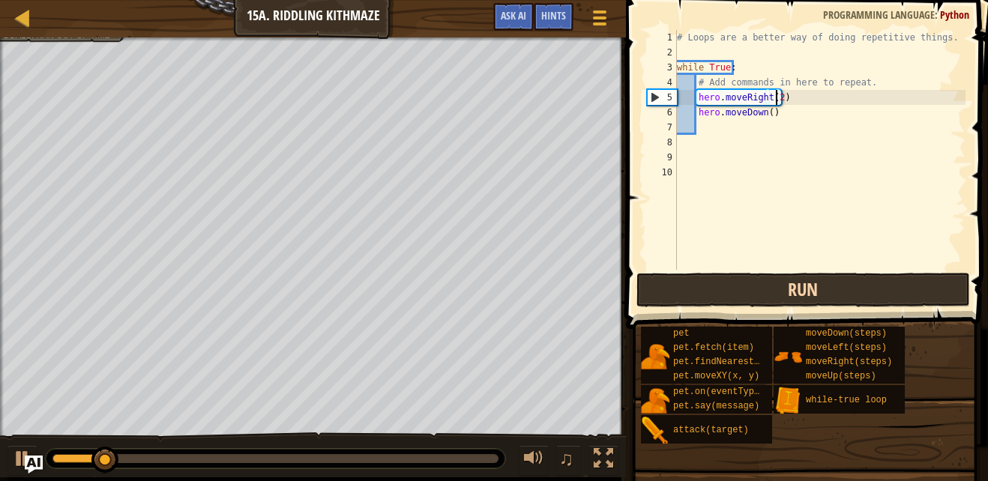
type textarea "hero.moveRight()"
click at [715, 131] on div "# Loops are a better way of doing repetitive things. while True : # Add command…" at bounding box center [820, 165] width 292 height 270
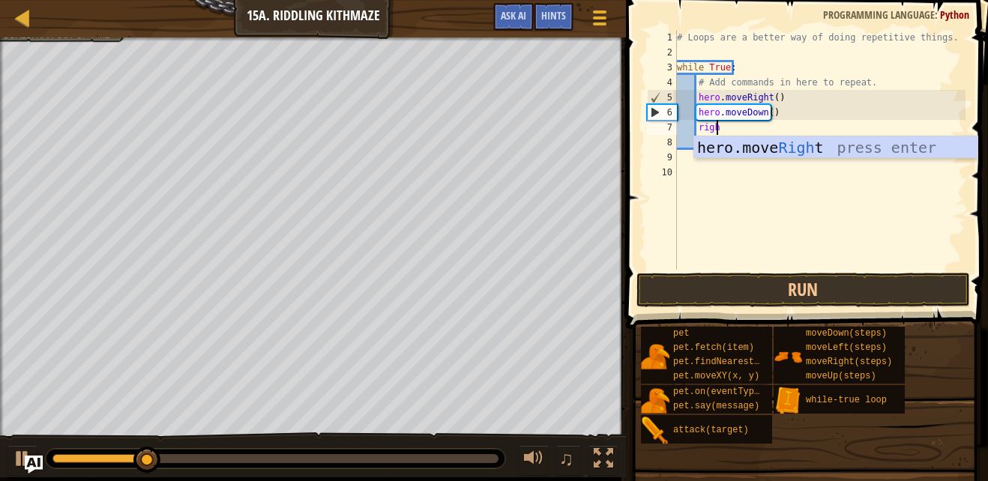
type textarea "right"
click at [874, 166] on div "# Loops are a better way of doing repetitive things. while True : # Add command…" at bounding box center [820, 165] width 292 height 270
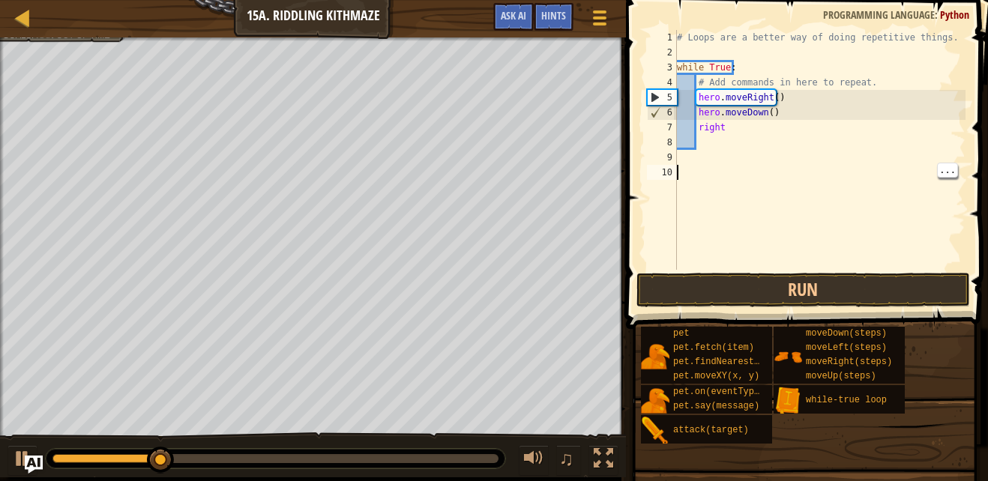
scroll to position [7, 0]
click at [805, 133] on div "# Loops are a better way of doing repetitive things. while True : # Add command…" at bounding box center [820, 165] width 292 height 270
type textarea "r"
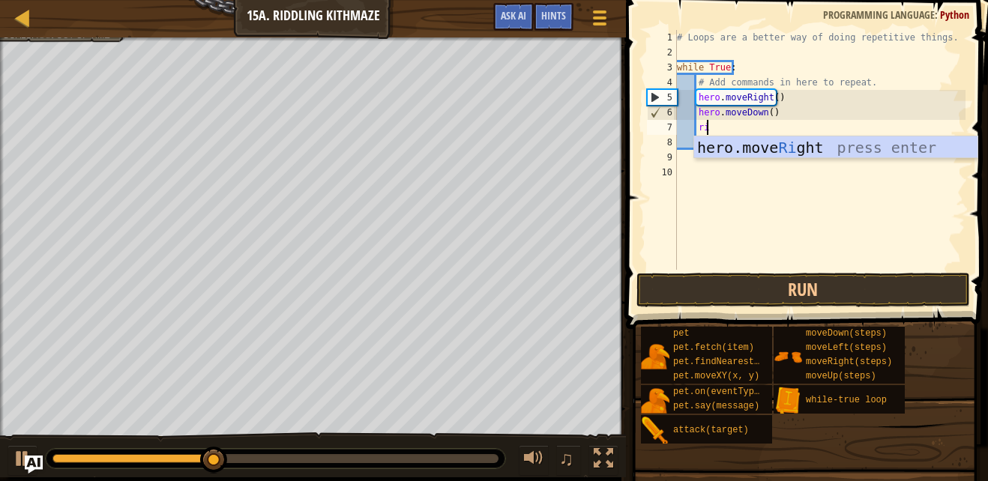
type textarea "rig"
click at [853, 154] on div "hero.move Rig ht press enter" at bounding box center [835, 169] width 283 height 67
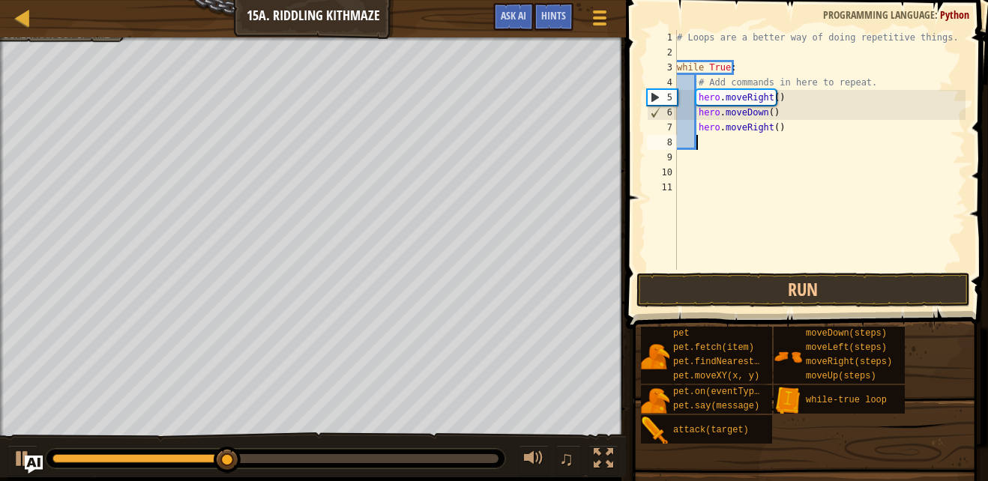
scroll to position [7, 1]
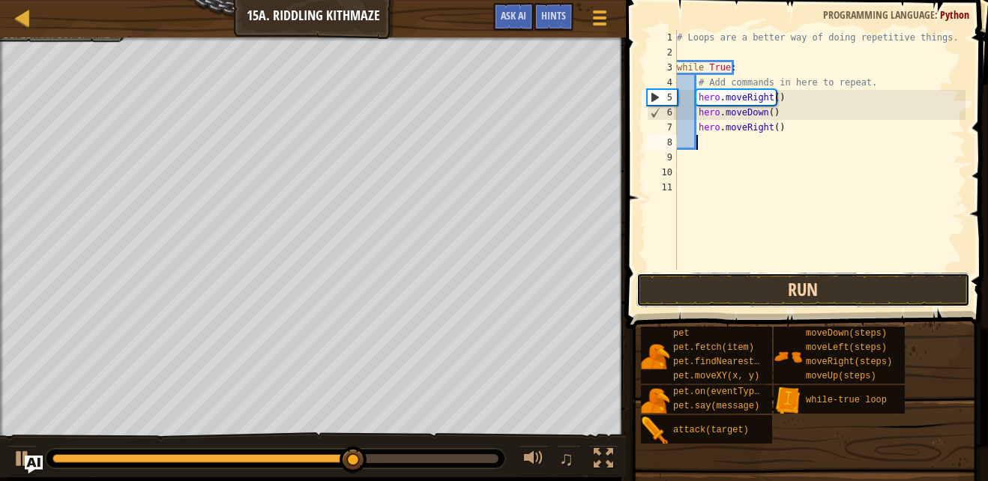
click at [765, 294] on button "Run" at bounding box center [804, 290] width 334 height 34
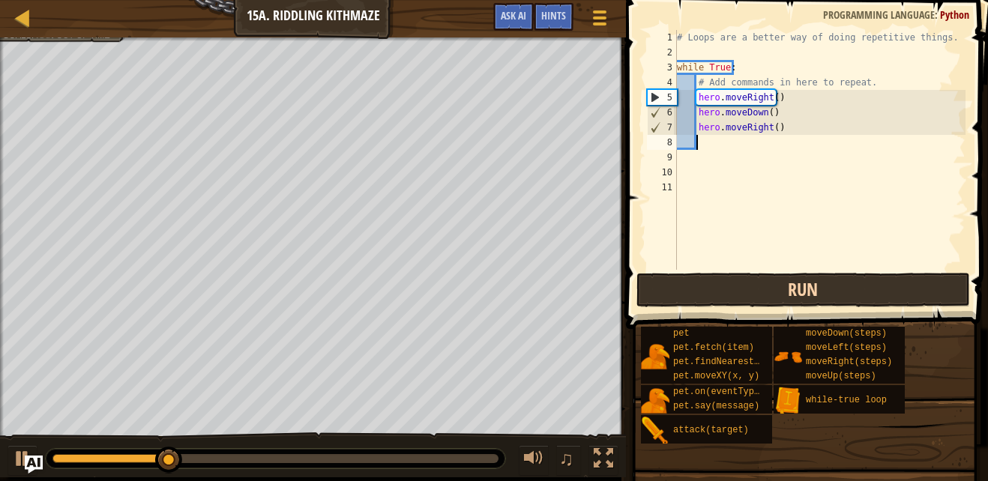
type textarea "u"
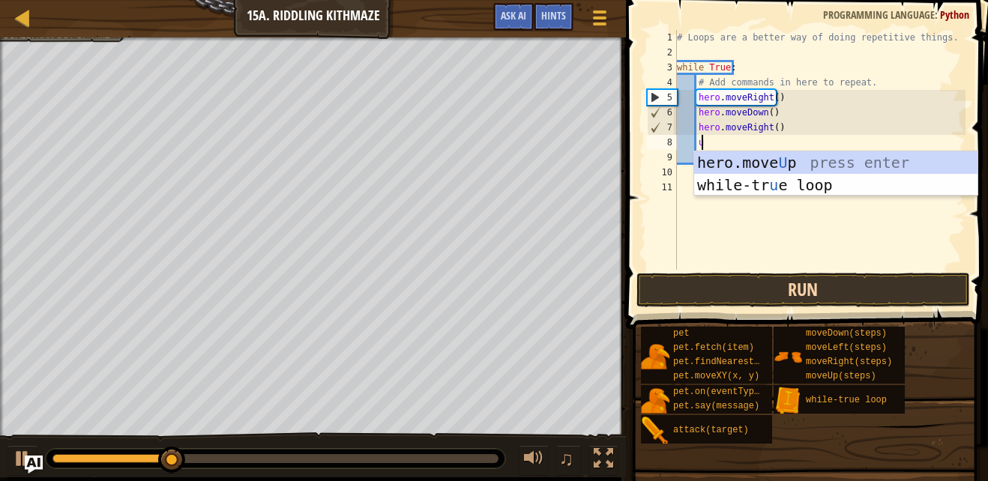
scroll to position [7, 1]
click at [853, 173] on div "hero.move U p press enter while-tr u e loop press enter" at bounding box center [835, 196] width 283 height 90
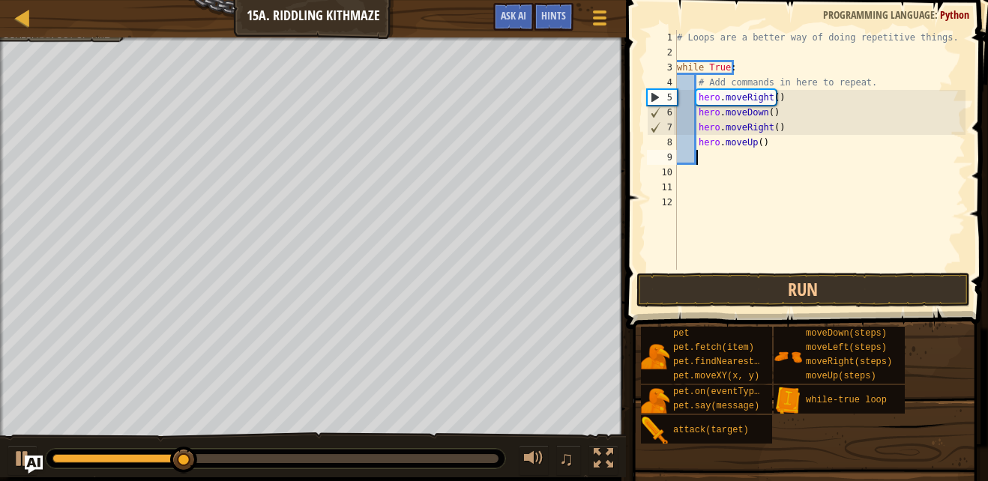
scroll to position [7, 1]
click at [822, 287] on button "Run" at bounding box center [804, 290] width 334 height 34
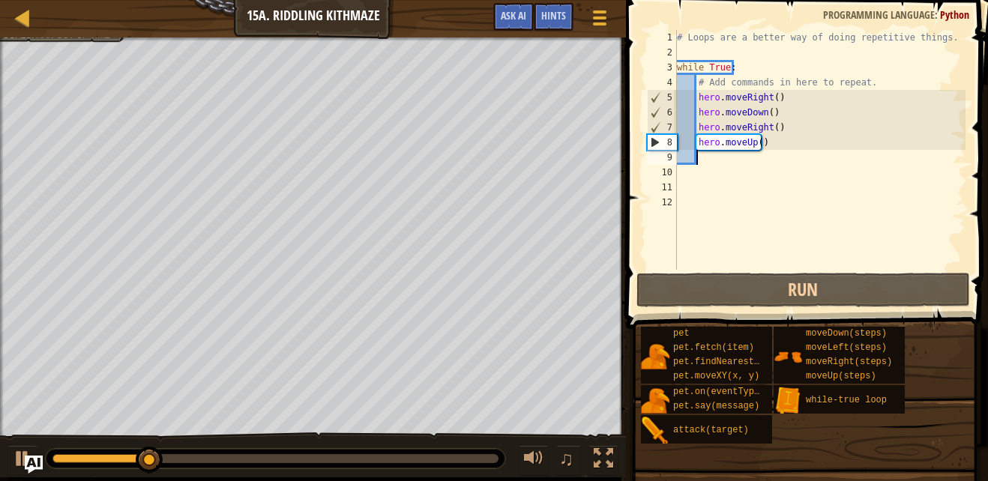
click at [798, 156] on div "# Loops are a better way of doing repetitive things. while True : # Add command…" at bounding box center [820, 165] width 292 height 270
click at [806, 131] on div "# Loops are a better way of doing repetitive things. while True : # Add command…" at bounding box center [820, 165] width 292 height 270
type textarea "hero.moveRight()"
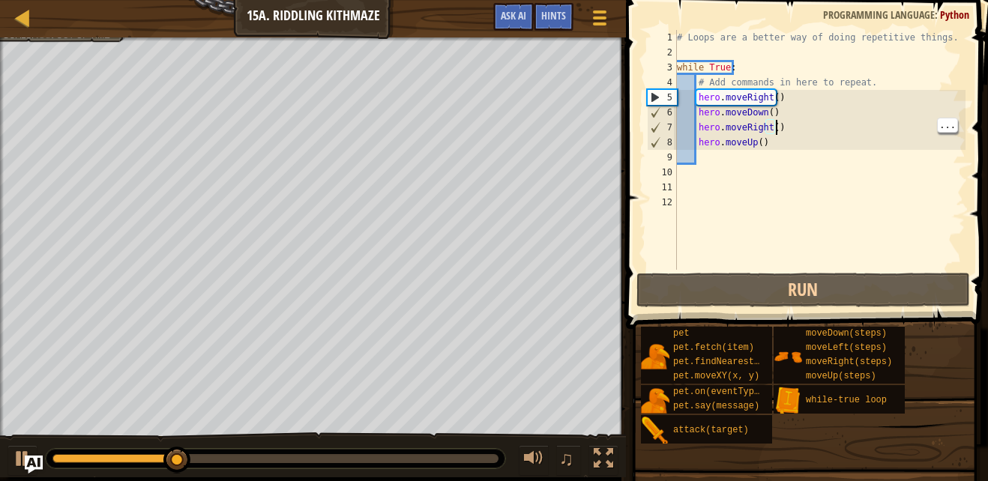
click at [850, 150] on div "# Loops are a better way of doing repetitive things. while True : # Add command…" at bounding box center [820, 165] width 292 height 270
click at [919, 146] on div "# Loops are a better way of doing repetitive things. while True : # Add command…" at bounding box center [820, 165] width 292 height 270
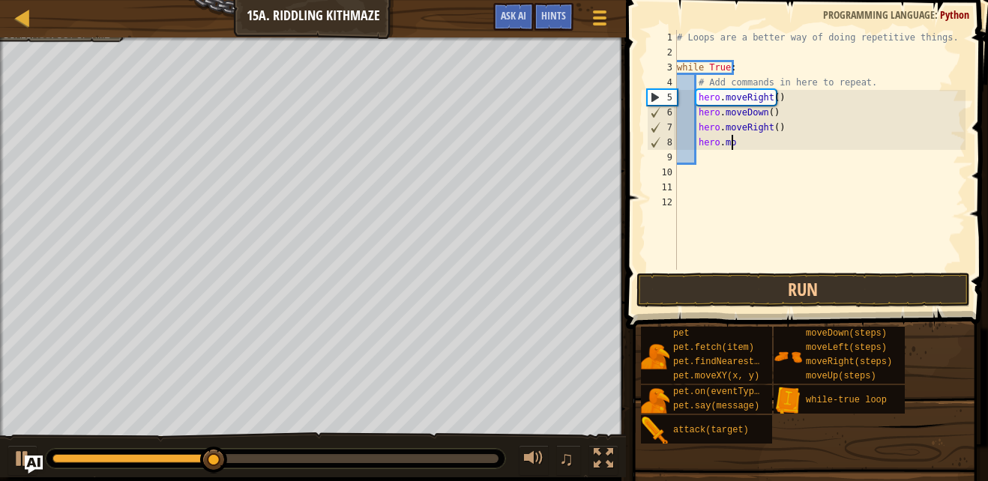
type textarea "h"
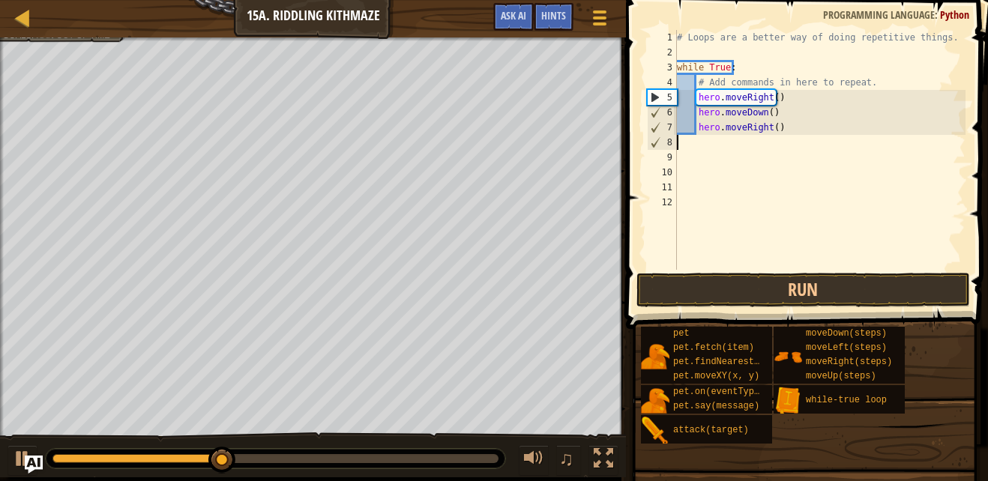
scroll to position [7, 0]
type textarea "h"
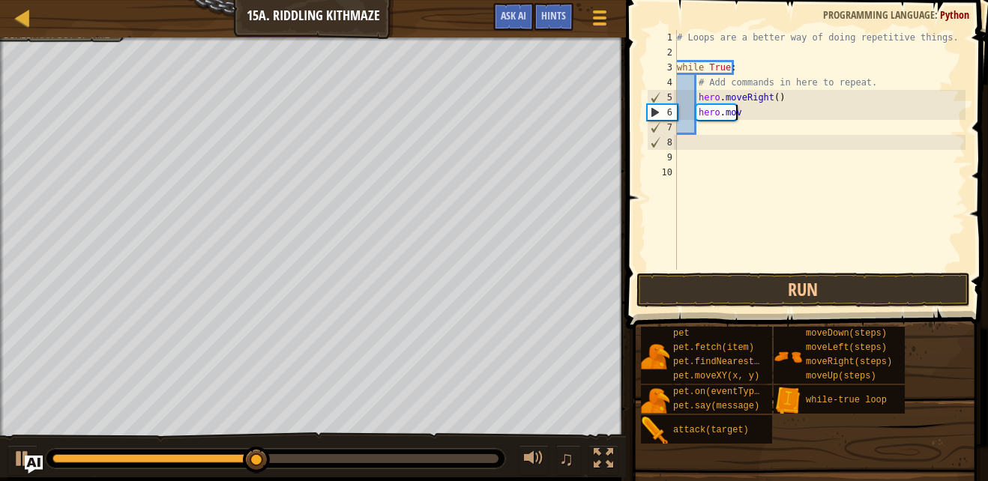
type textarea "h"
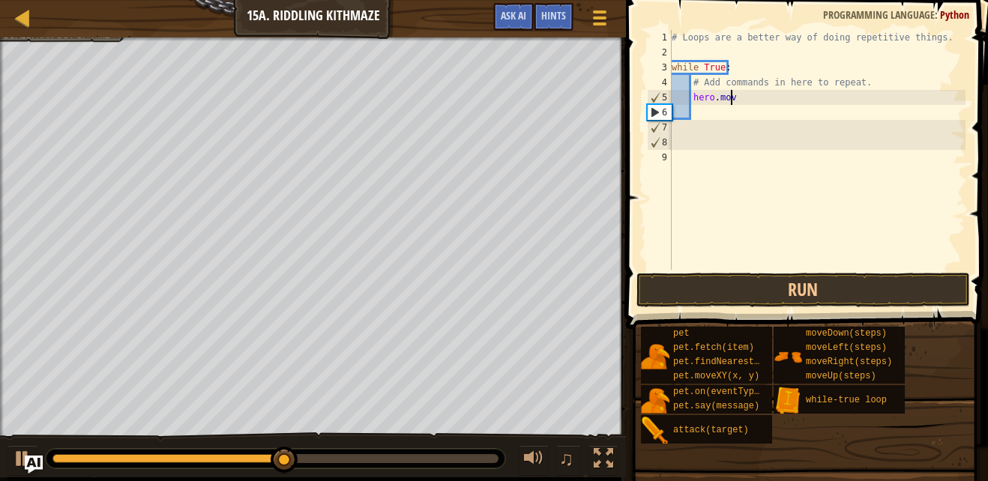
type textarea "h"
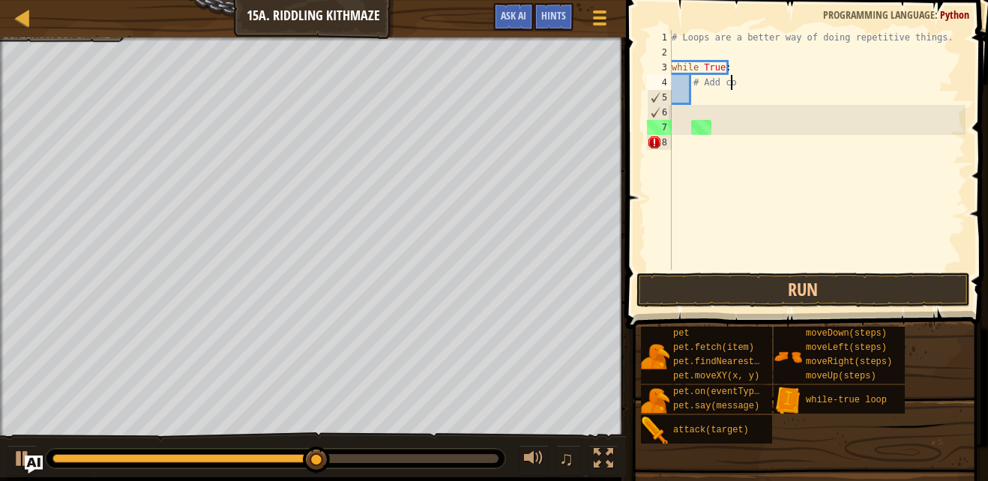
type textarea "#"
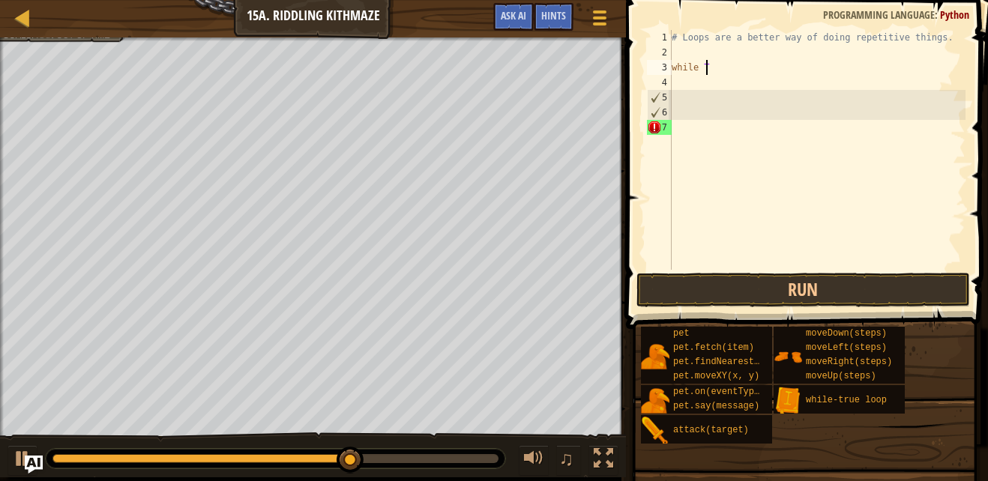
type textarea "w"
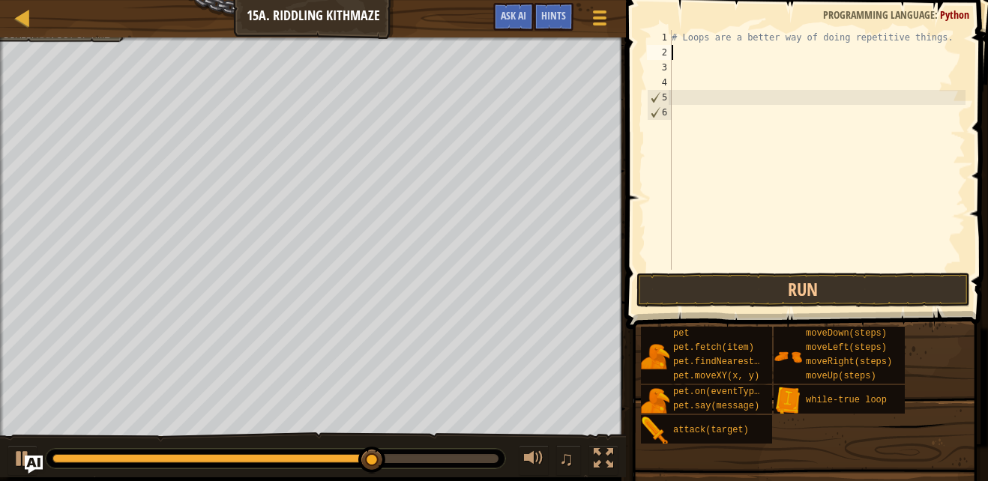
type textarea "w"
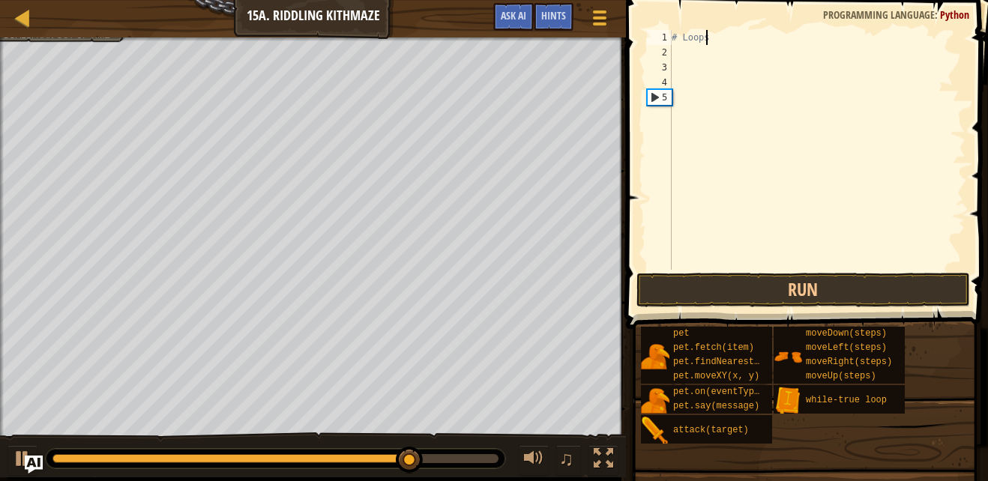
type textarea "#"
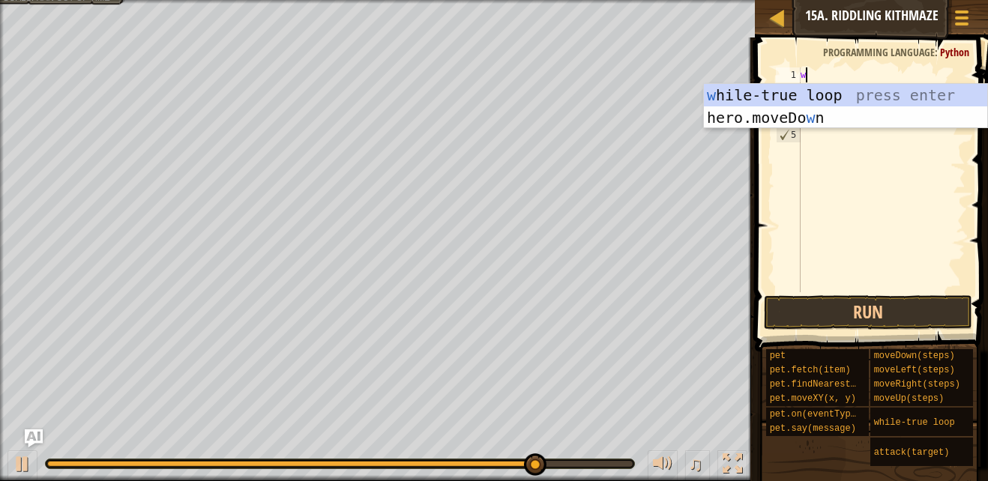
type textarea "wh"
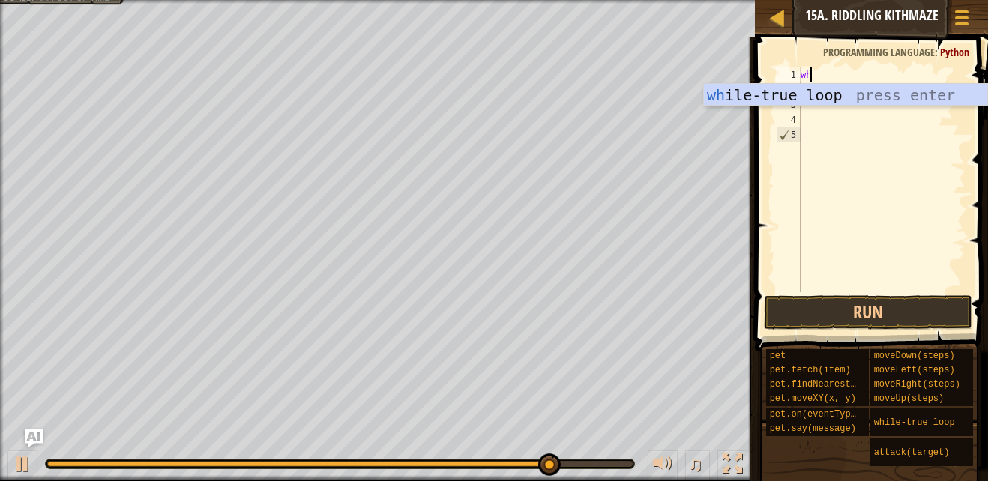
click at [881, 91] on div "wh ile-true loop press enter" at bounding box center [845, 117] width 283 height 67
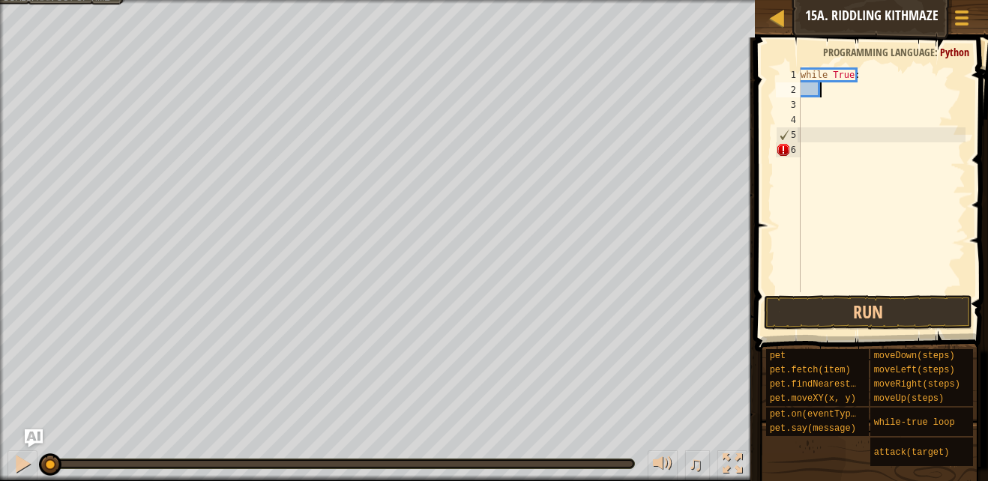
drag, startPoint x: 632, startPoint y: 461, endPoint x: 0, endPoint y: 445, distance: 632.3
click at [0, 0] on html "Map Introduction to Computer Science 15a. Riddling Kithmaze Game Menu Done Hint…" at bounding box center [494, 0] width 988 height 0
click at [22, 463] on div at bounding box center [22, 463] width 19 height 19
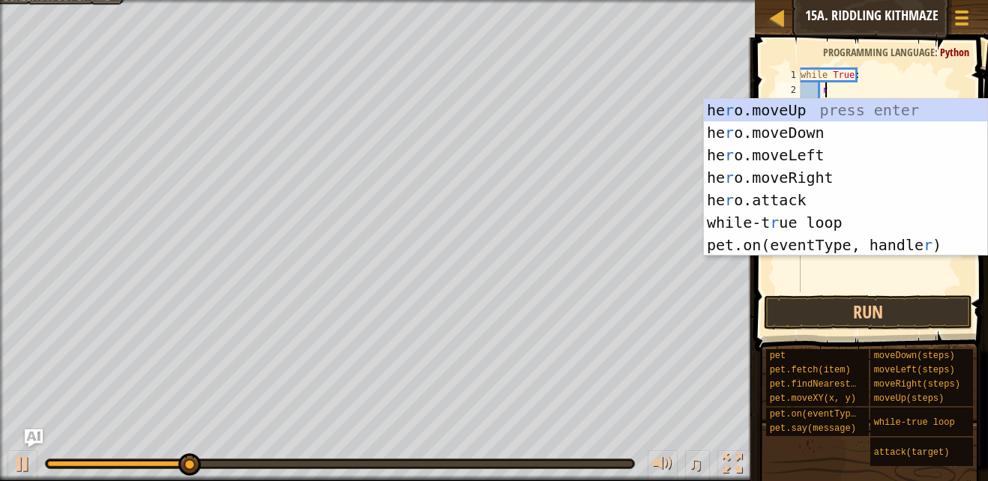
type textarea "ri"
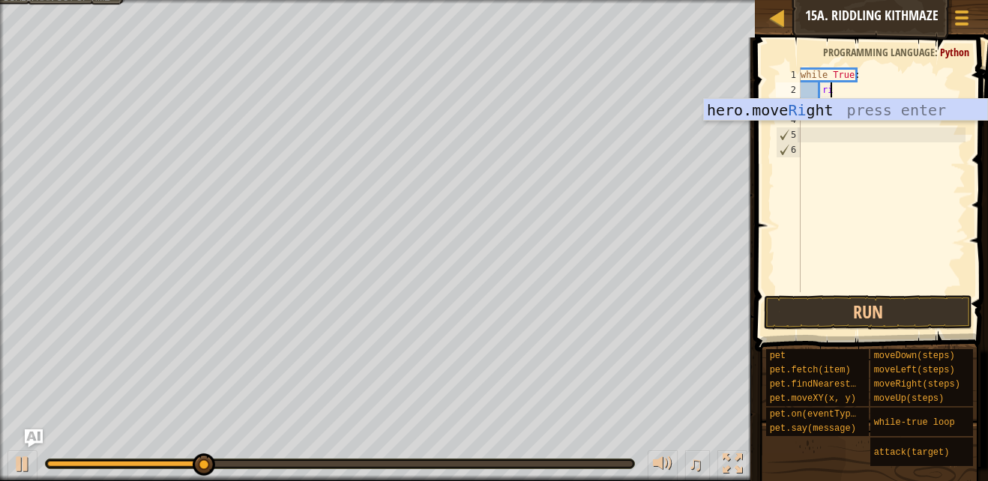
click at [885, 116] on div "hero.move Ri ght press enter" at bounding box center [845, 132] width 283 height 67
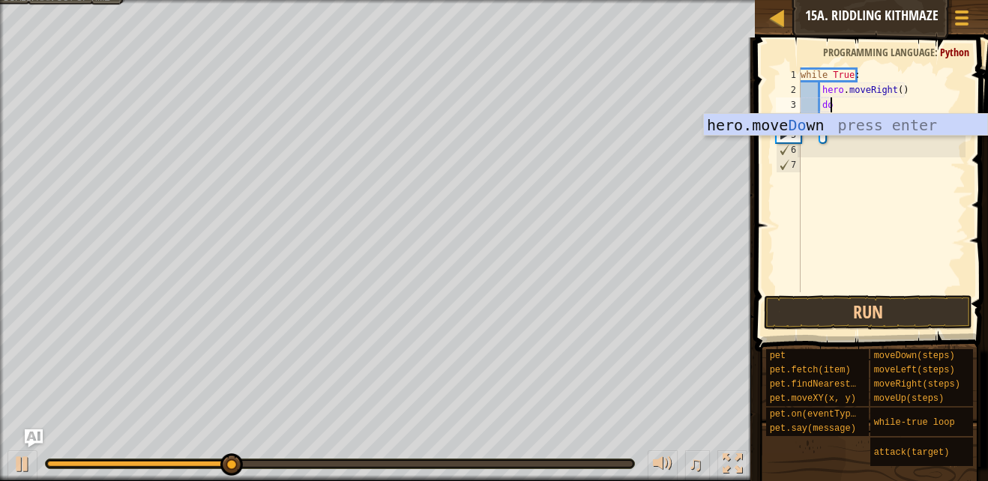
scroll to position [7, 2]
type textarea "down"
click at [864, 125] on div "hero.move Down press enter" at bounding box center [845, 147] width 283 height 67
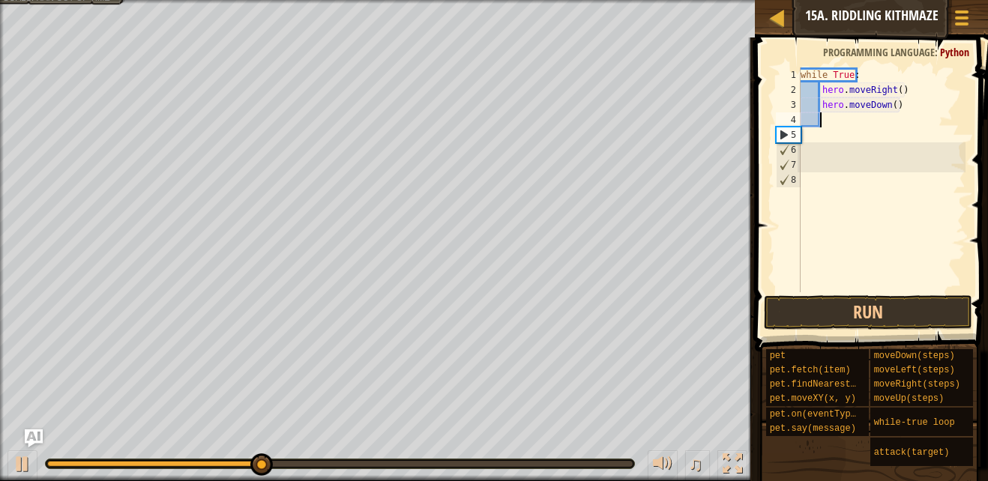
scroll to position [7, 1]
click at [906, 328] on button "Run" at bounding box center [868, 312] width 208 height 34
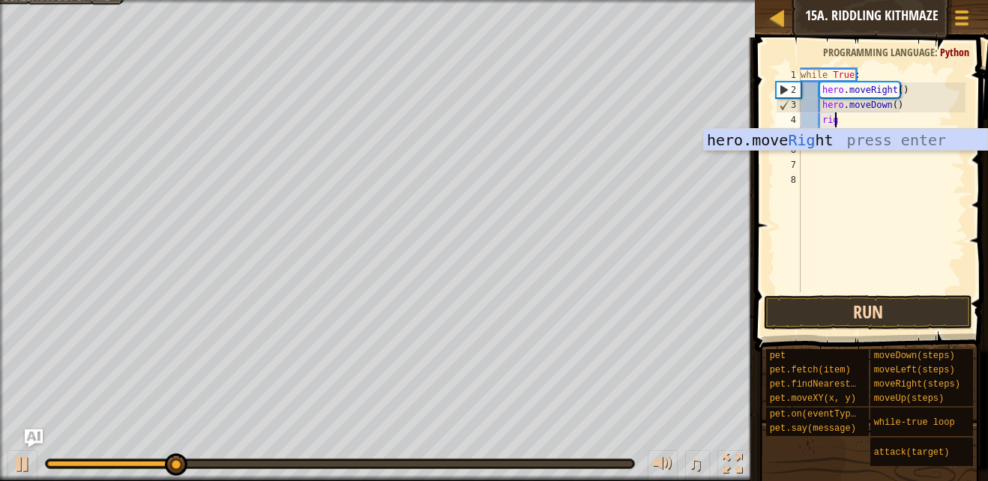
type textarea "rig"
click at [880, 152] on div "while True : hero . moveRight ( ) hero . moveDown ( ) rig" at bounding box center [882, 194] width 168 height 255
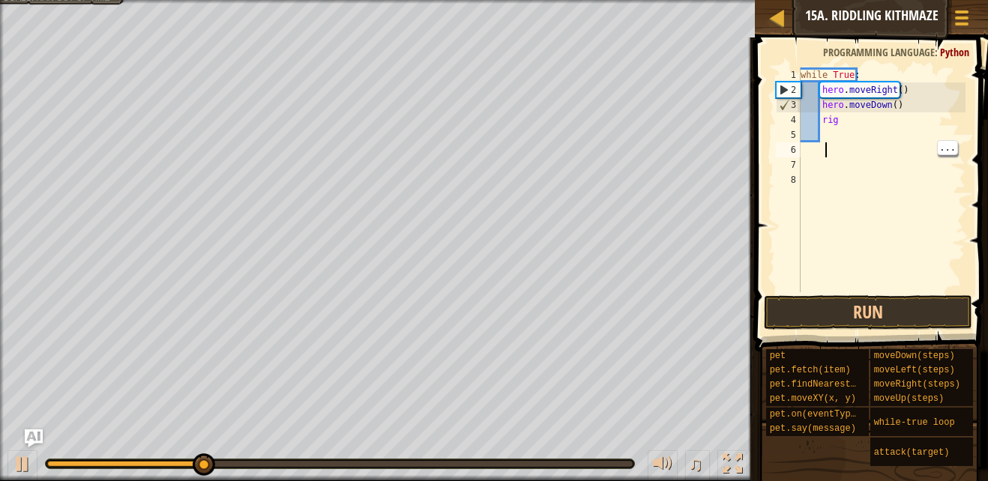
click at [877, 121] on div "while True : hero . moveRight ( ) hero . moveDown ( ) rig" at bounding box center [882, 194] width 168 height 255
type textarea "r"
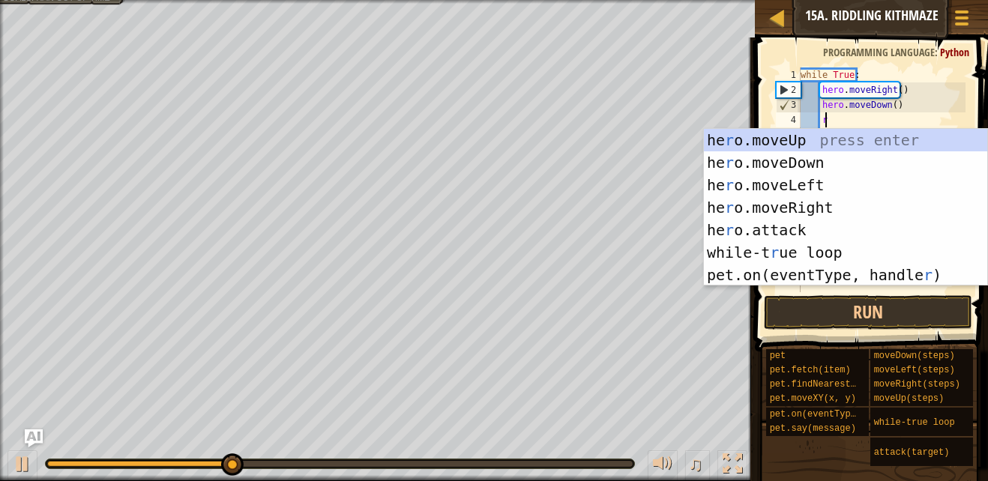
scroll to position [7, 2]
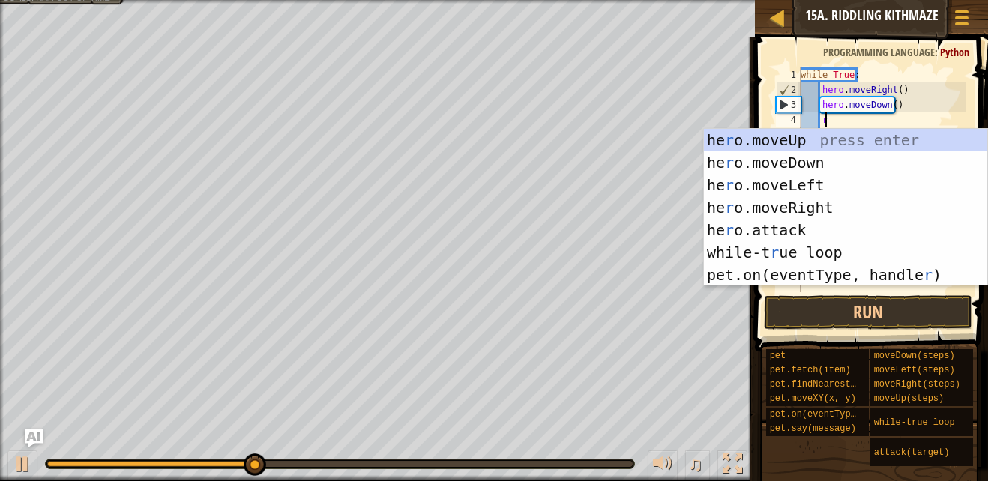
click at [827, 208] on div "he r o.moveUp press enter he r o.moveDown press enter he r o.moveLeft press ent…" at bounding box center [845, 230] width 283 height 202
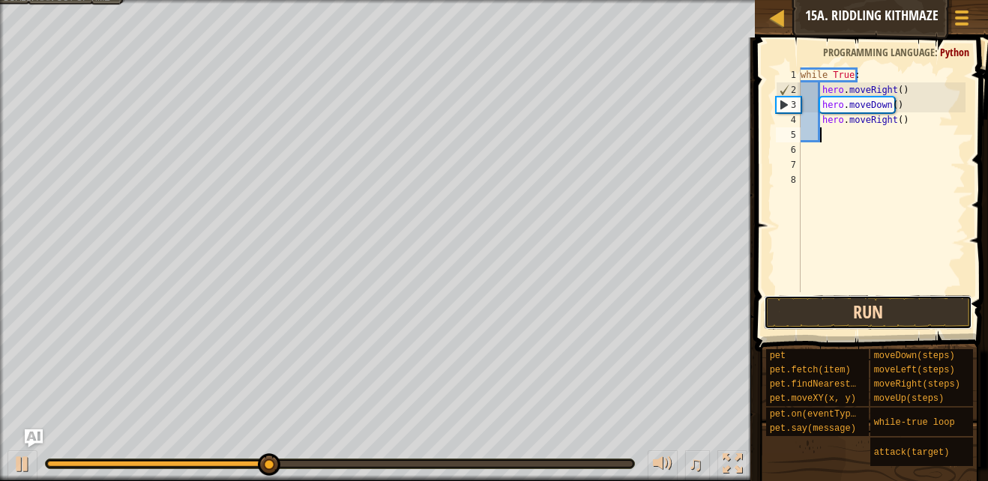
click at [859, 321] on button "Run" at bounding box center [868, 312] width 208 height 34
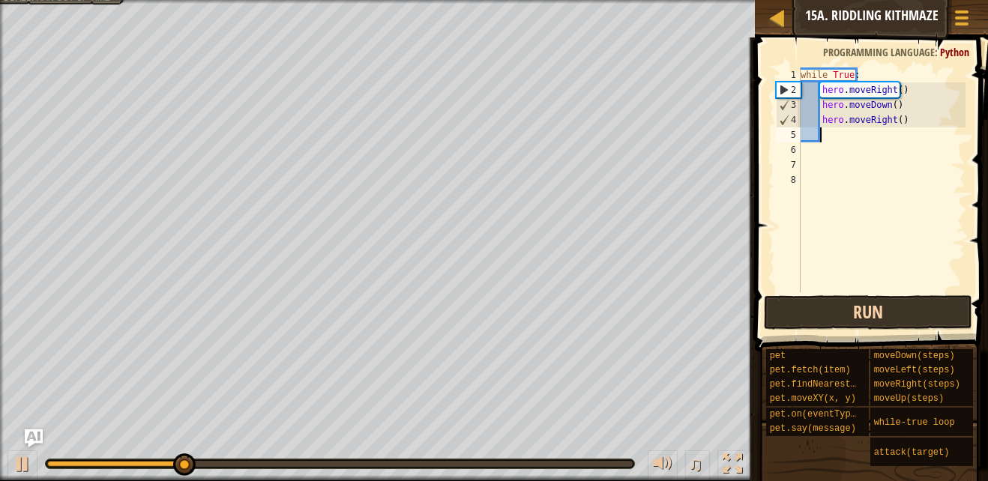
type textarea "u"
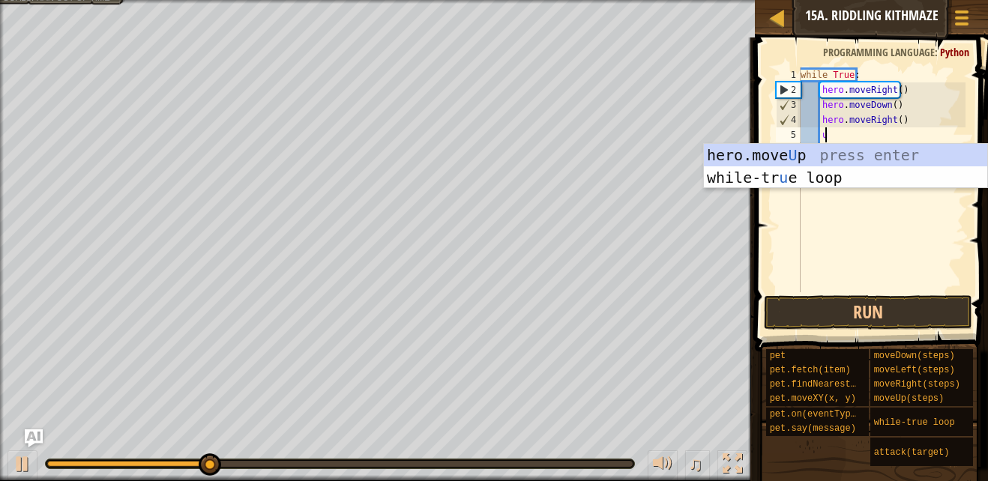
click at [841, 156] on div "hero.move U p press enter while-tr u e loop press enter" at bounding box center [845, 189] width 283 height 90
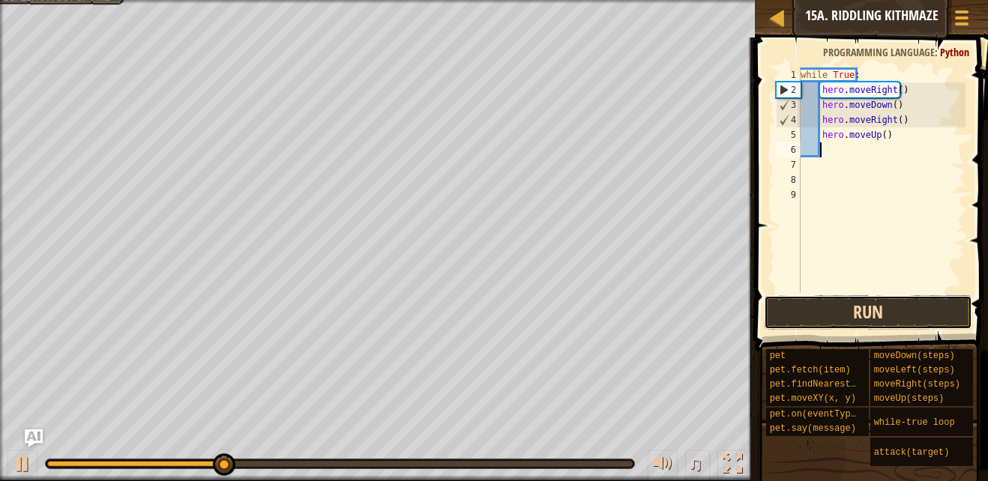
click at [874, 317] on button "Run" at bounding box center [868, 312] width 208 height 34
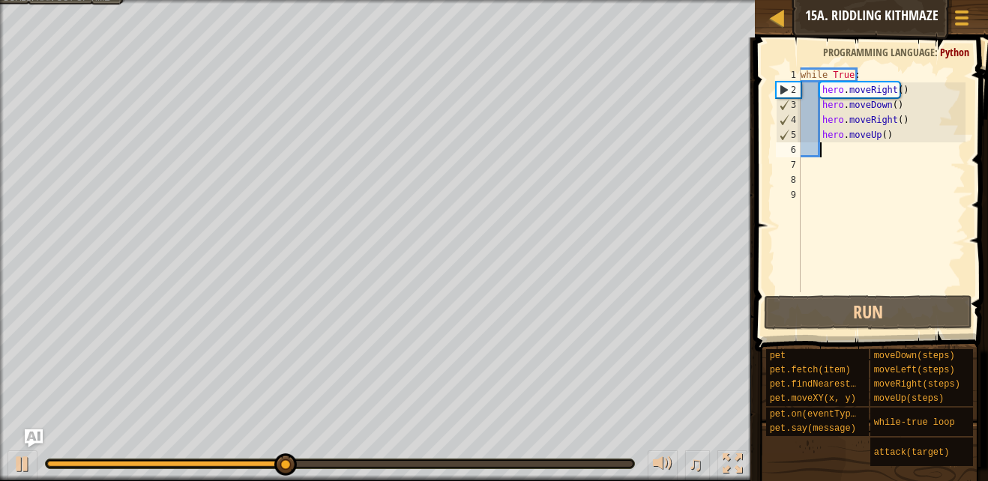
click at [907, 138] on div "while True : hero . moveRight ( ) hero . moveDown ( ) hero . moveRight ( ) hero…" at bounding box center [882, 194] width 168 height 255
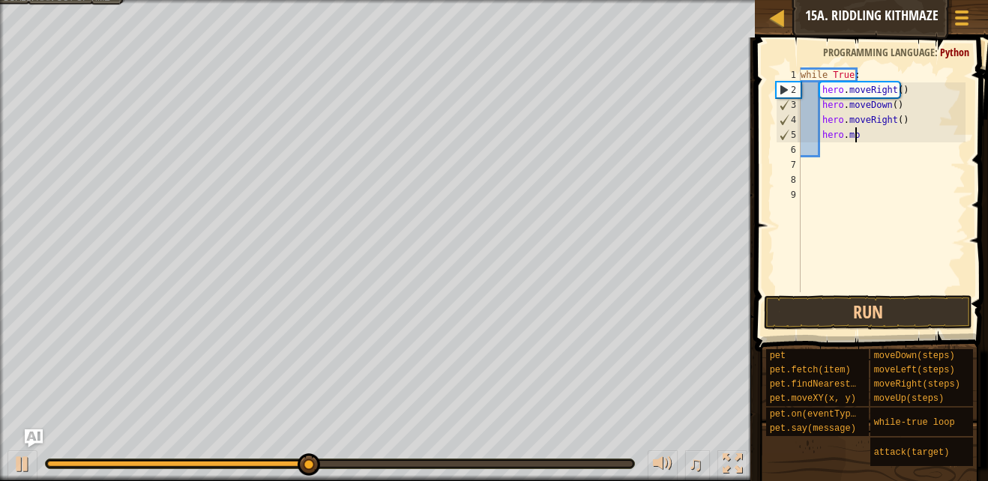
type textarea "h"
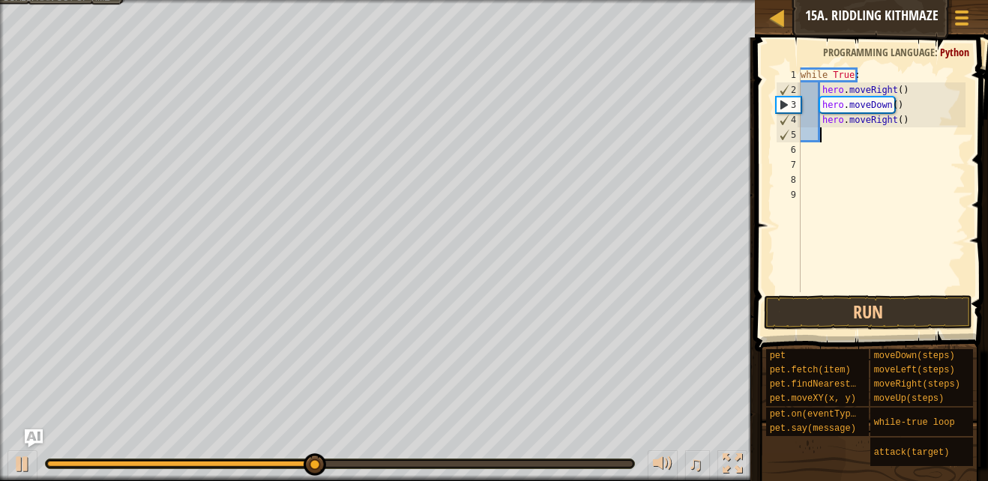
scroll to position [7, 1]
click at [858, 77] on div "while True : hero . moveRight ( ) hero . moveDown ( ) hero . moveRight ( )" at bounding box center [882, 194] width 168 height 255
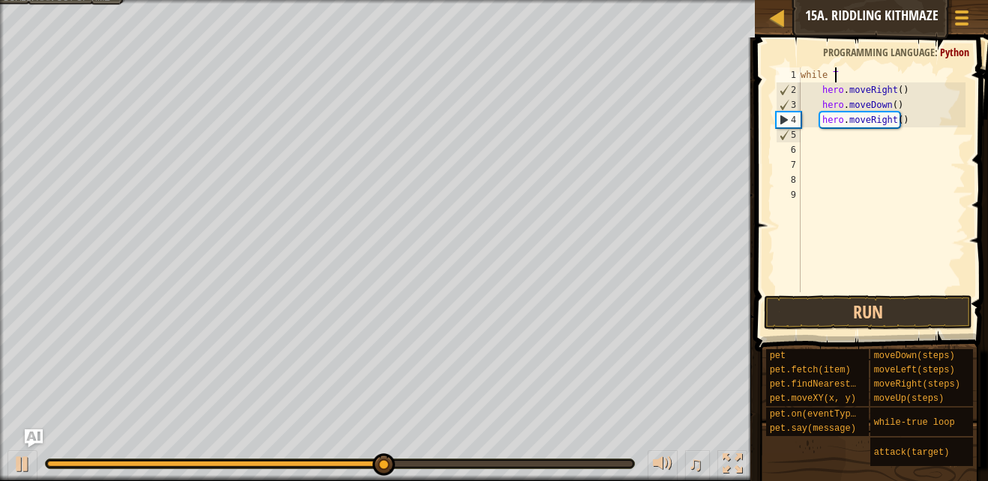
type textarea "w"
click at [931, 121] on div "hero . moveRight ( ) hero . moveDown ( ) hero . moveRight ( )" at bounding box center [882, 194] width 168 height 255
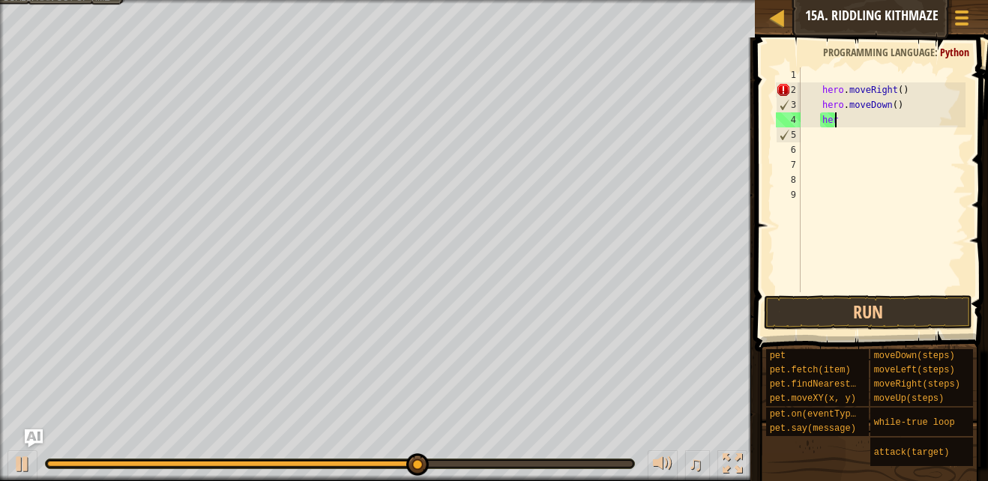
type textarea "h"
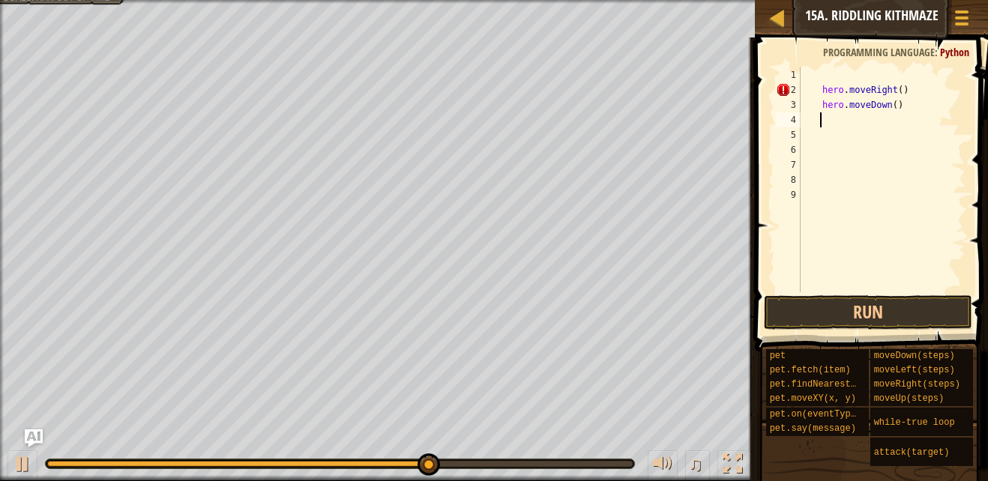
click at [922, 106] on div "hero . moveRight ( ) hero . moveDown ( )" at bounding box center [882, 194] width 168 height 255
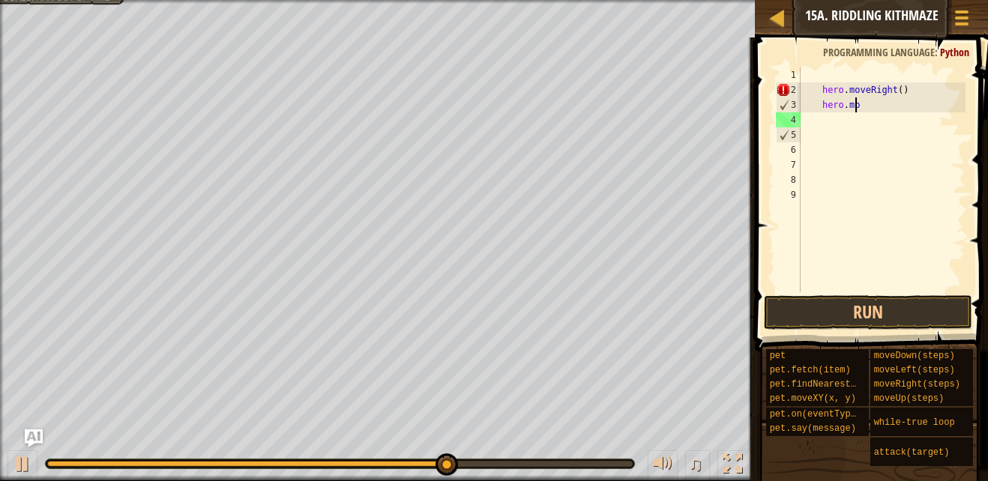
type textarea "h"
click at [927, 100] on div "hero . moveRight ( )" at bounding box center [882, 194] width 168 height 255
click at [932, 88] on div "hero . moveRight ( )" at bounding box center [882, 194] width 168 height 255
type textarea "h"
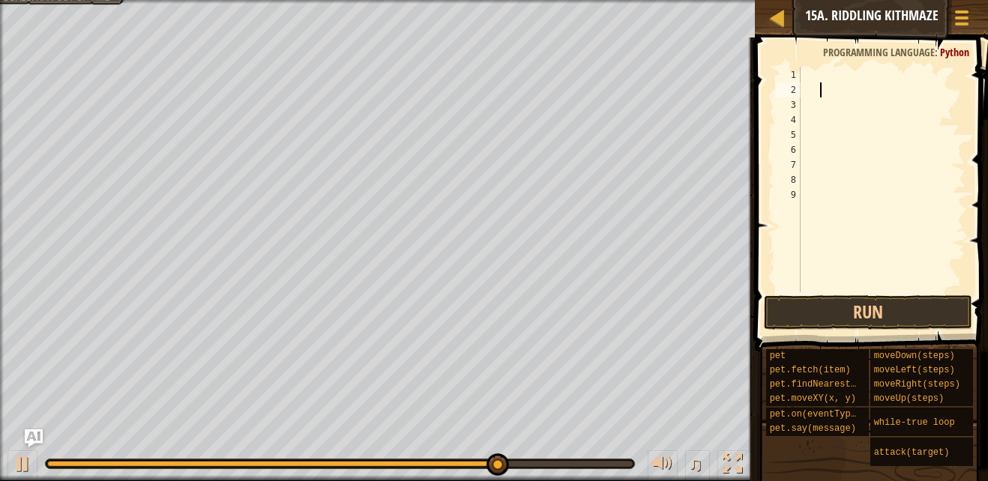
click at [824, 81] on div at bounding box center [882, 194] width 168 height 255
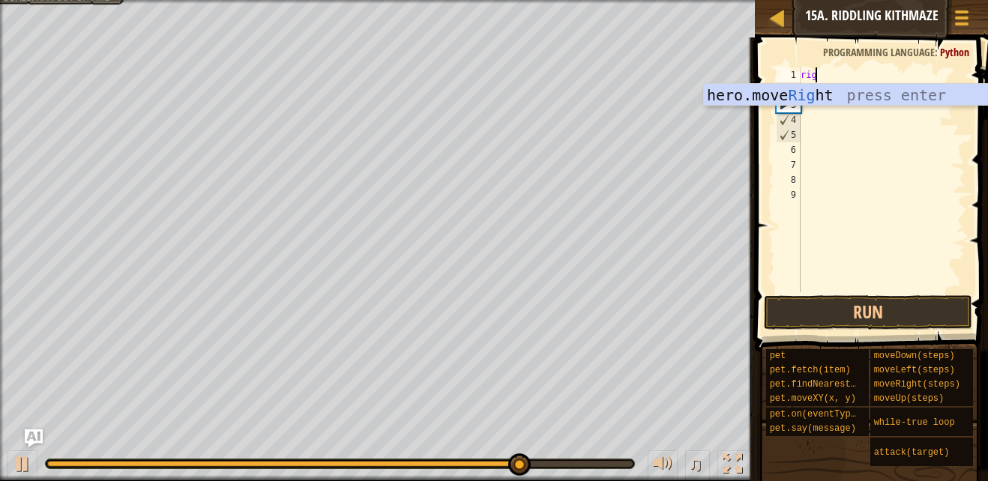
type textarea "right"
click at [879, 103] on div "hero.move Right press enter" at bounding box center [845, 117] width 283 height 67
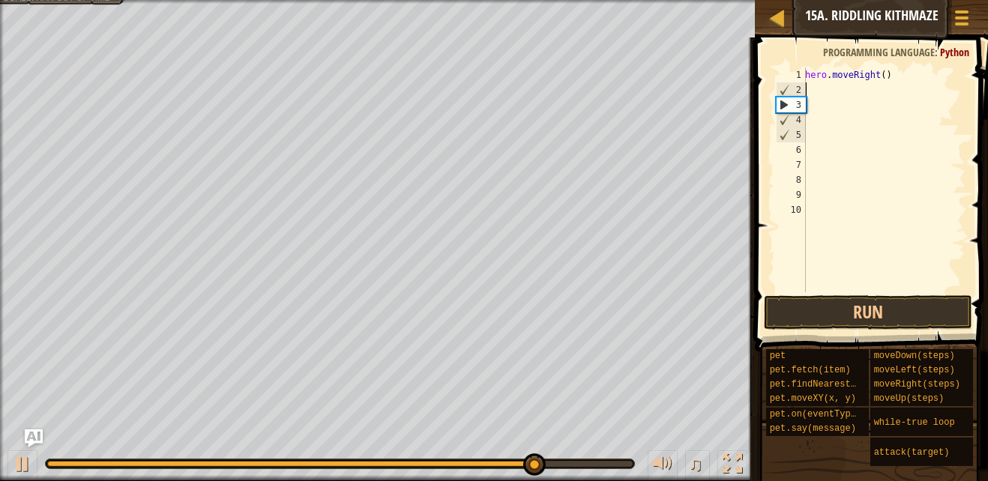
scroll to position [7, 0]
click at [904, 324] on button "Run" at bounding box center [868, 312] width 208 height 34
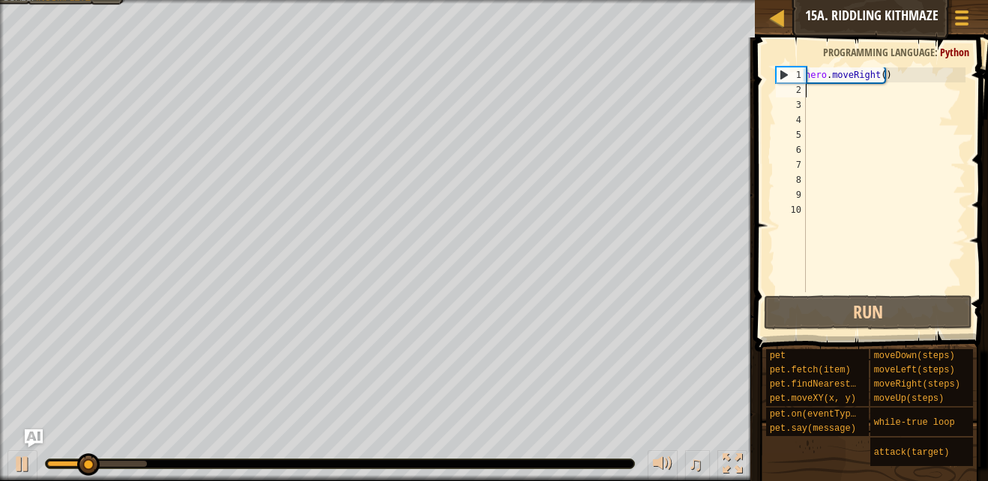
click at [826, 91] on div "hero . moveRight ( )" at bounding box center [883, 194] width 163 height 255
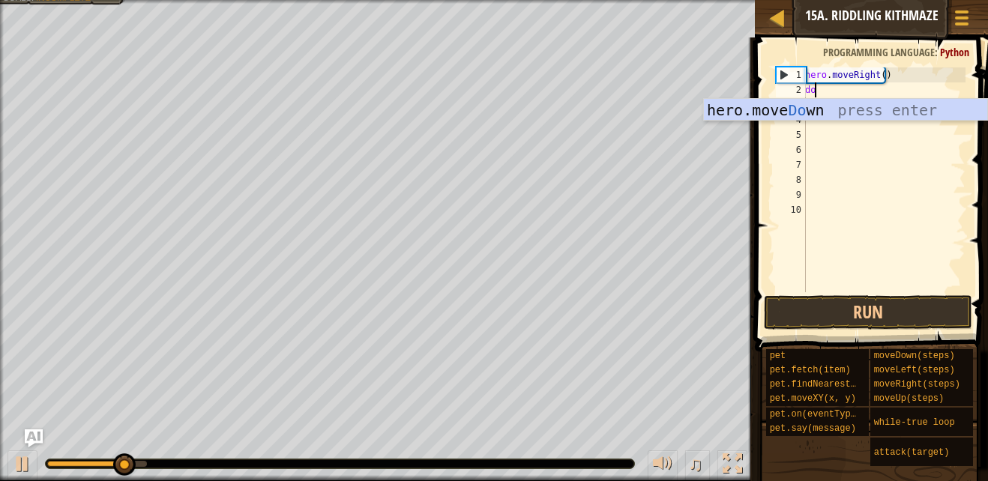
type textarea "dow"
click at [895, 111] on div "hero.move Dow n press enter" at bounding box center [845, 132] width 283 height 67
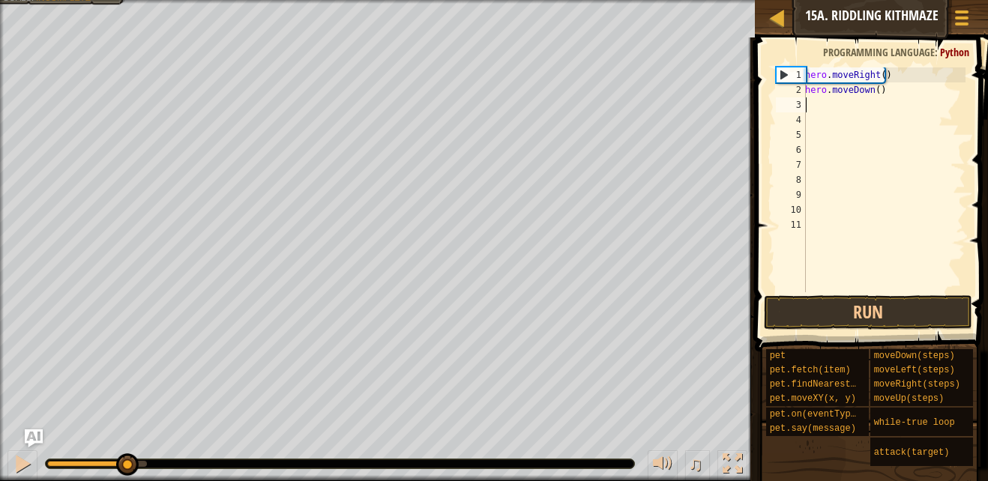
scroll to position [7, 0]
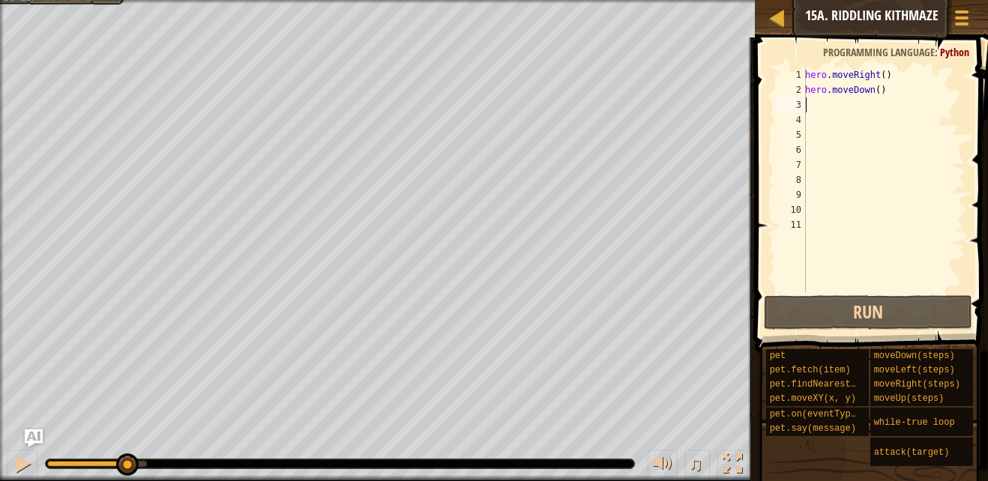
click at [889, 95] on div "hero . moveRight ( ) hero . moveDown ( )" at bounding box center [883, 194] width 163 height 255
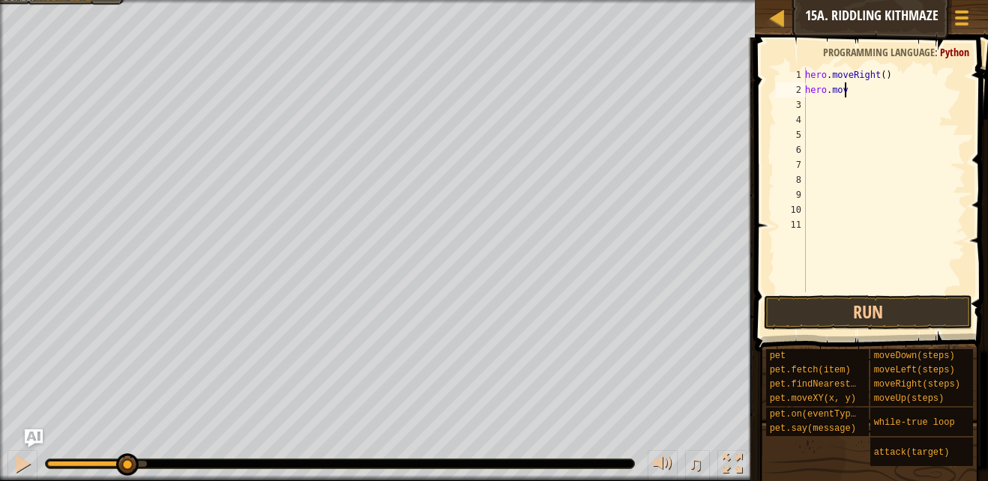
type textarea "h"
click at [899, 72] on div "hero . moveRight ( )" at bounding box center [883, 194] width 163 height 255
type textarea "h"
type textarea "wh"
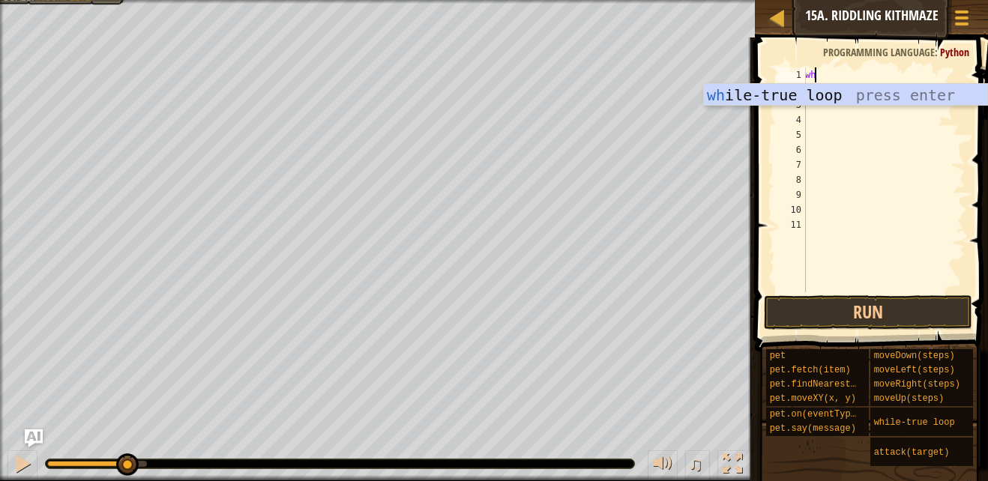
click at [867, 91] on div "wh ile-true loop press enter" at bounding box center [845, 117] width 283 height 67
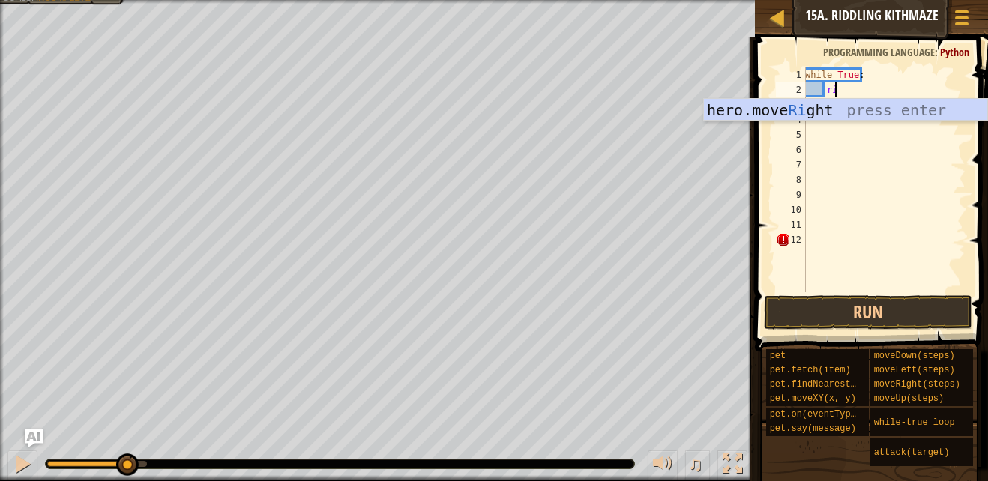
type textarea "righ"
click at [854, 115] on div "hero.move Righ t press enter" at bounding box center [845, 132] width 283 height 67
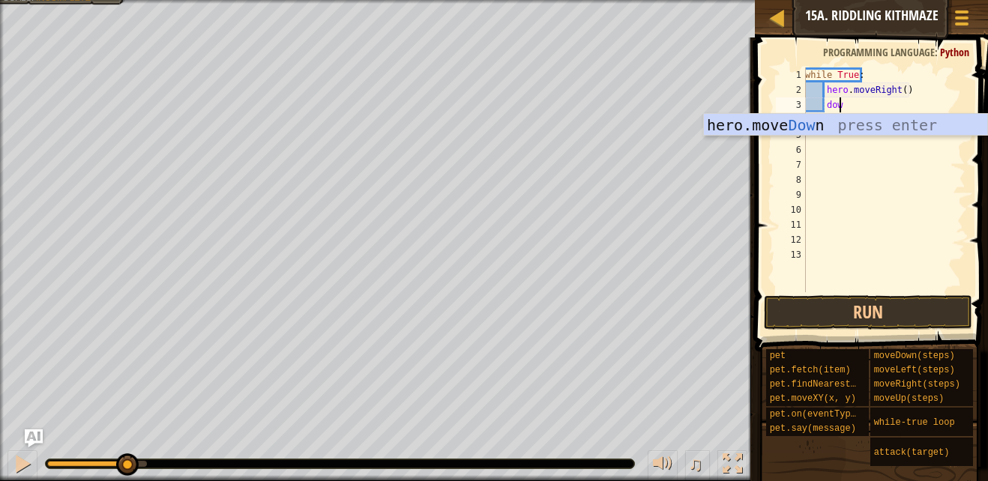
type textarea "down"
click at [902, 130] on div "hero.move Down press enter" at bounding box center [845, 147] width 283 height 67
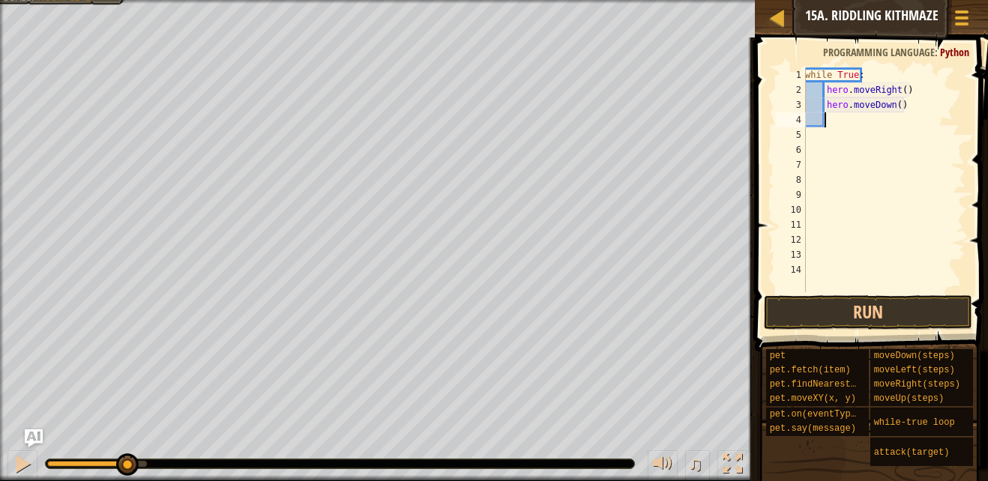
scroll to position [7, 1]
click at [920, 325] on button "Run" at bounding box center [868, 312] width 208 height 34
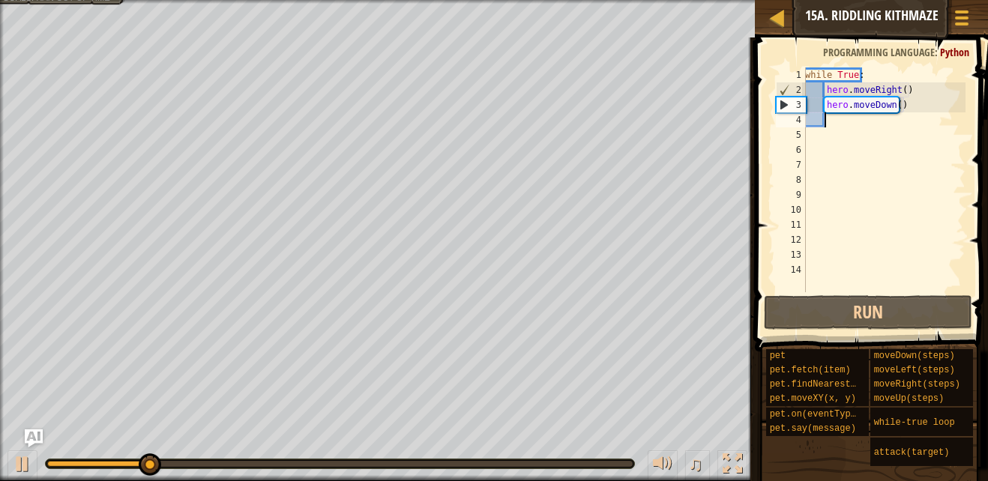
click at [896, 94] on div "while True : hero . moveRight ( ) hero . moveDown ( )" at bounding box center [883, 194] width 163 height 255
click at [904, 88] on div "while True : hero . moveRight ( ) hero . moveDown ( )" at bounding box center [883, 194] width 163 height 255
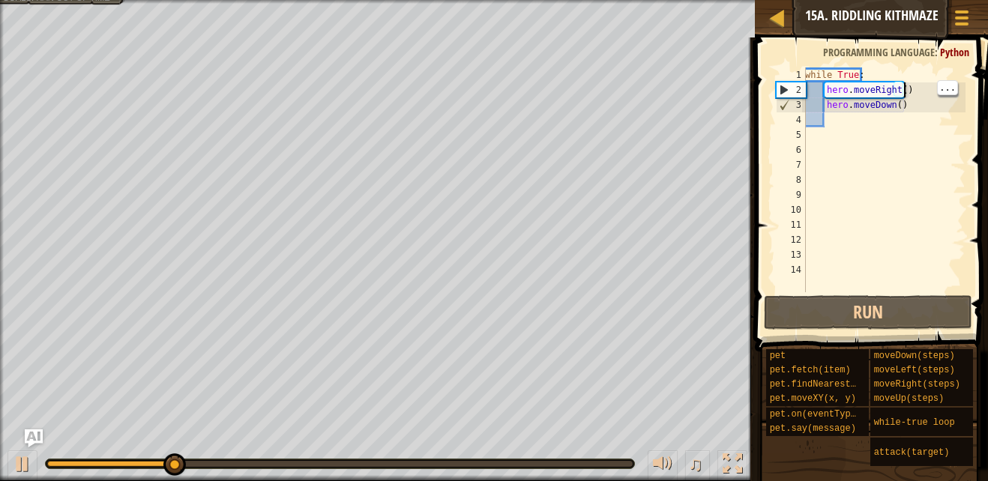
click at [904, 88] on div "while True : hero . moveRight ( ) hero . moveDown ( )" at bounding box center [883, 194] width 163 height 255
click at [892, 93] on div "while True : hero . moveRight ( ) hero . moveDown ( )" at bounding box center [883, 194] width 163 height 255
click at [895, 91] on div "while True : hero . moveRight ( ) hero . moveDown ( )" at bounding box center [883, 194] width 163 height 255
click at [901, 91] on div "while True : hero . moveRight ( ) hero . moveDown ( )" at bounding box center [883, 194] width 163 height 255
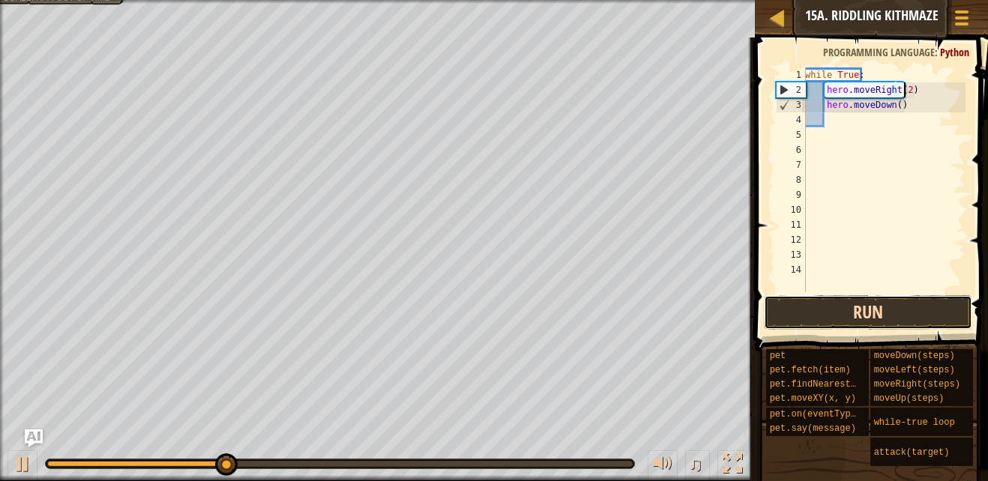
click at [818, 313] on button "Run" at bounding box center [868, 312] width 208 height 34
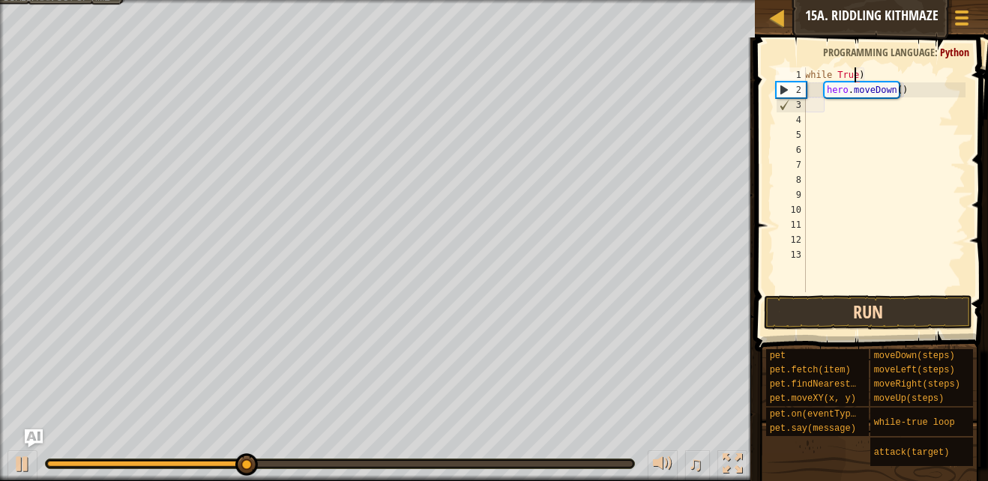
scroll to position [7, 0]
click at [928, 88] on div "while True ) hero . moveDown ( )" at bounding box center [883, 194] width 163 height 255
type textarea "h"
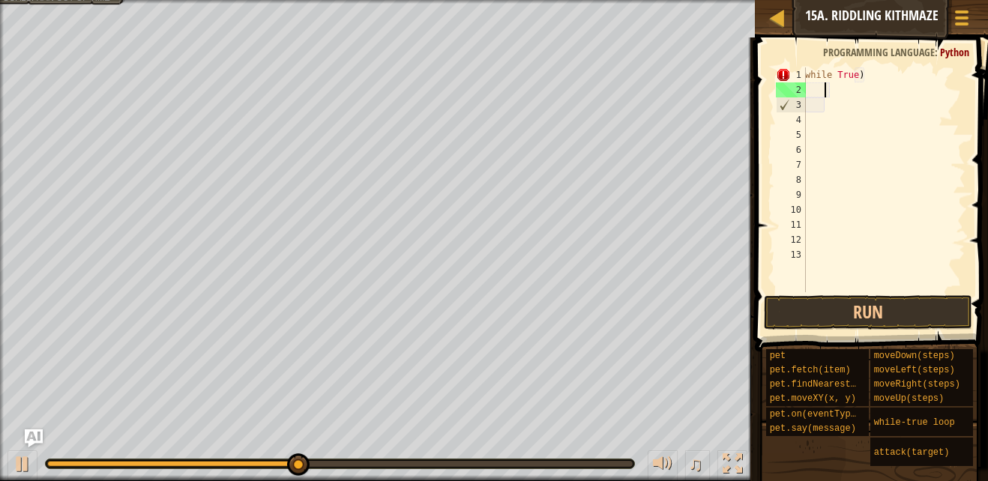
click at [868, 83] on div "while True )" at bounding box center [883, 194] width 163 height 255
click at [877, 70] on div "while True )" at bounding box center [883, 194] width 163 height 255
click at [856, 78] on div "while True )" at bounding box center [883, 194] width 163 height 255
click at [876, 72] on div "while True )" at bounding box center [883, 194] width 163 height 255
type textarea "w"
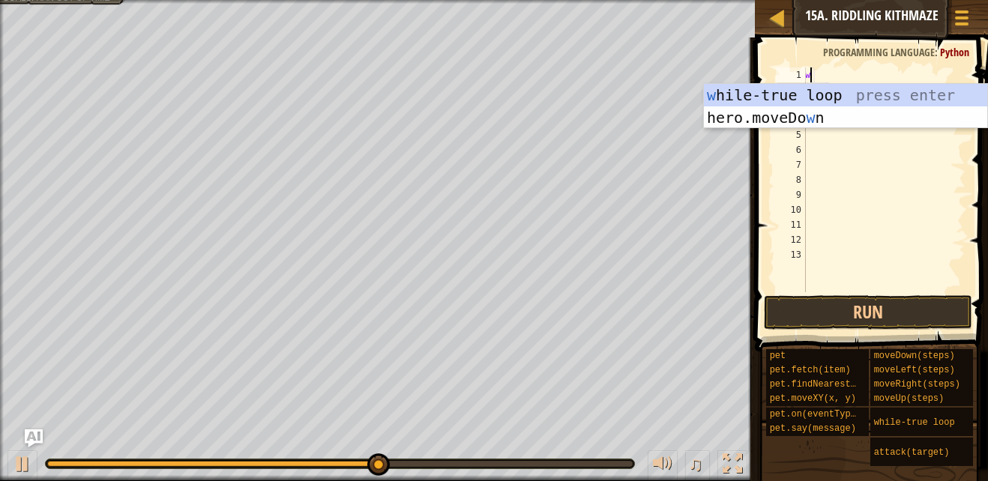
type textarea "wh"
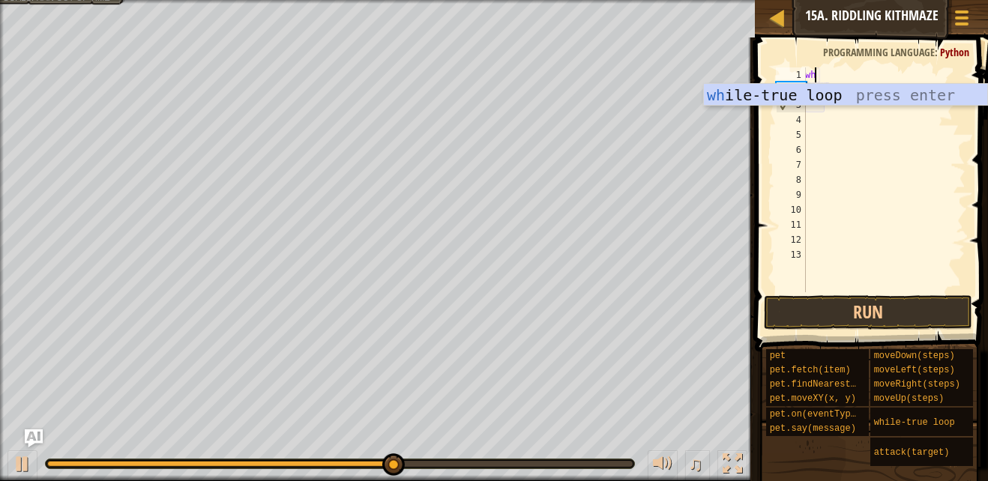
click at [853, 100] on div "wh ile-true loop press enter" at bounding box center [845, 117] width 283 height 67
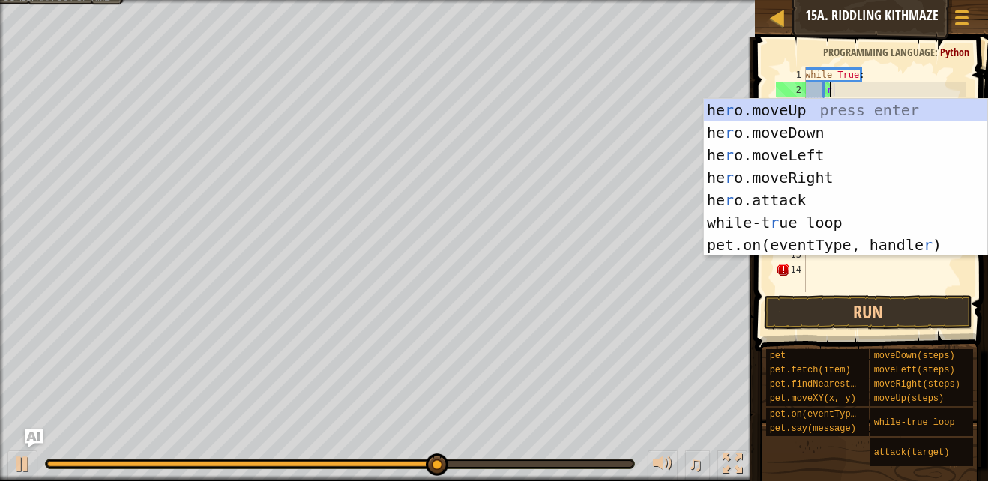
scroll to position [7, 1]
type textarea "ri"
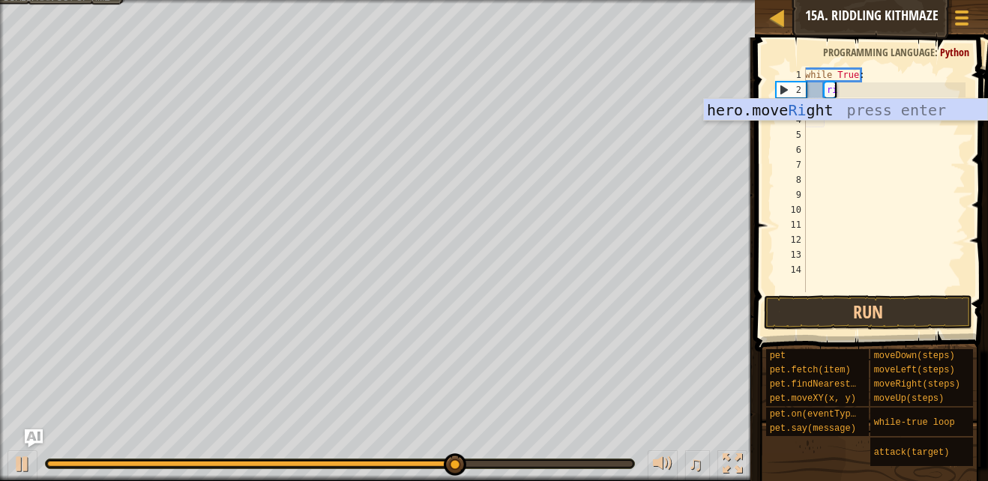
click at [862, 118] on div "hero.move Ri ght press enter" at bounding box center [845, 132] width 283 height 67
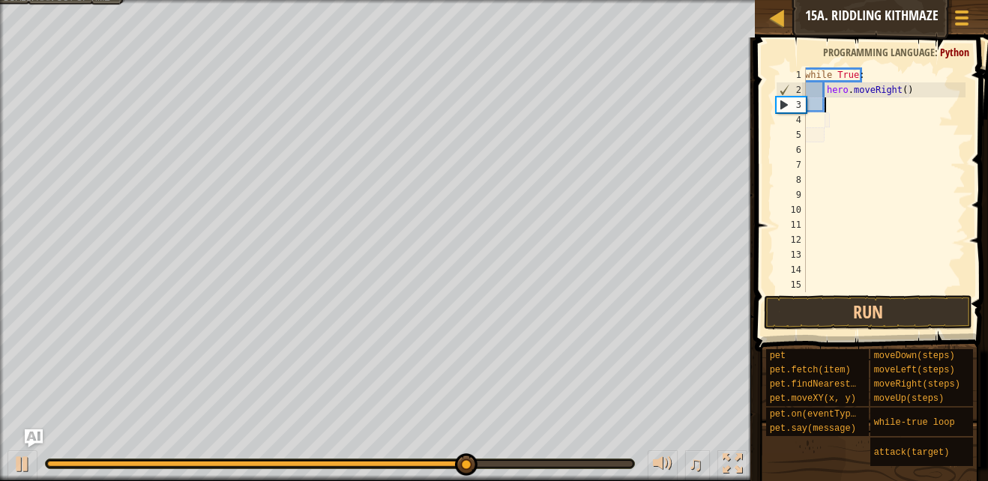
type textarea "f"
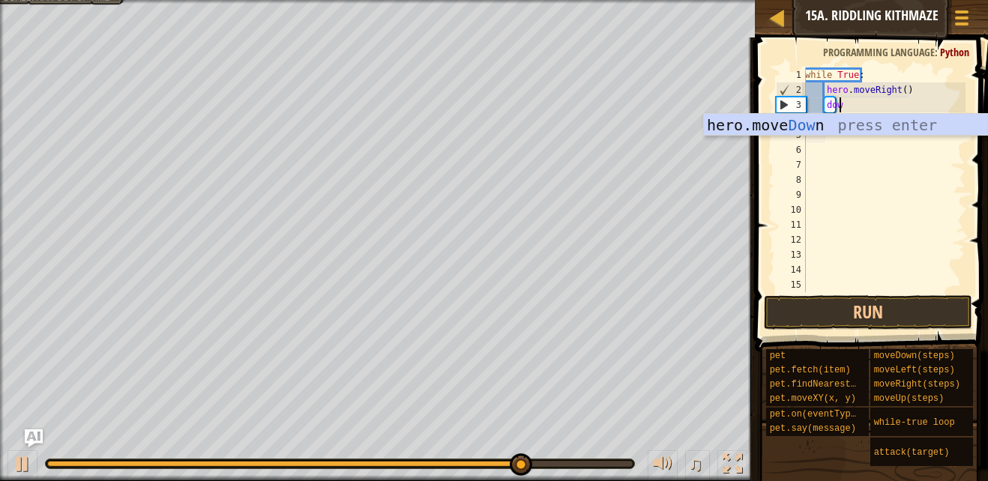
scroll to position [7, 2]
type textarea "down"
click at [925, 134] on div "hero.move Down press enter" at bounding box center [845, 147] width 283 height 67
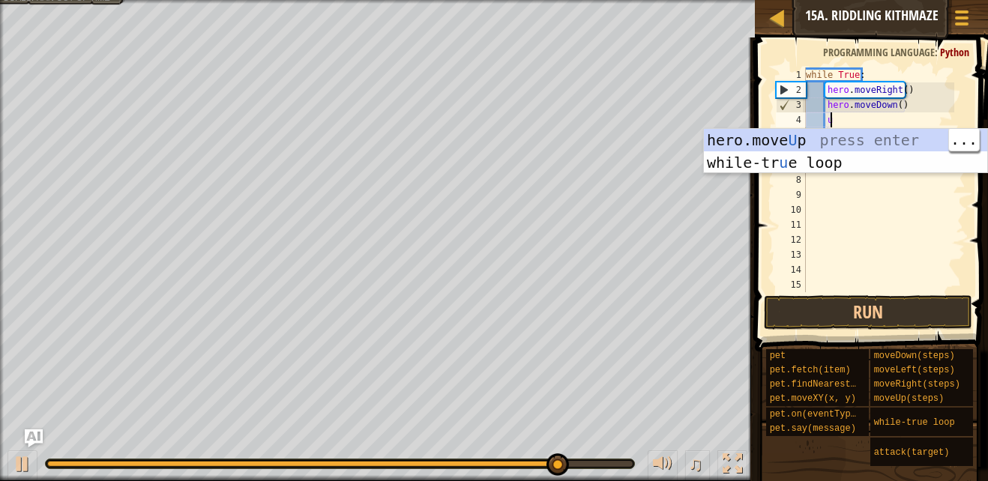
scroll to position [7, 1]
type textarea "up"
click at [866, 141] on div "hero.move Up press enter while-tr u e loo p press enter" at bounding box center [845, 174] width 283 height 90
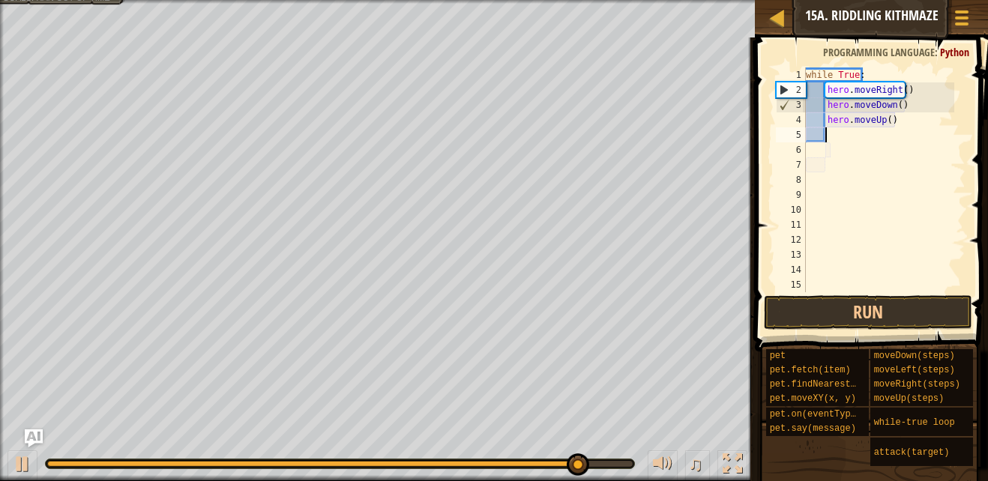
scroll to position [7, 1]
click at [800, 318] on button "Run" at bounding box center [868, 312] width 208 height 34
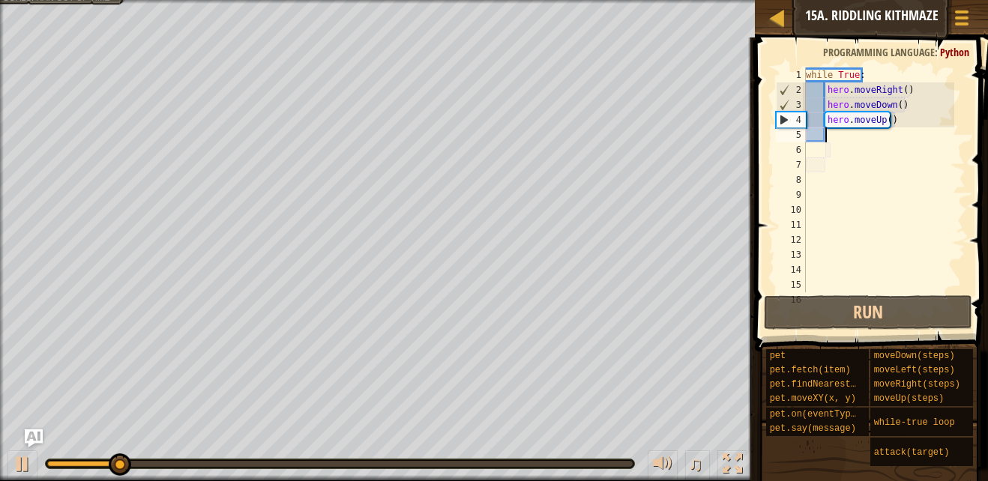
click at [901, 120] on div "while True : hero . moveRight ( ) hero . moveDown ( ) hero . moveUp ( )" at bounding box center [878, 194] width 151 height 255
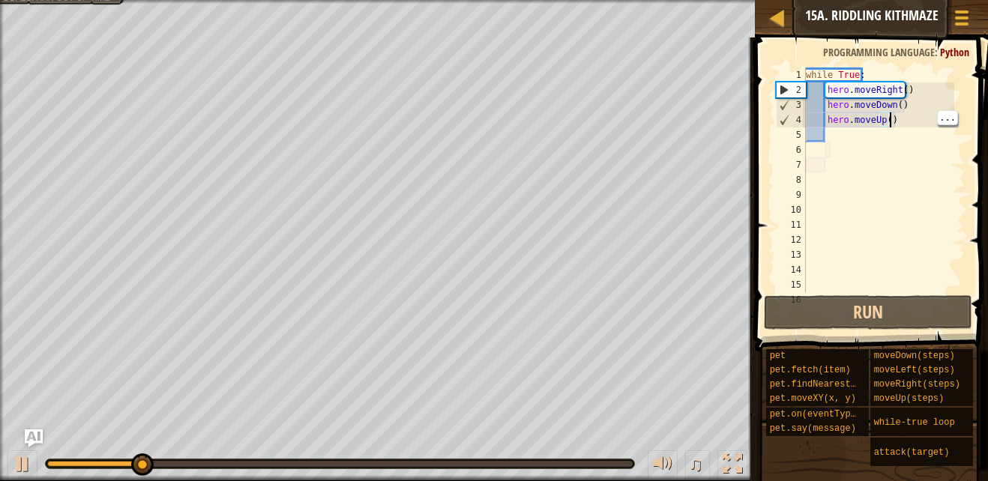
click at [890, 124] on div "while True : hero . moveRight ( ) hero . moveDown ( ) hero . moveUp ( )" at bounding box center [878, 194] width 151 height 255
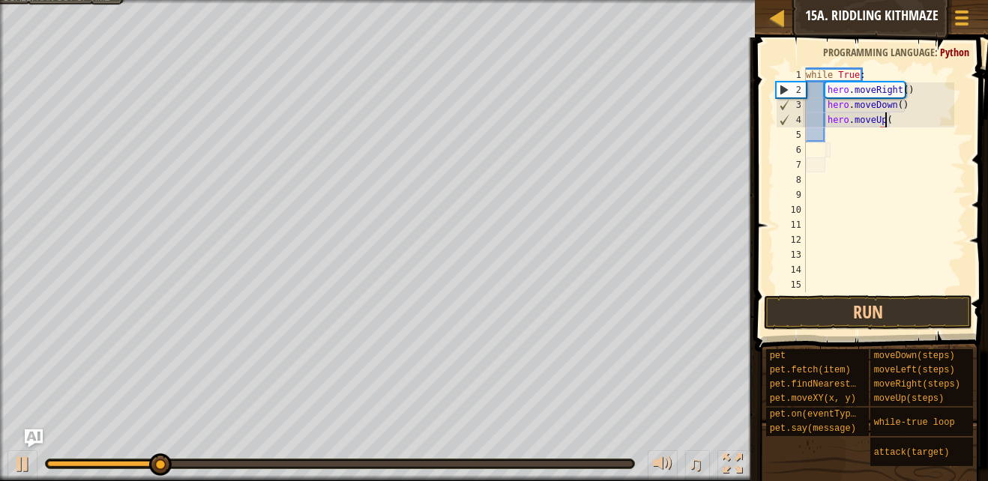
type textarea "h"
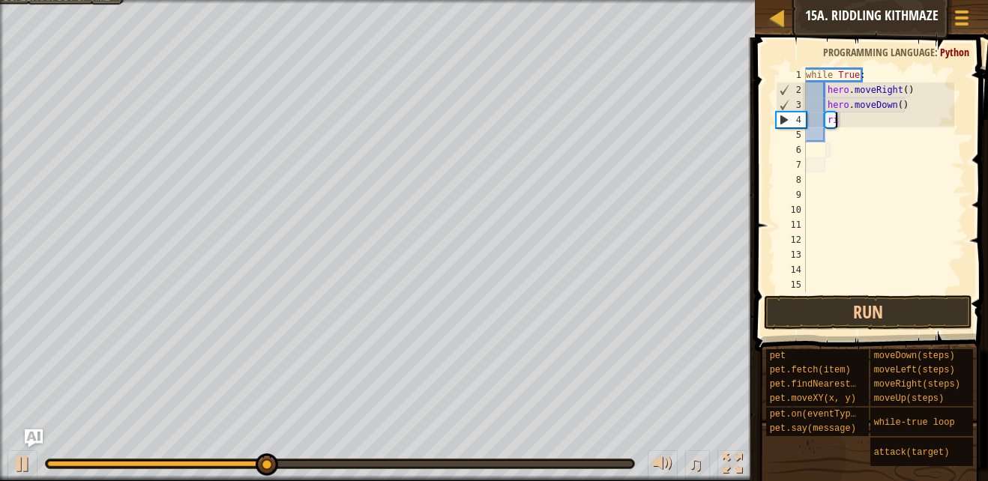
scroll to position [7, 1]
type textarea "r"
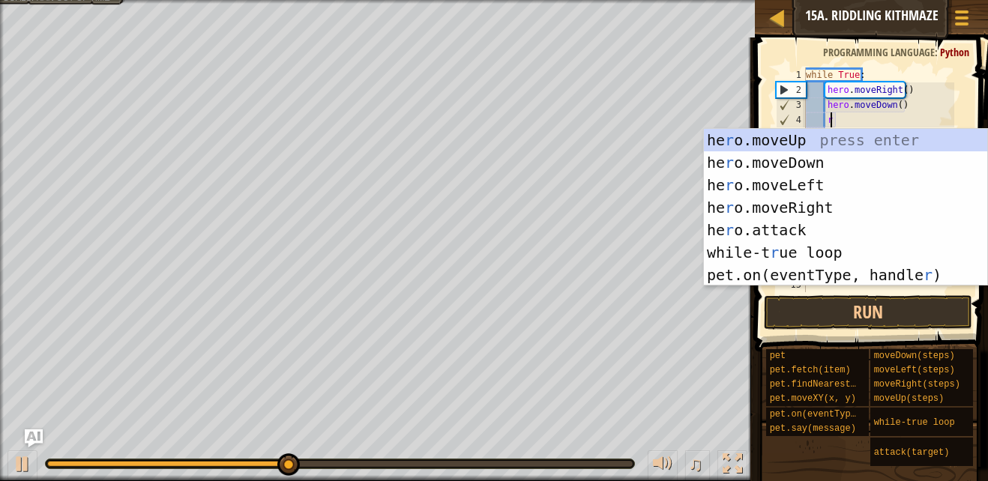
type textarea "ri"
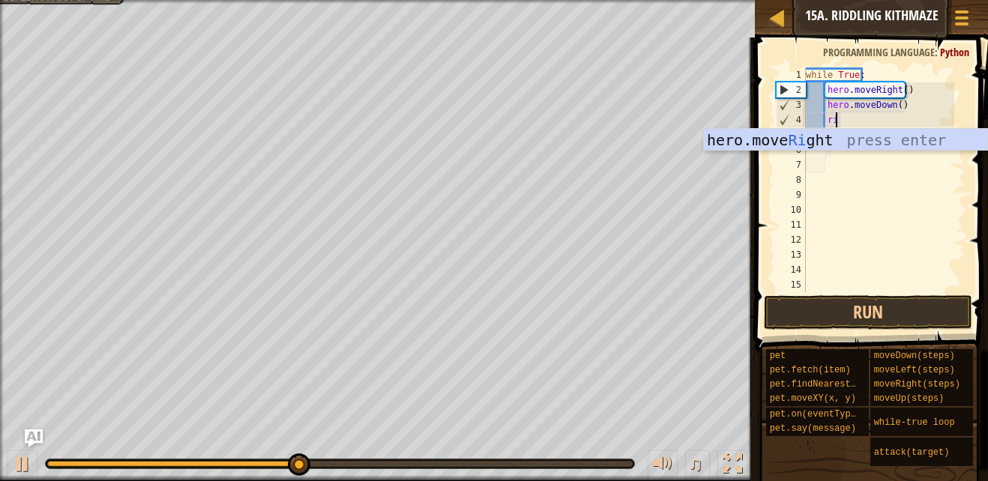
click at [826, 148] on div "hero.move Ri ght press enter" at bounding box center [845, 162] width 283 height 67
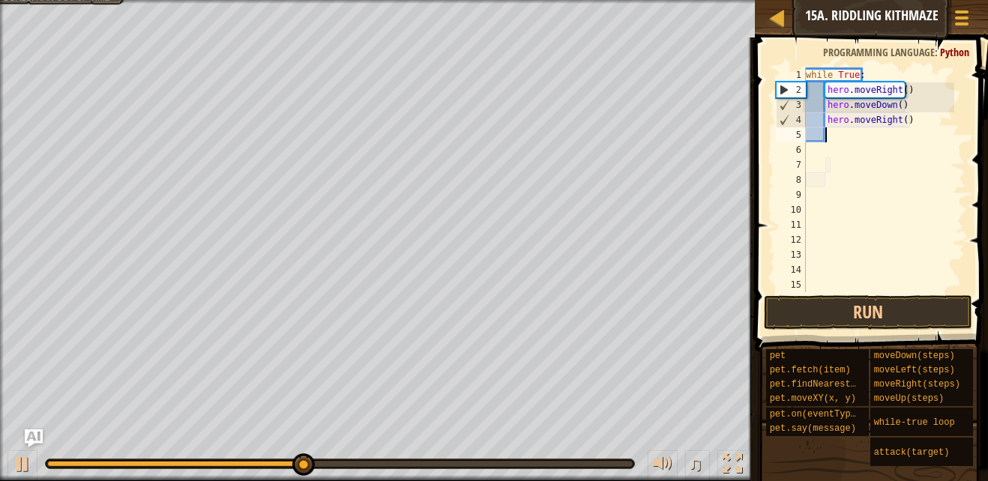
scroll to position [7, 1]
click at [856, 320] on button "Run" at bounding box center [868, 312] width 208 height 34
type textarea "u"
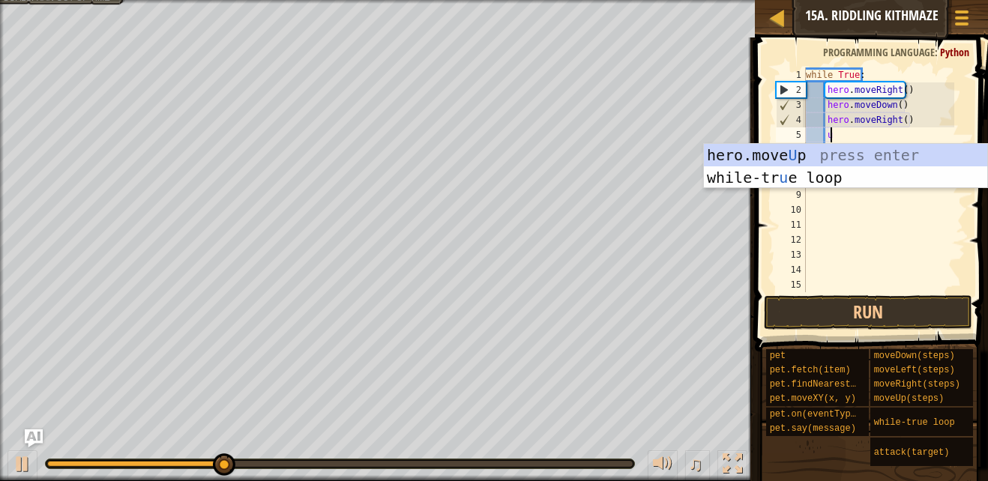
click at [793, 154] on div "hero.move U p press enter while-tr u e loop press enter" at bounding box center [845, 189] width 283 height 90
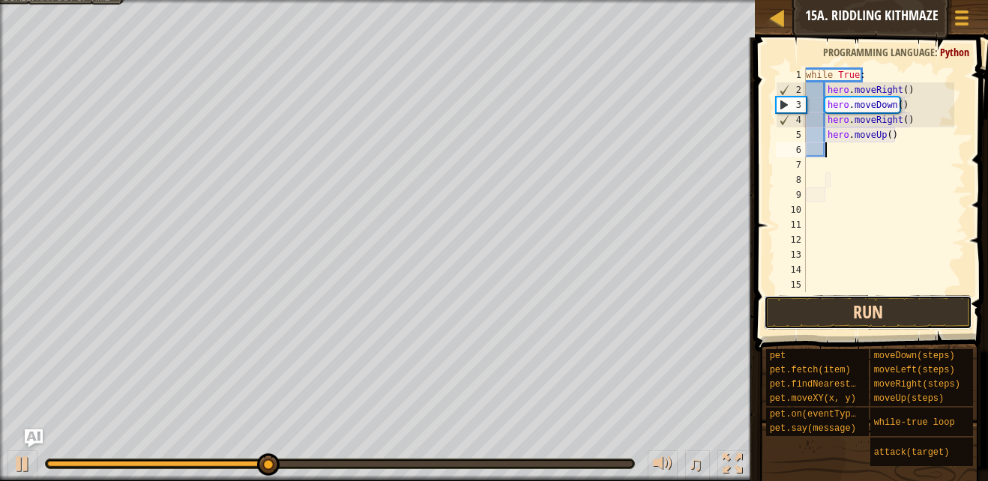
click at [874, 321] on button "Run" at bounding box center [868, 312] width 208 height 34
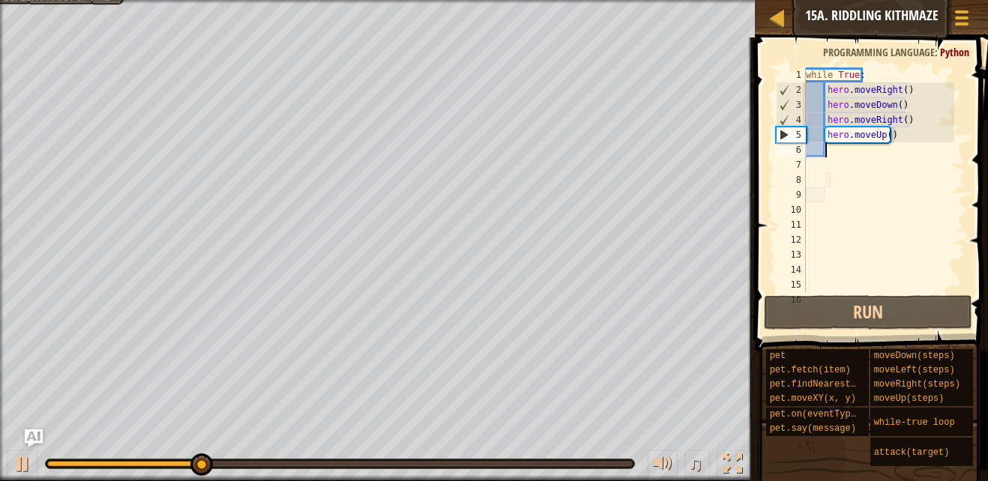
click at [918, 139] on div "while True : hero . moveRight ( ) hero . moveDown ( ) hero . moveRight ( ) hero…" at bounding box center [878, 194] width 151 height 255
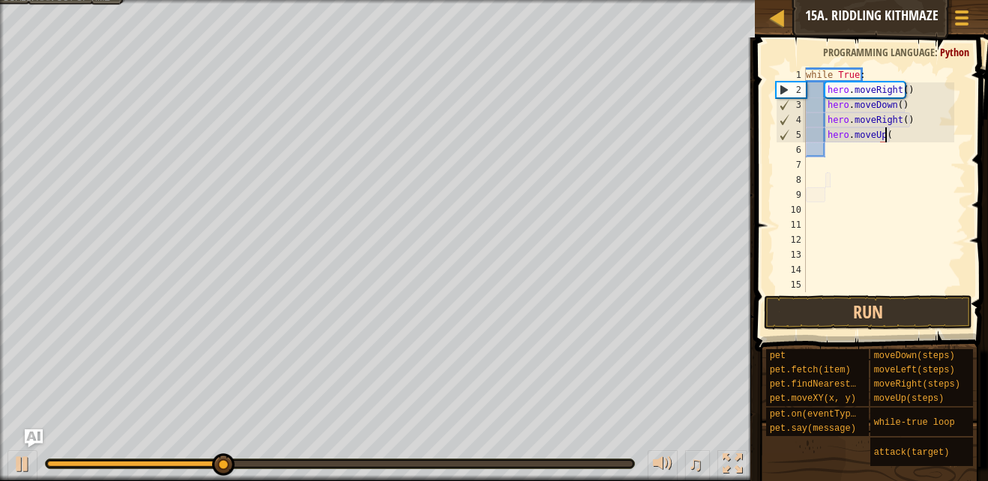
type textarea "h"
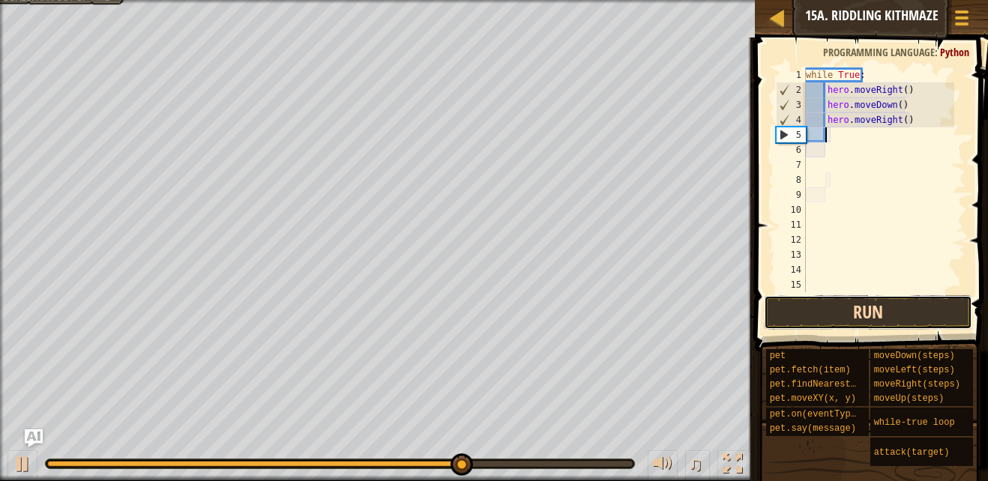
click at [953, 322] on button "Run" at bounding box center [868, 312] width 208 height 34
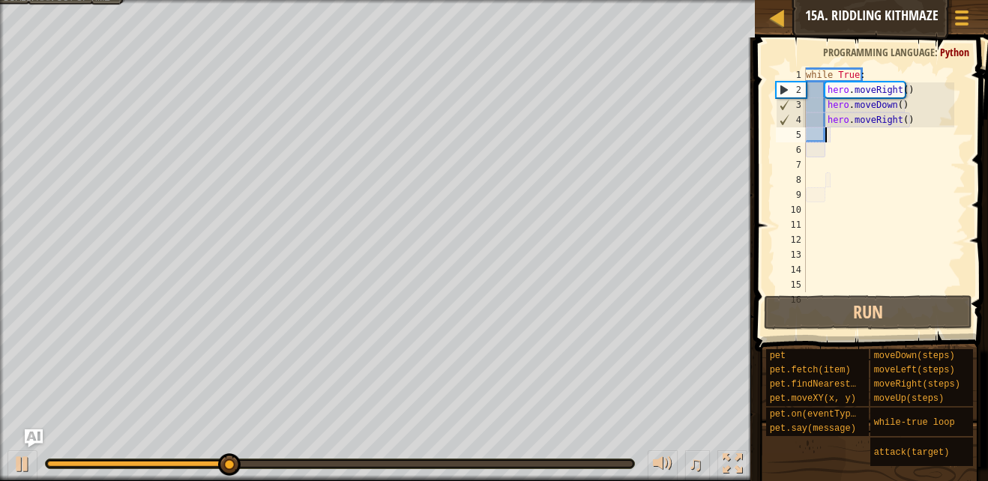
click at [895, 93] on div "while True : hero . moveRight ( ) hero . moveDown ( ) hero . moveRight ( )" at bounding box center [878, 194] width 151 height 255
type textarea "hero.moveRight()"
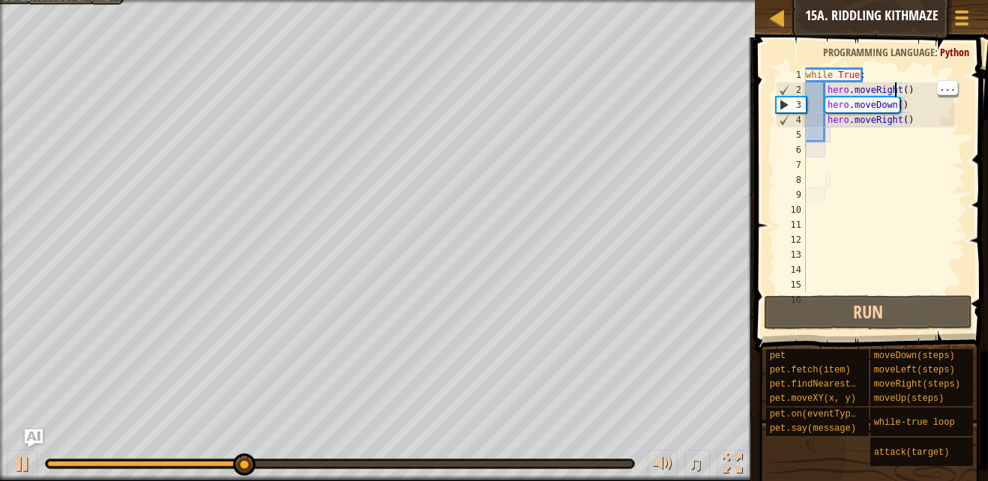
click at [867, 139] on div "while True : hero . moveRight ( ) hero . moveDown ( ) hero . moveRight ( )" at bounding box center [878, 194] width 151 height 255
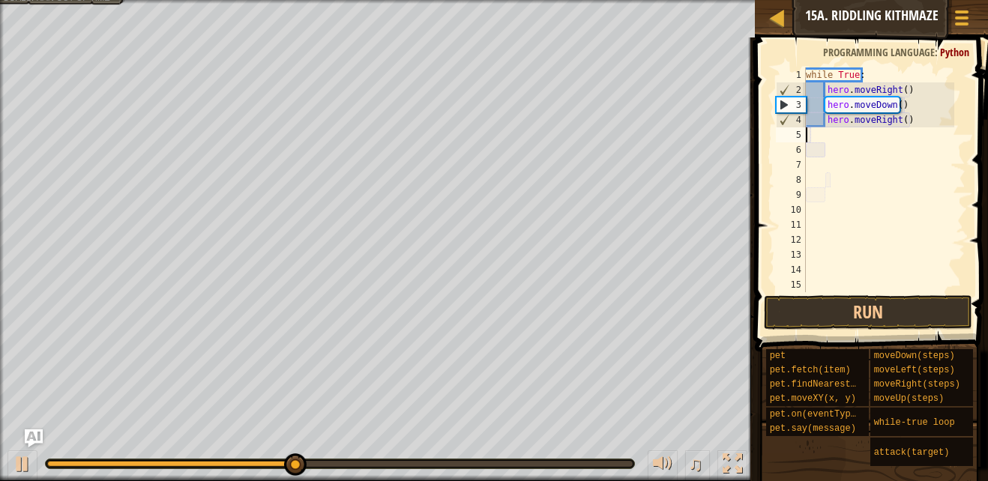
type textarea "u"
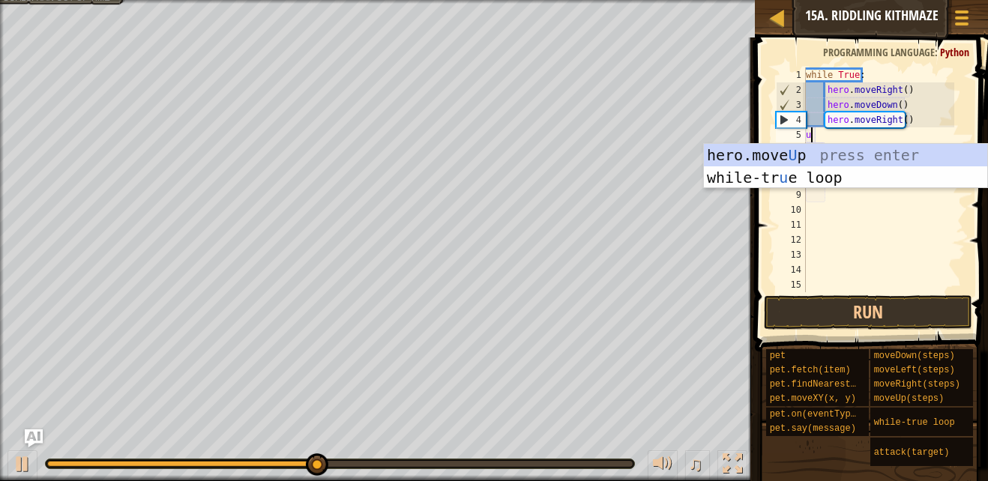
click at [853, 151] on div "hero.move U p press enter while-tr u e loop press enter" at bounding box center [845, 189] width 283 height 90
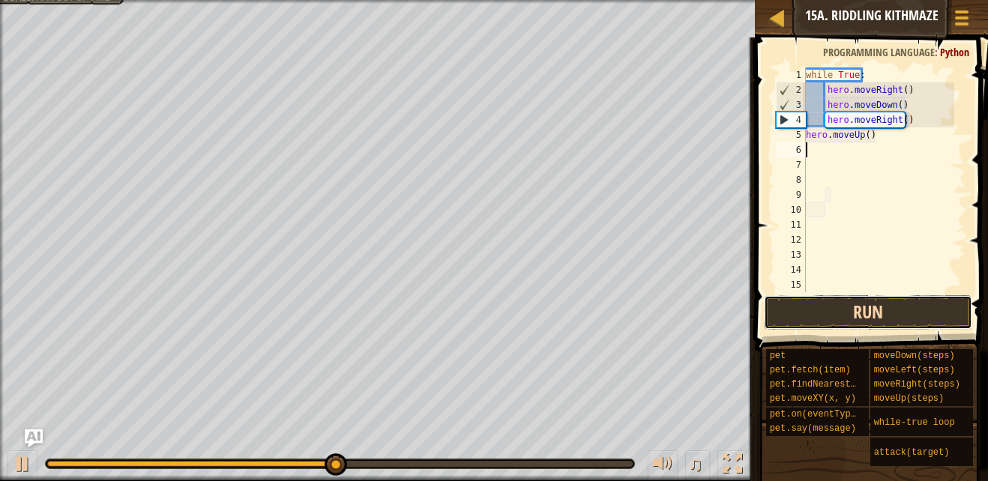
click at [918, 303] on button "Run" at bounding box center [868, 312] width 208 height 34
click at [862, 314] on button "Run" at bounding box center [868, 312] width 208 height 34
